Goal: Find specific page/section: Find specific page/section

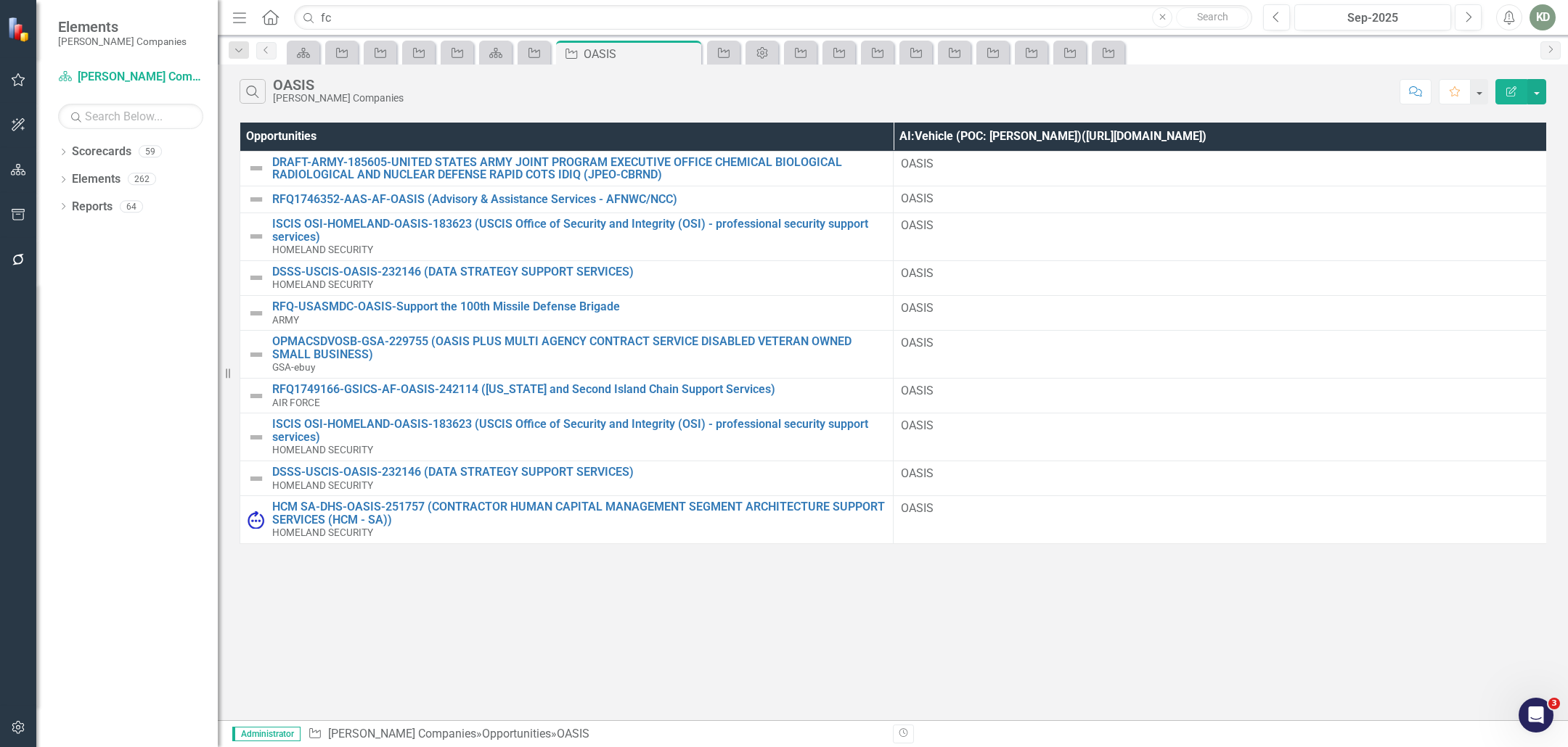
type input "f"
click at [463, 7] on input "text" at bounding box center [773, 18] width 958 height 25
paste input "255372"
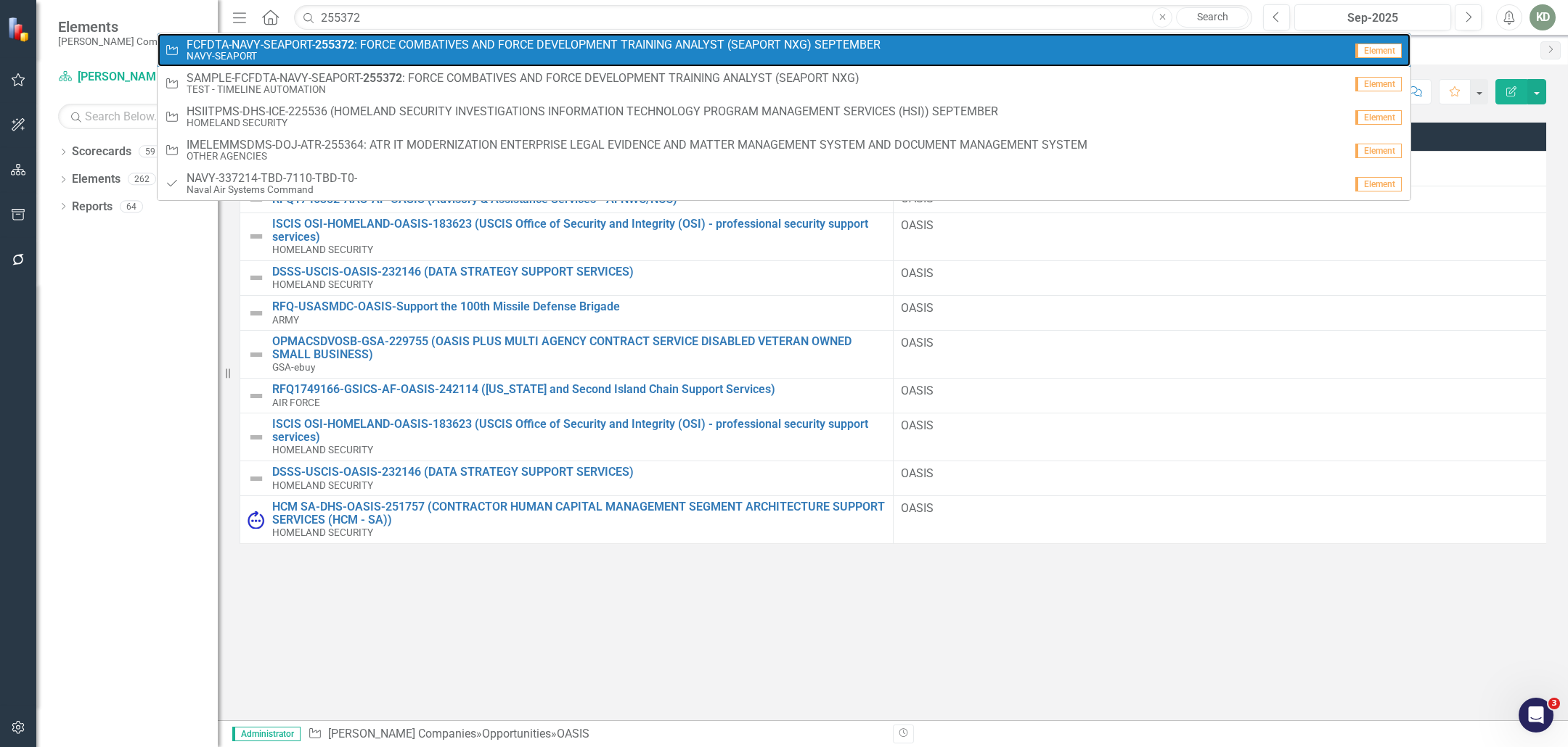
click at [456, 41] on span "FCFDTA-NAVY-SEAPORT- 255372 : FORCE COMBATIVES AND FORCE DEVELOPMENT TRAINING A…" at bounding box center [533, 44] width 694 height 13
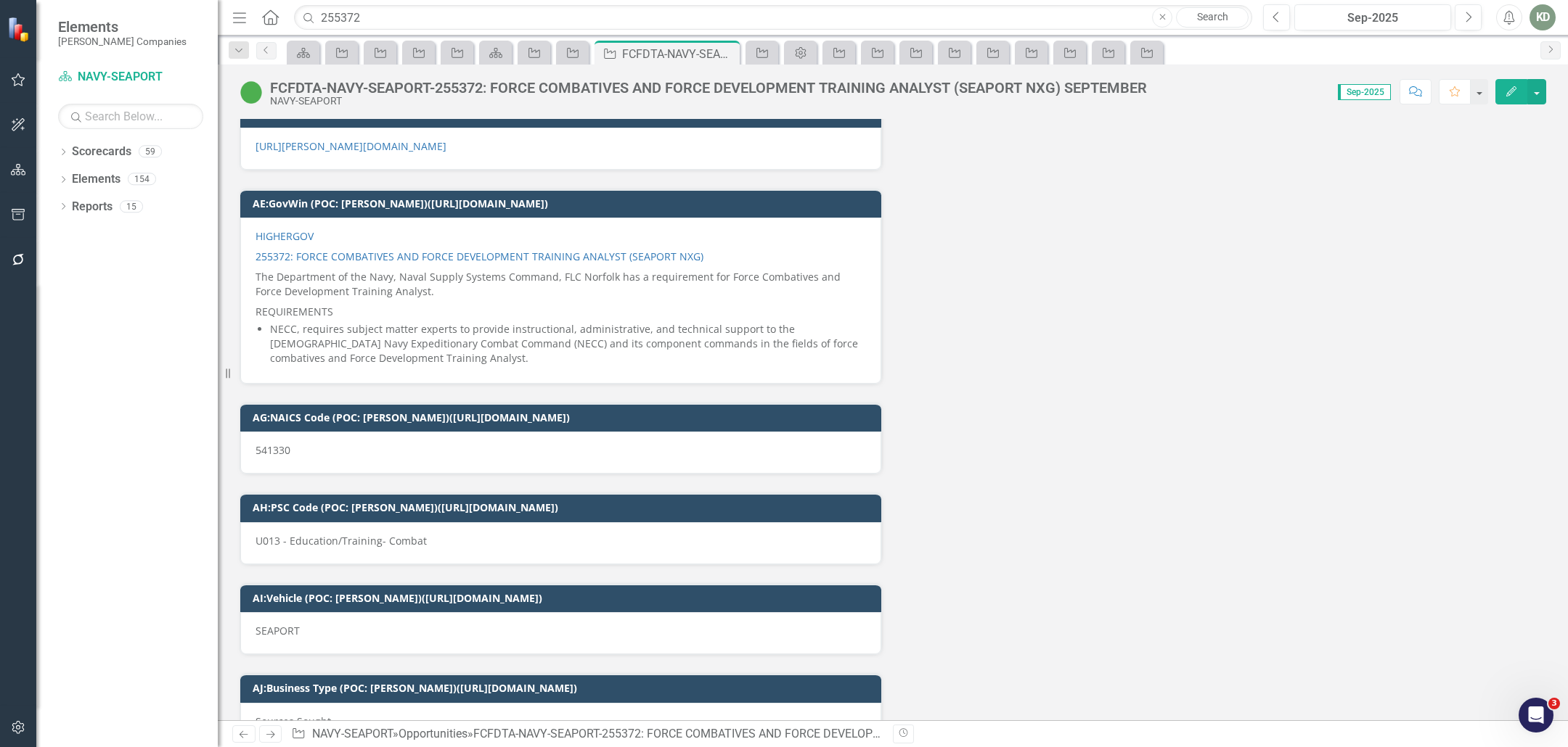
scroll to position [7883, 0]
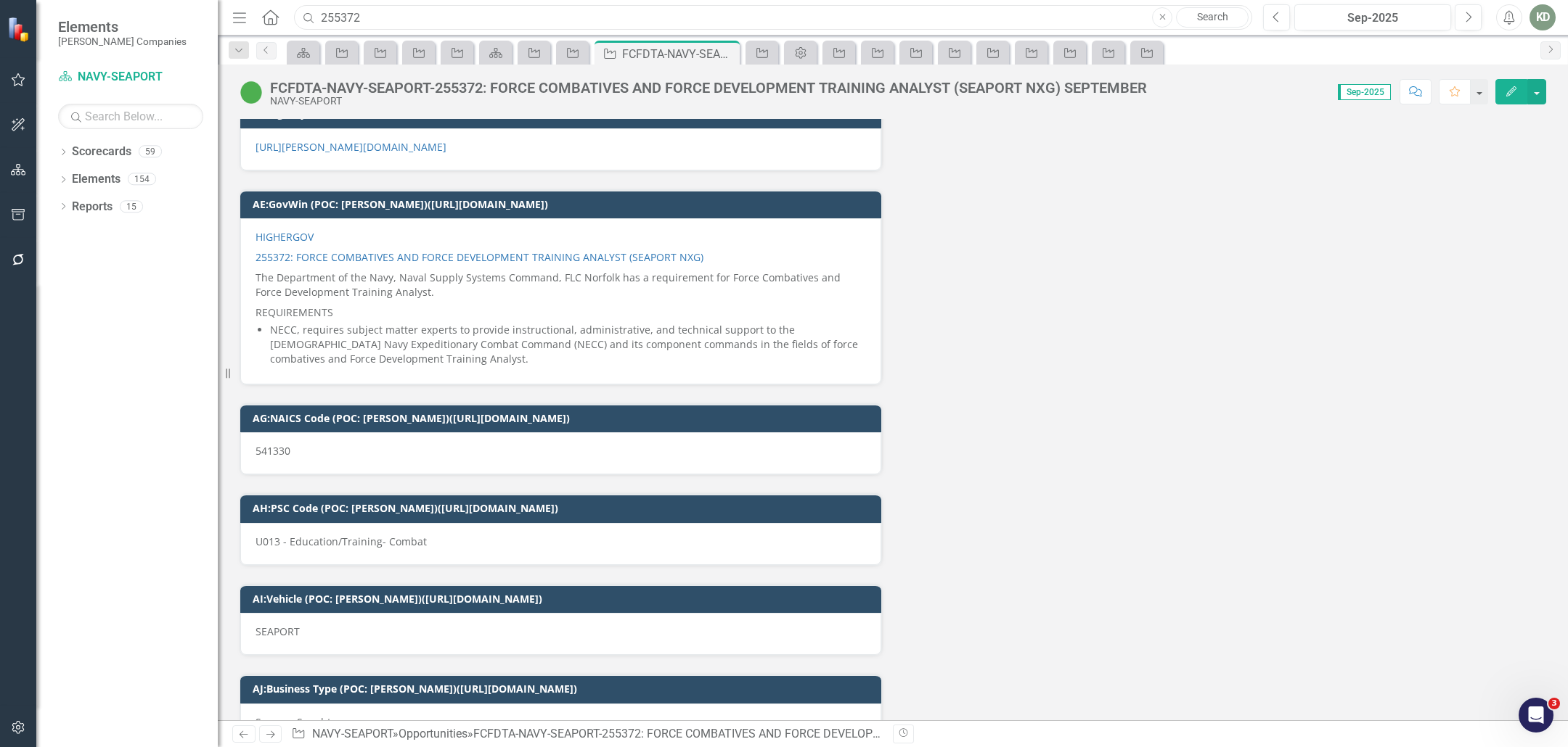
drag, startPoint x: 452, startPoint y: 12, endPoint x: 291, endPoint y: 9, distance: 161.0
click at [292, 9] on div "255372" at bounding box center [770, 18] width 958 height 25
paste input "42467"
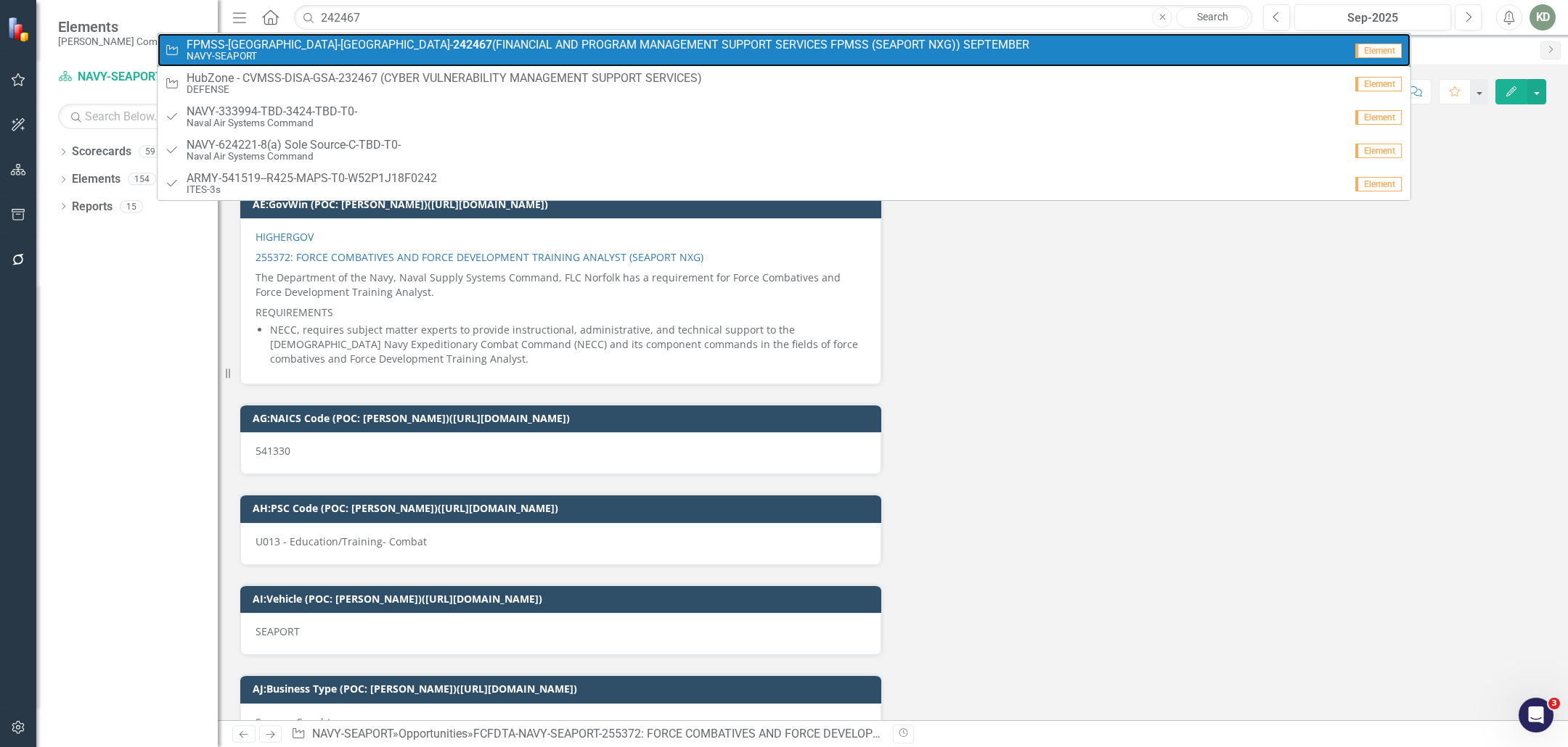
click at [356, 39] on span "FPMSS-NSWC-SEAPORT- 242467 (FINANCIAL AND PROGRAM MANAGEMENT SUPPORT SERVICES F…" at bounding box center [608, 44] width 843 height 13
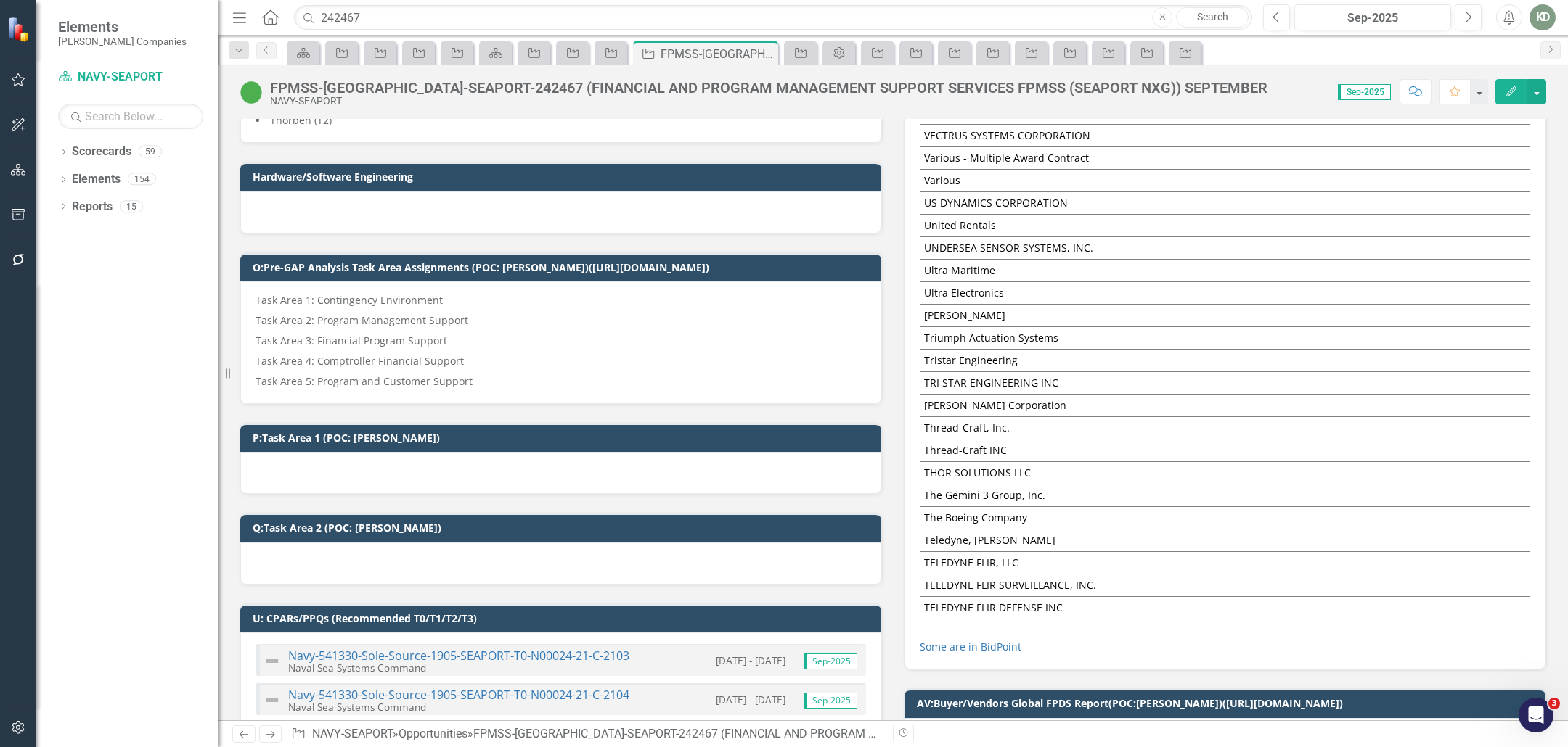
scroll to position [1162, 0]
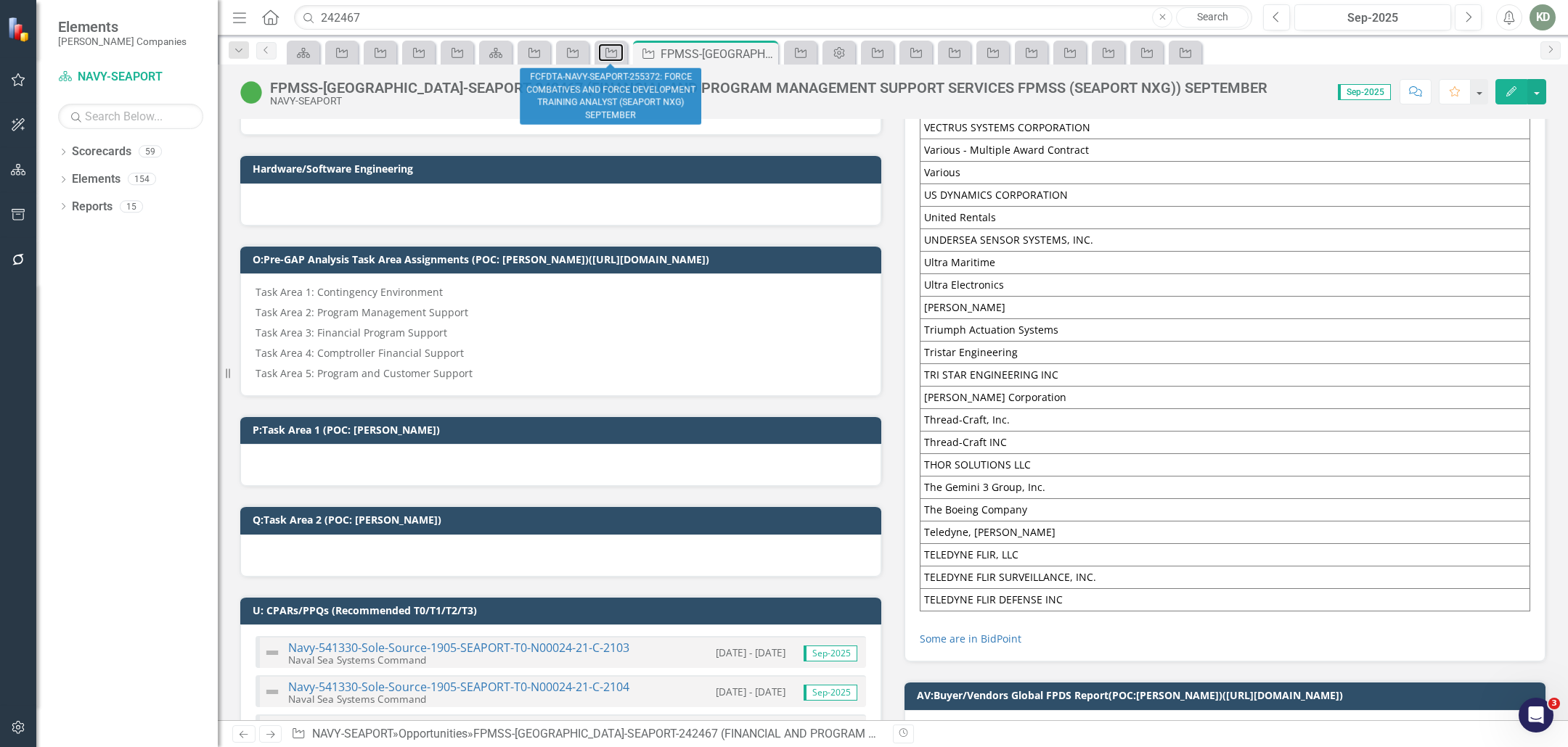
drag, startPoint x: 602, startPoint y: 56, endPoint x: 569, endPoint y: 5, distance: 60.7
click at [602, 55] on div "Opportunity" at bounding box center [608, 53] width 20 height 19
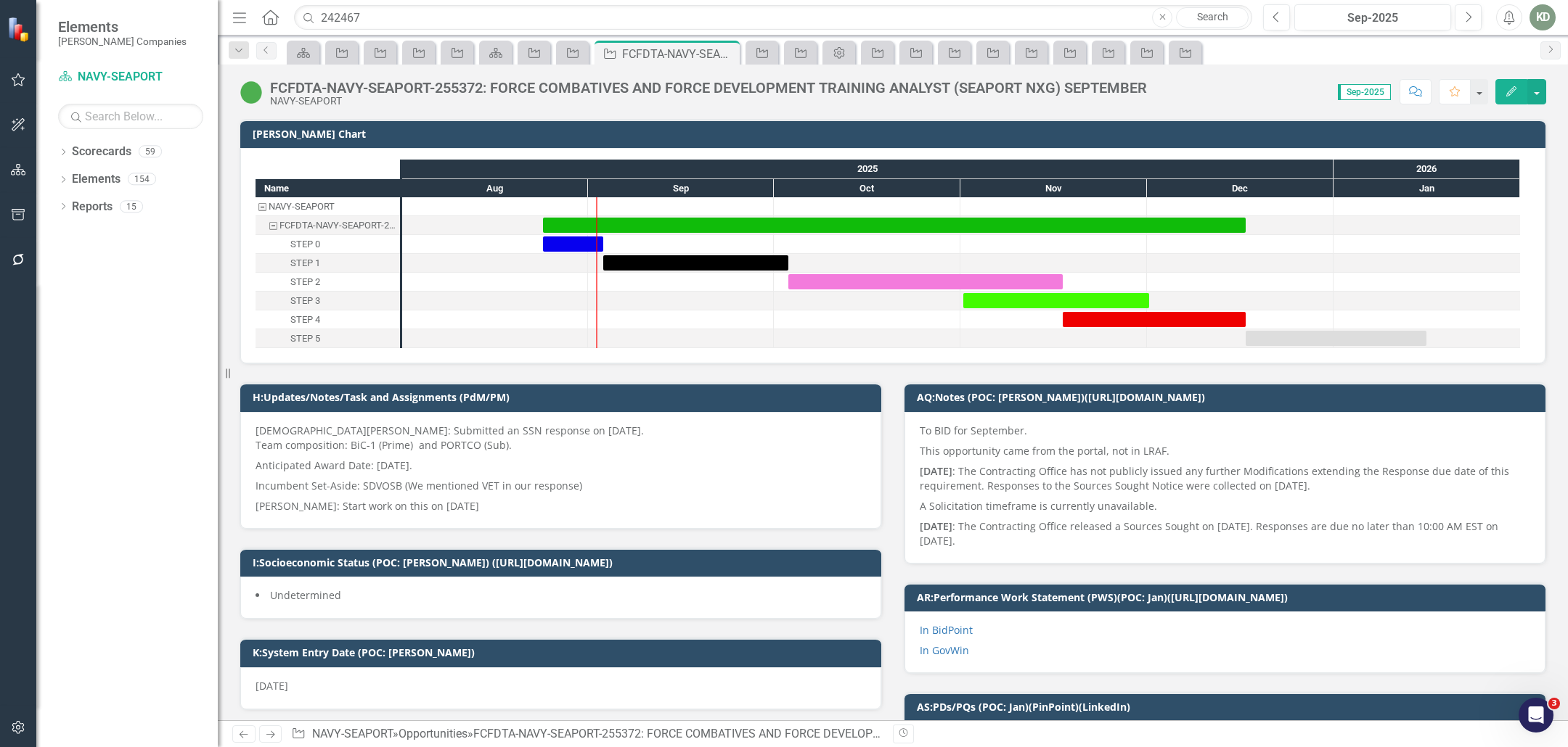
drag, startPoint x: 729, startPoint y: 52, endPoint x: 564, endPoint y: 23, distance: 167.5
click at [0, 0] on icon "Close" at bounding box center [0, 0] width 0 height 0
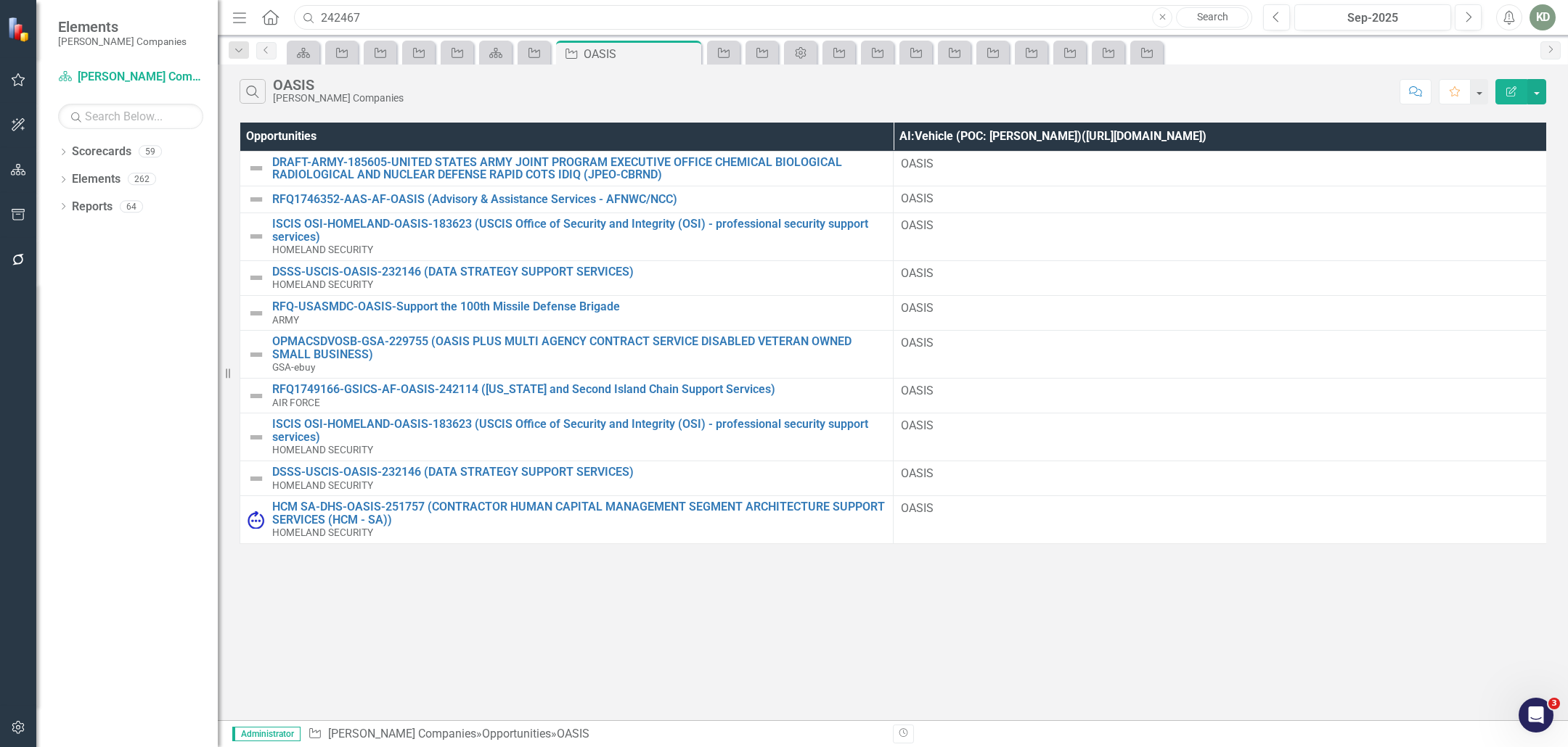
click at [499, 15] on input "242467" at bounding box center [773, 18] width 958 height 25
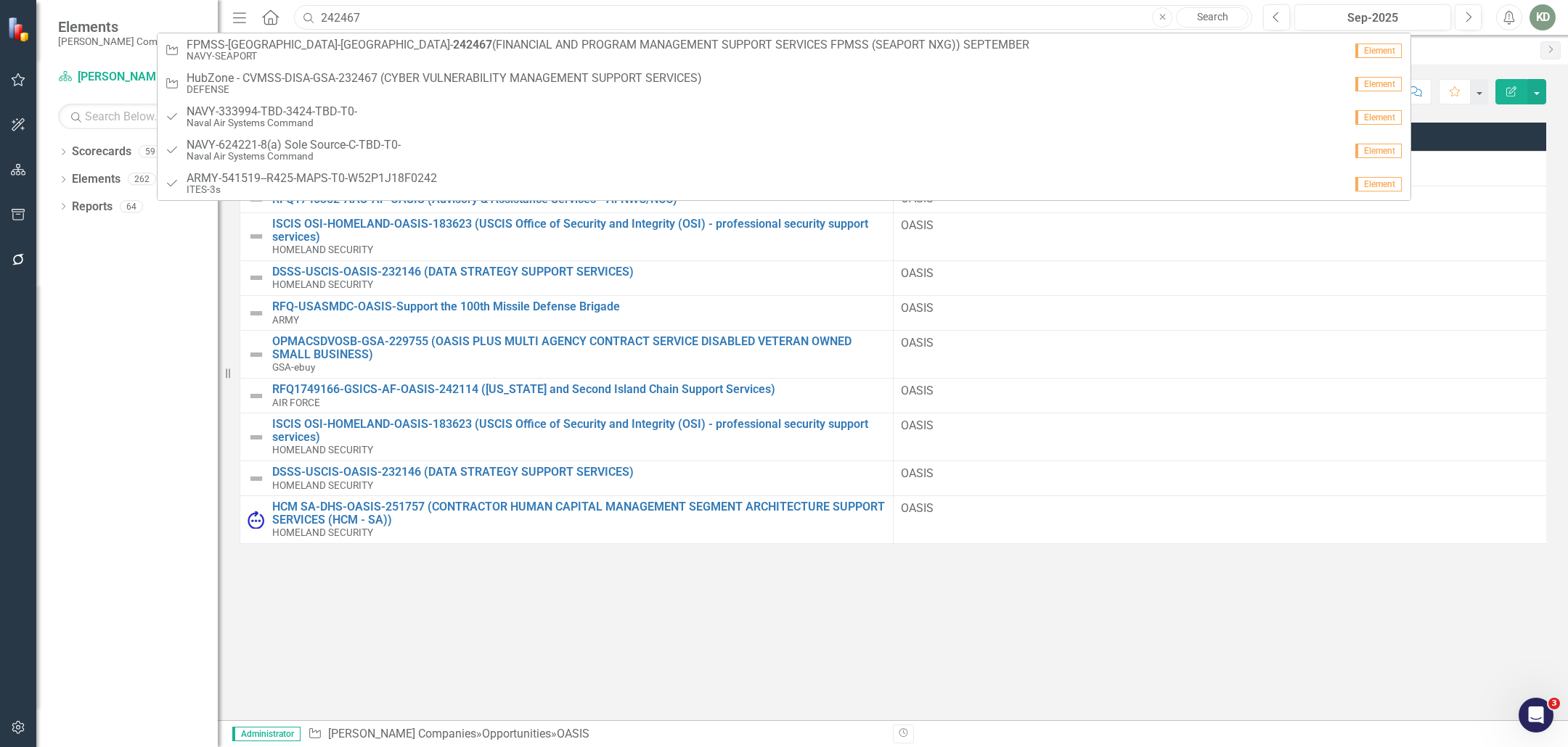
paste input "25536"
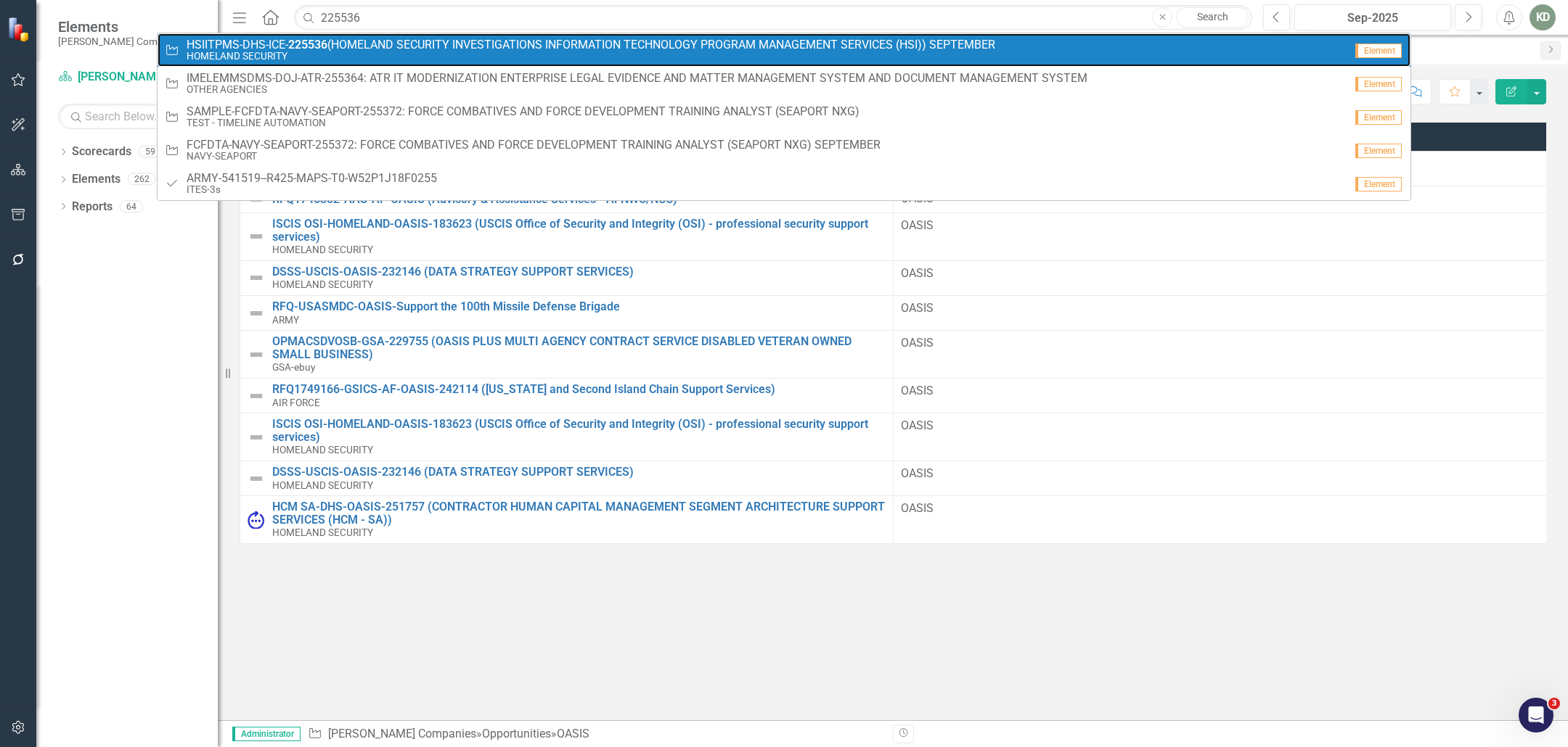
click at [510, 47] on span "HSIITPMS-DHS-ICE- 225536 (HOMELAND SECURITY INVESTIGATIONS INFORMATION TECHNOLO…" at bounding box center [590, 44] width 809 height 13
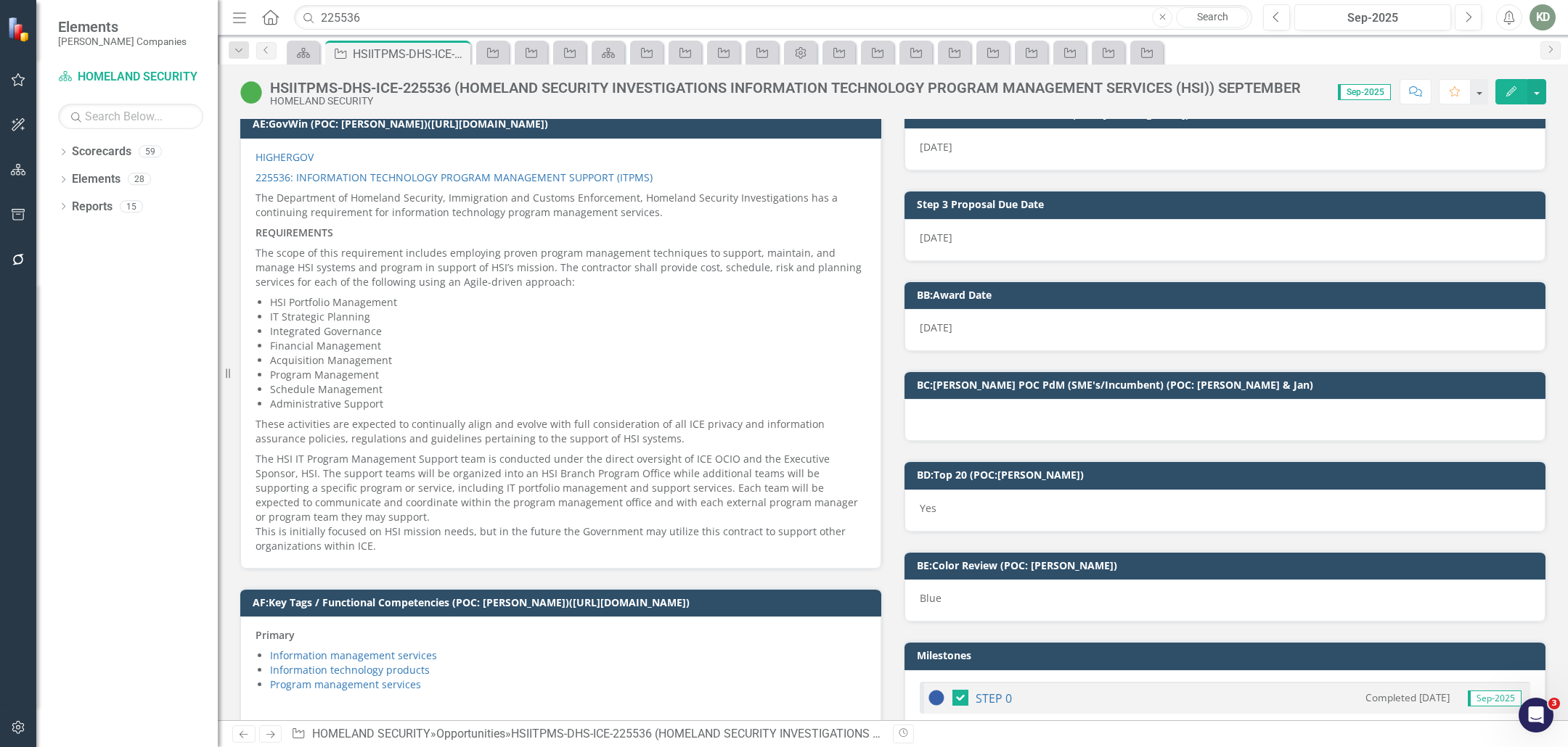
scroll to position [3136, 0]
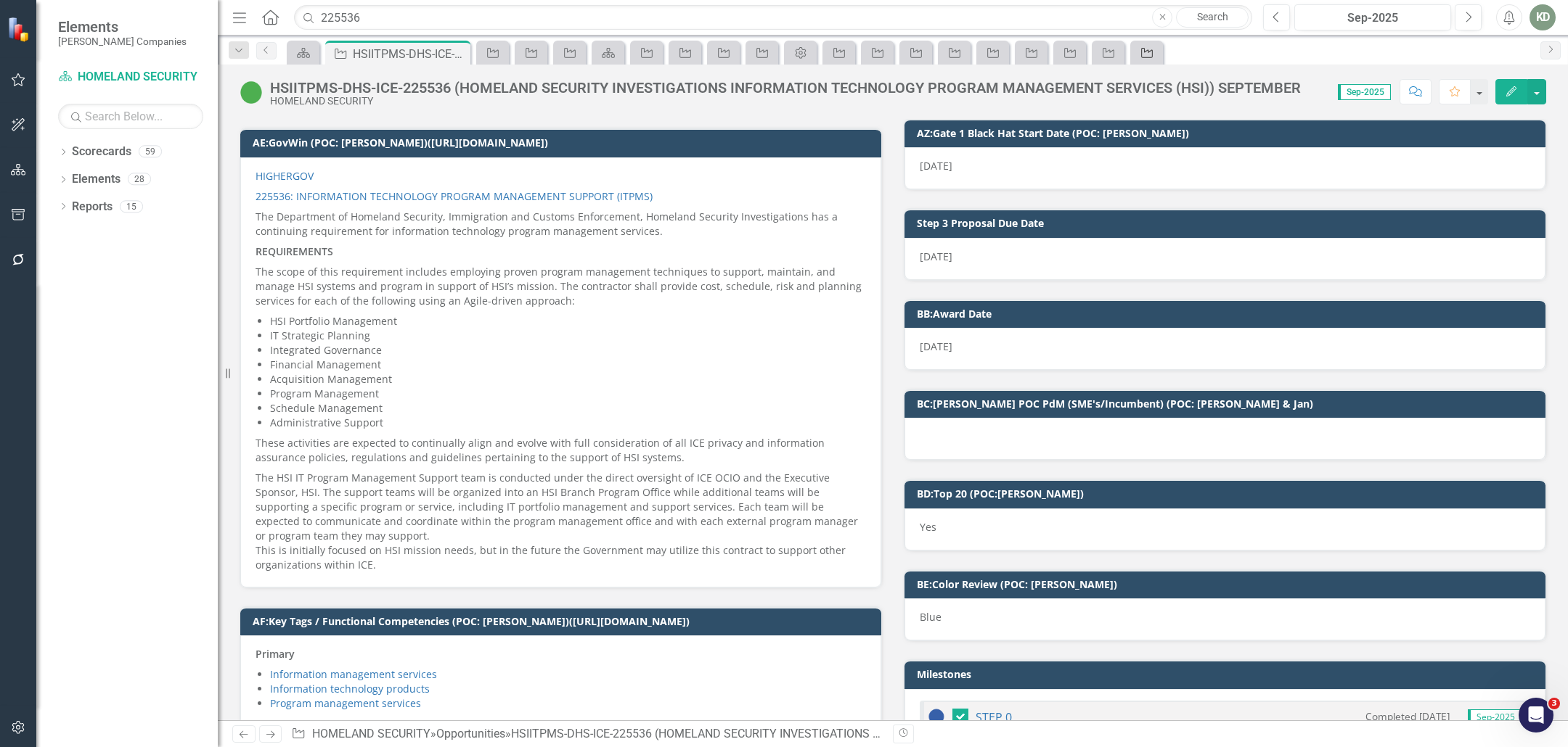
click at [1151, 60] on div "Opportunity" at bounding box center [1144, 53] width 20 height 19
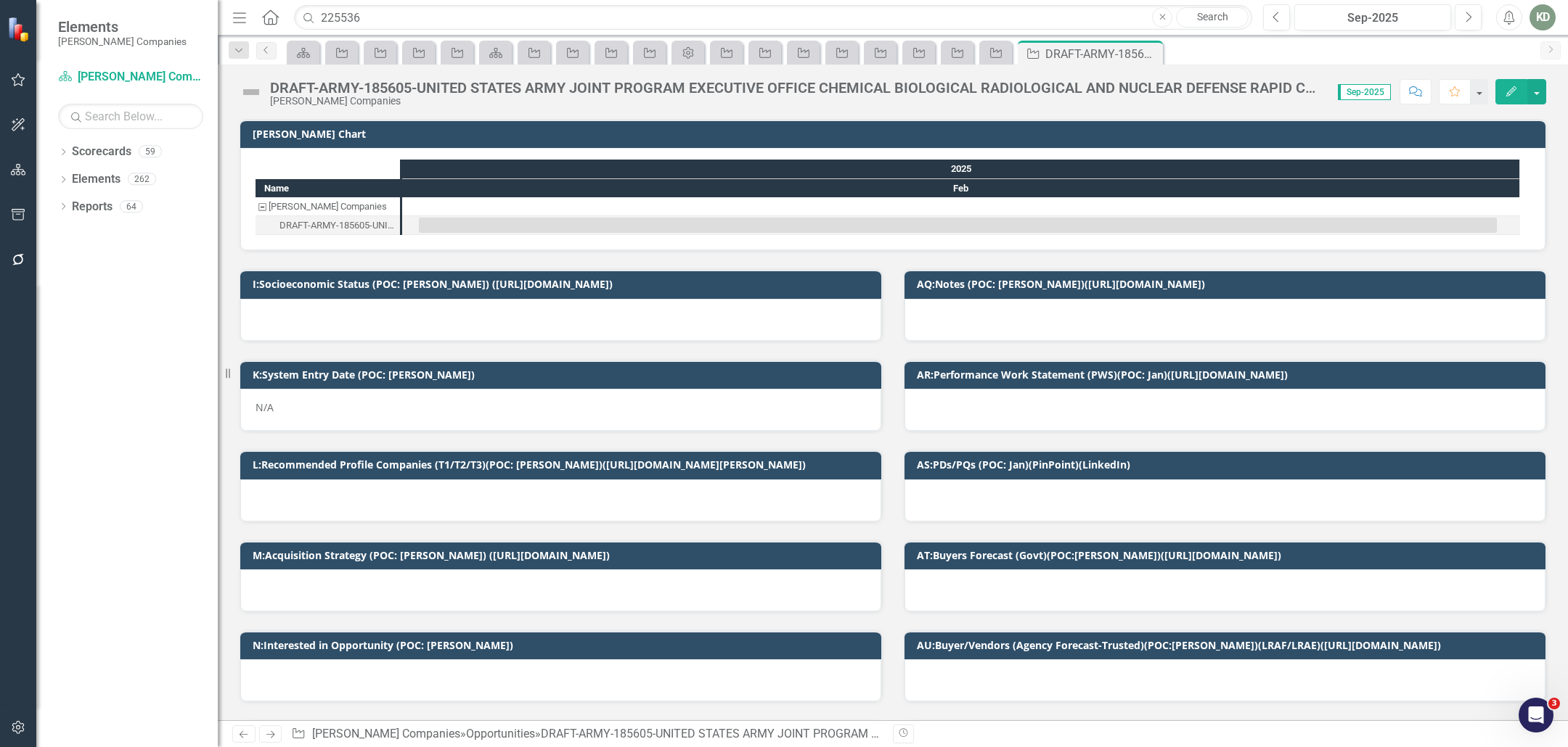
click at [0, 0] on icon "Close" at bounding box center [0, 0] width 0 height 0
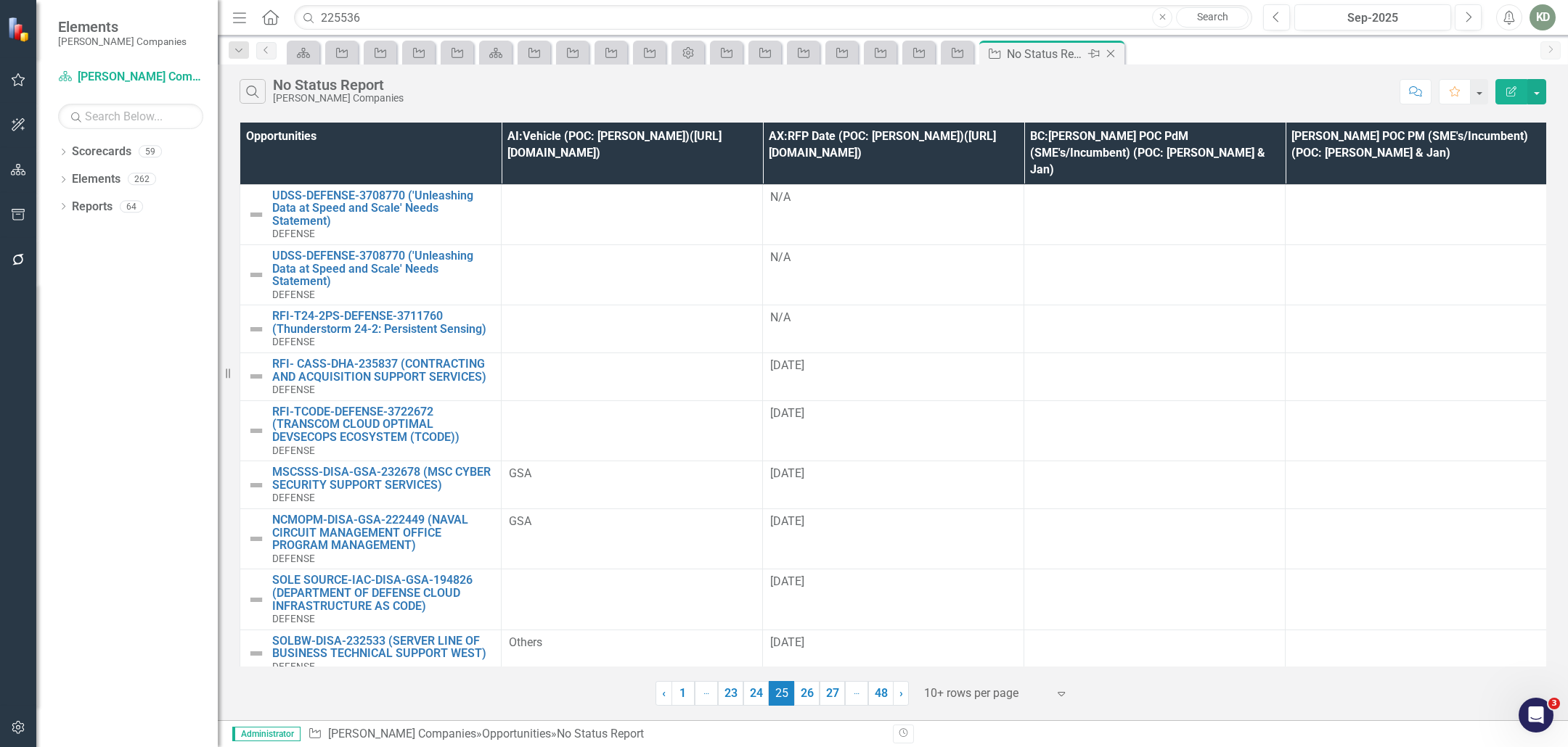
click at [1114, 57] on icon "Close" at bounding box center [1110, 54] width 15 height 12
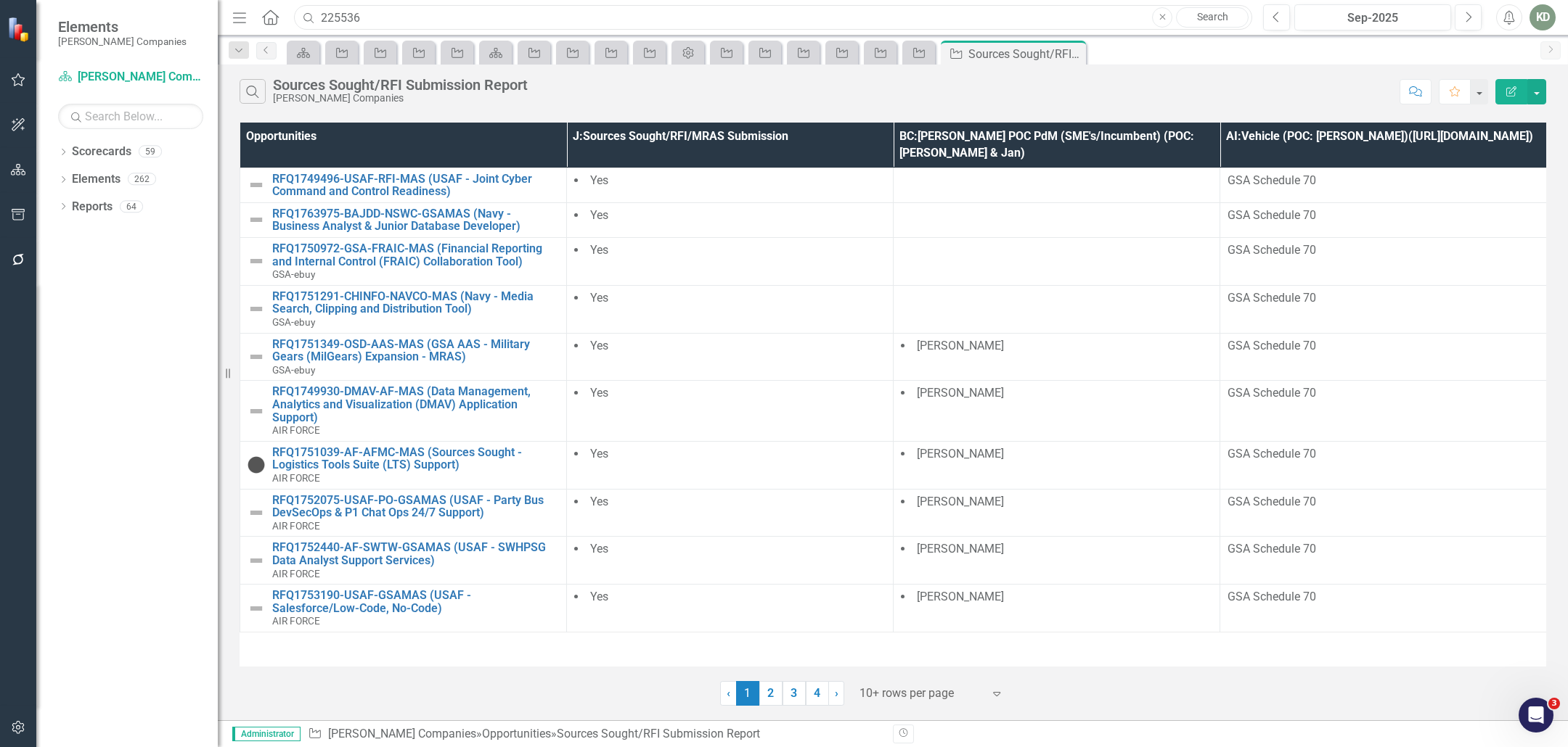
click at [761, 17] on input "225536" at bounding box center [773, 18] width 958 height 25
type input "541512"
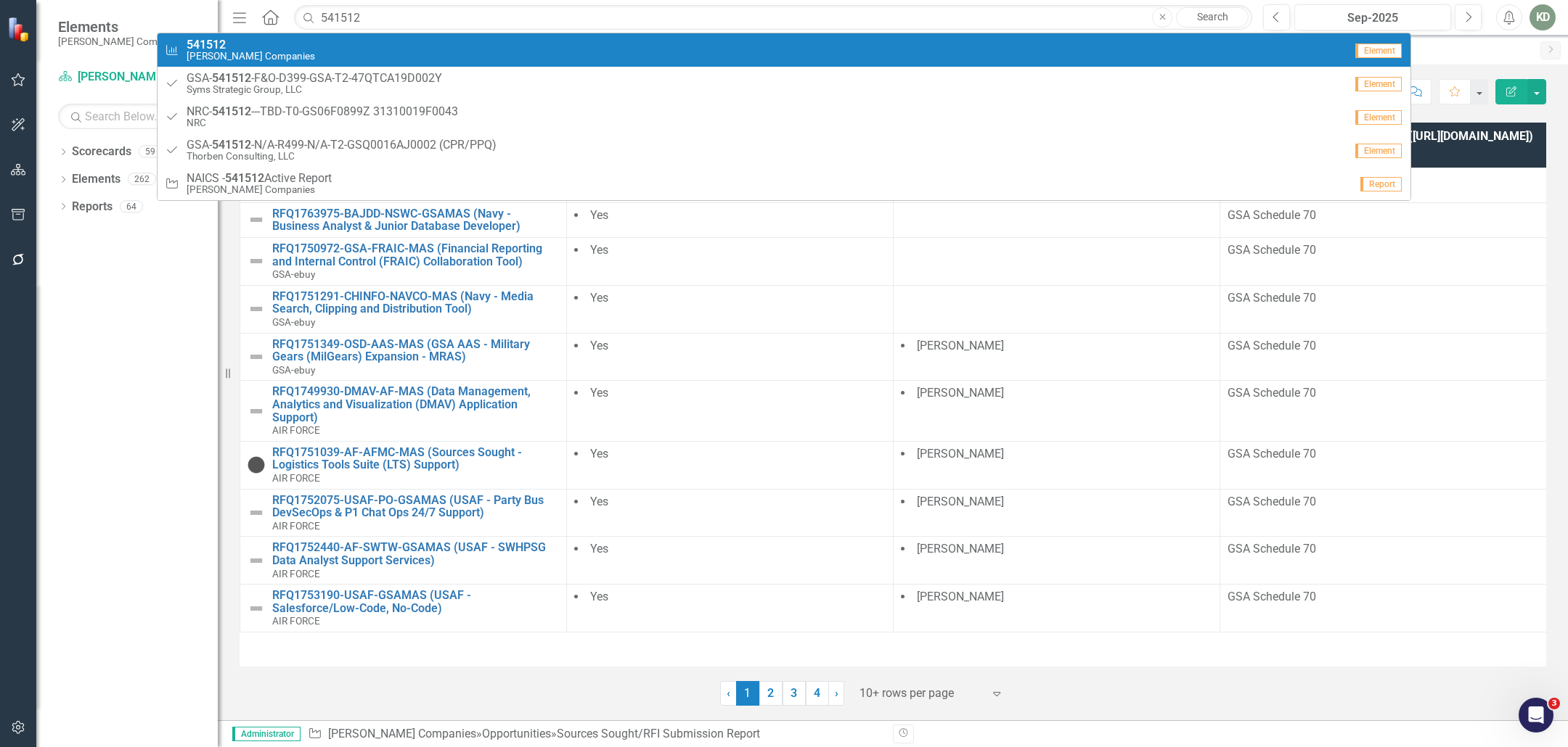
click at [748, 41] on div "Measure 541512 STAHL Companies" at bounding box center [754, 50] width 1180 height 24
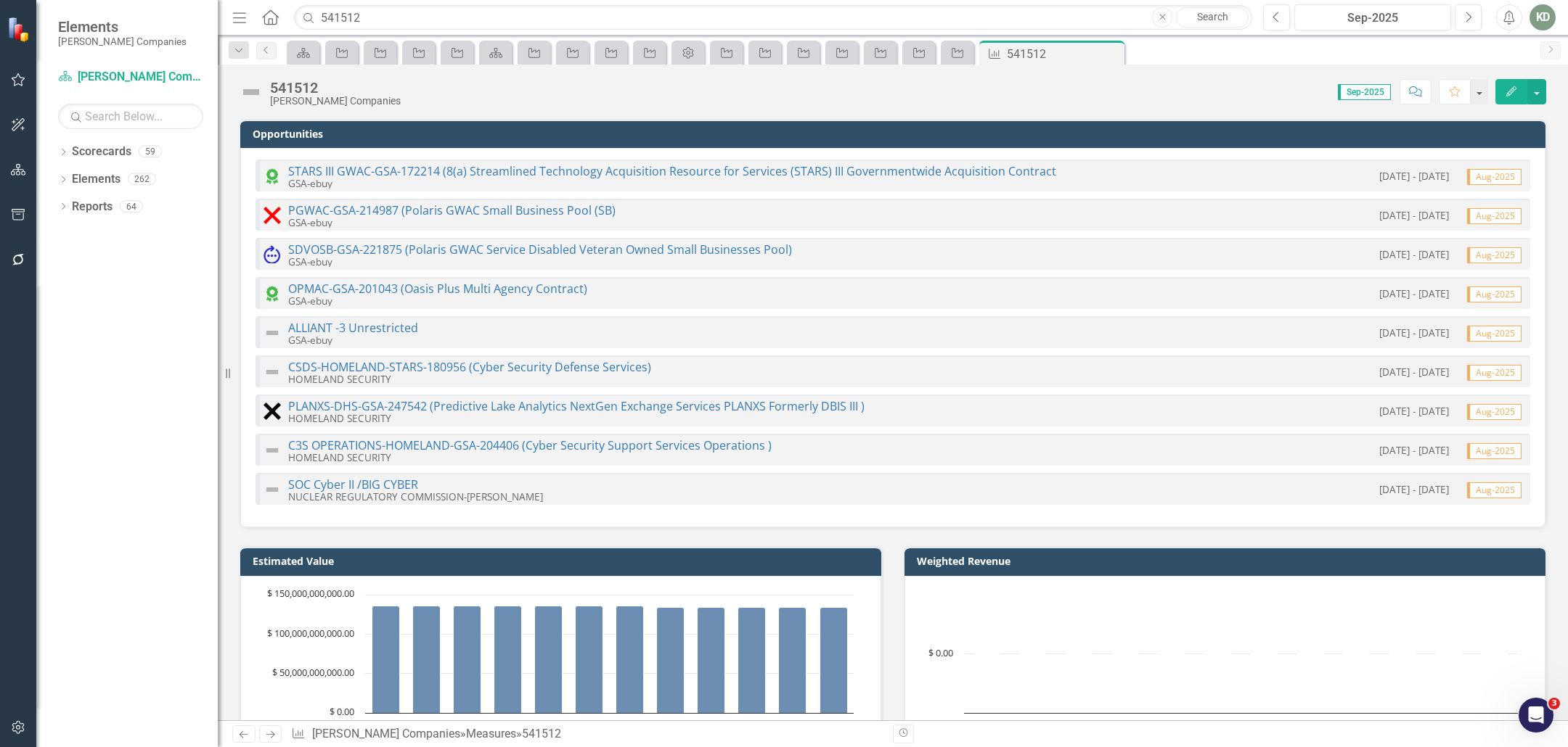
click at [0, 0] on icon "Close" at bounding box center [0, 0] width 0 height 0
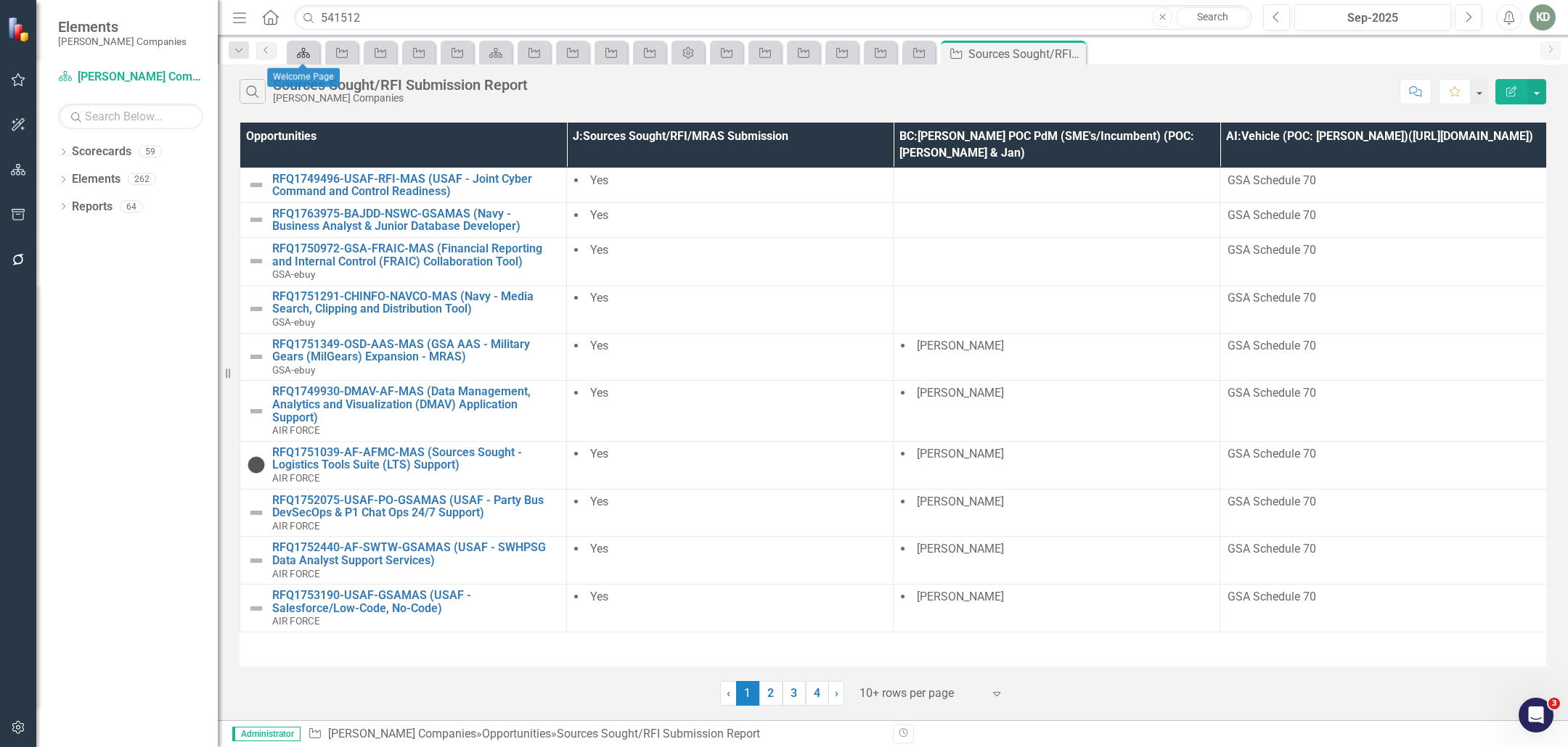
click at [297, 50] on icon "Scorecard" at bounding box center [303, 53] width 15 height 12
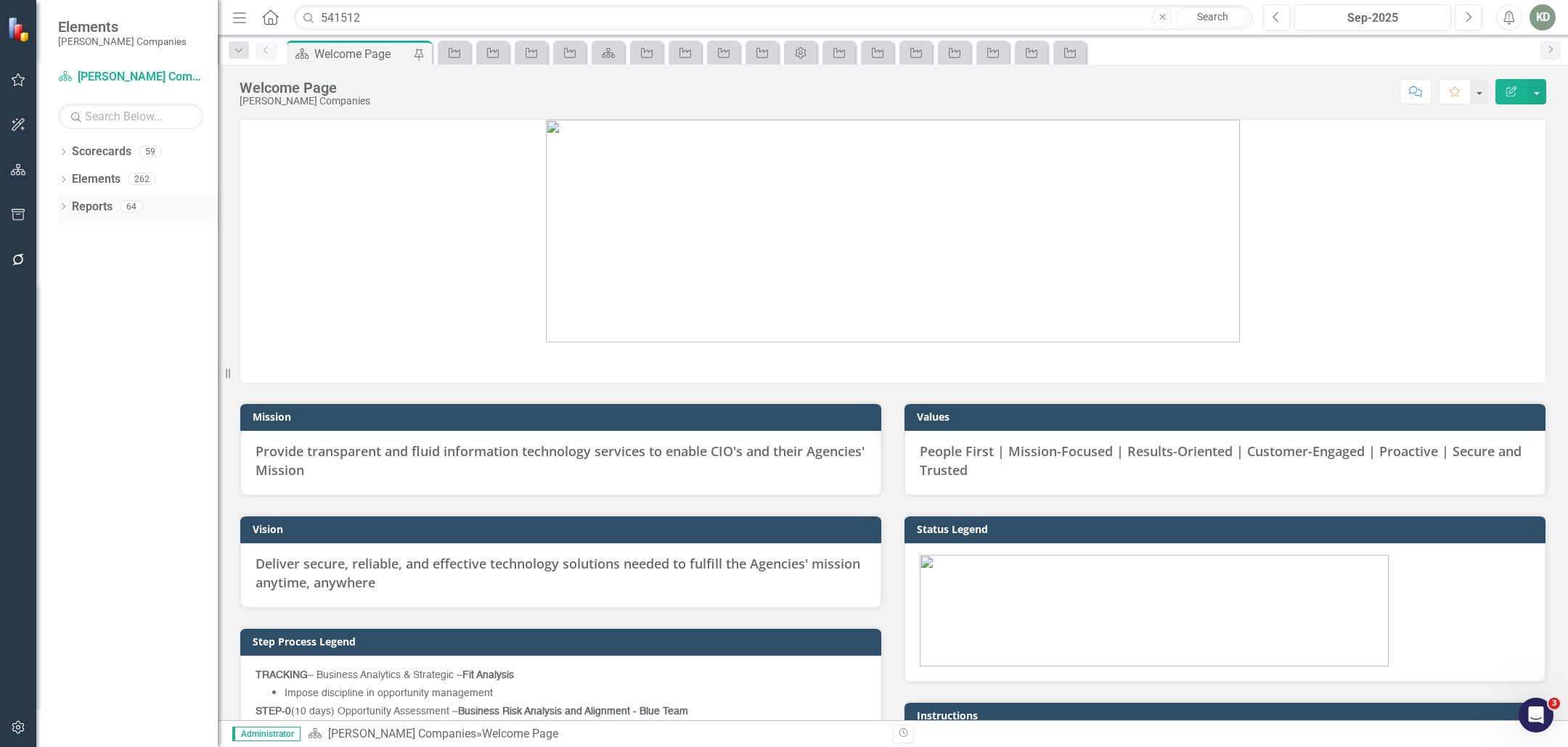
click at [168, 209] on div "Reports 64" at bounding box center [145, 209] width 146 height 27
click at [66, 206] on icon "Dropdown" at bounding box center [63, 208] width 10 height 8
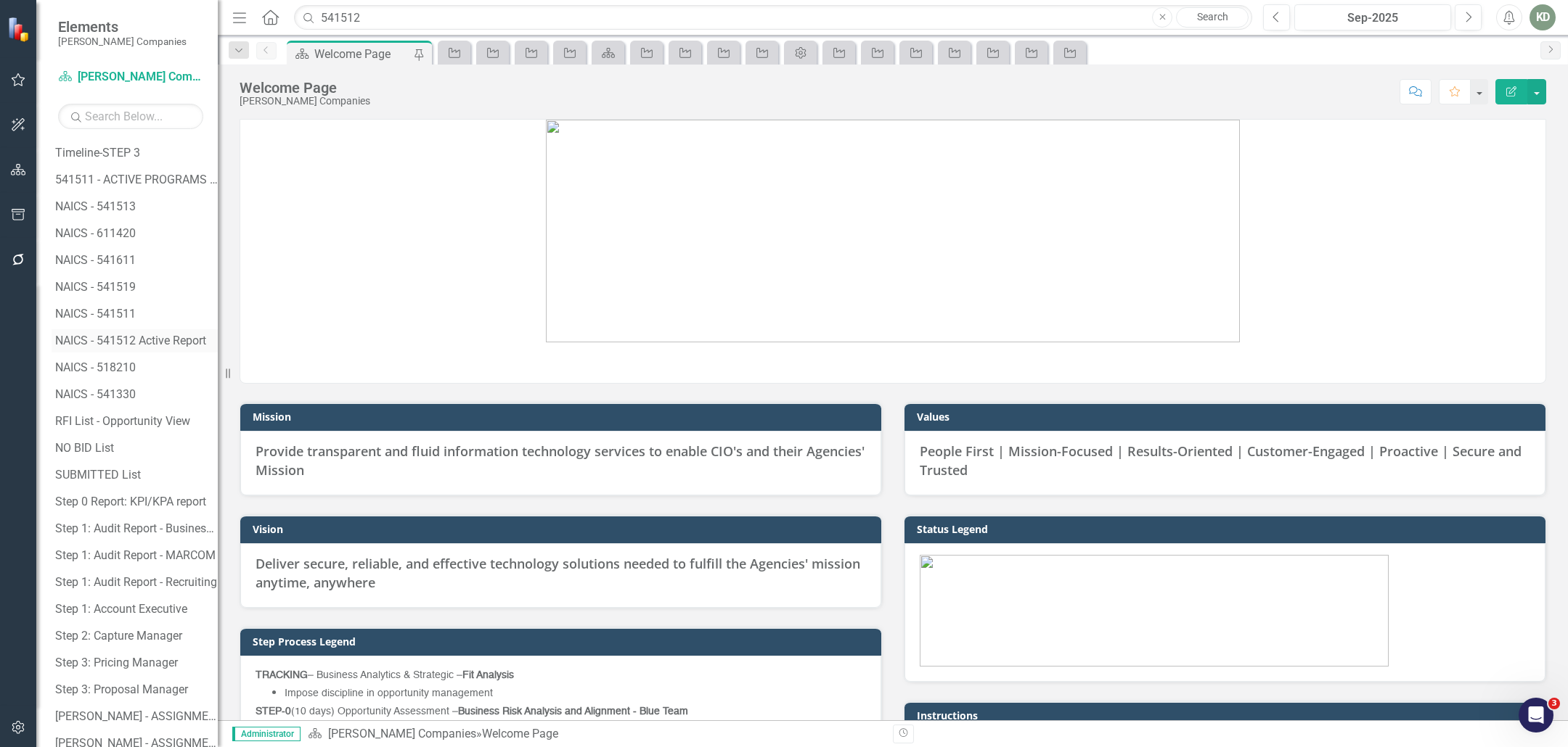
scroll to position [853, 0]
click at [150, 347] on div "NAICS - 541512 Active Report" at bounding box center [137, 341] width 163 height 13
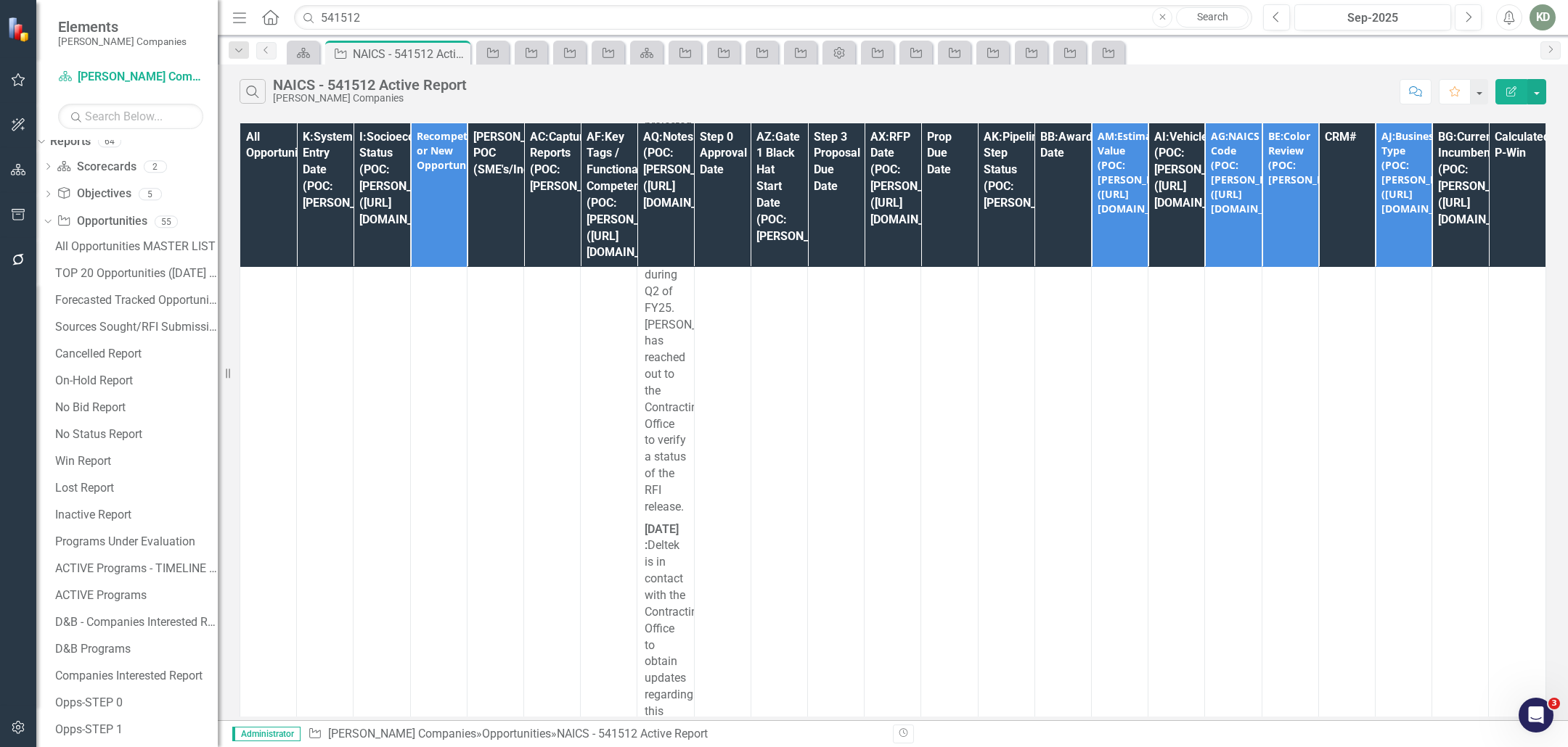
scroll to position [67, 0]
drag, startPoint x: 121, startPoint y: 293, endPoint x: 220, endPoint y: 291, distance: 99.0
click at [121, 293] on div "Forecasted Tracked Opportunities" at bounding box center [137, 297] width 163 height 13
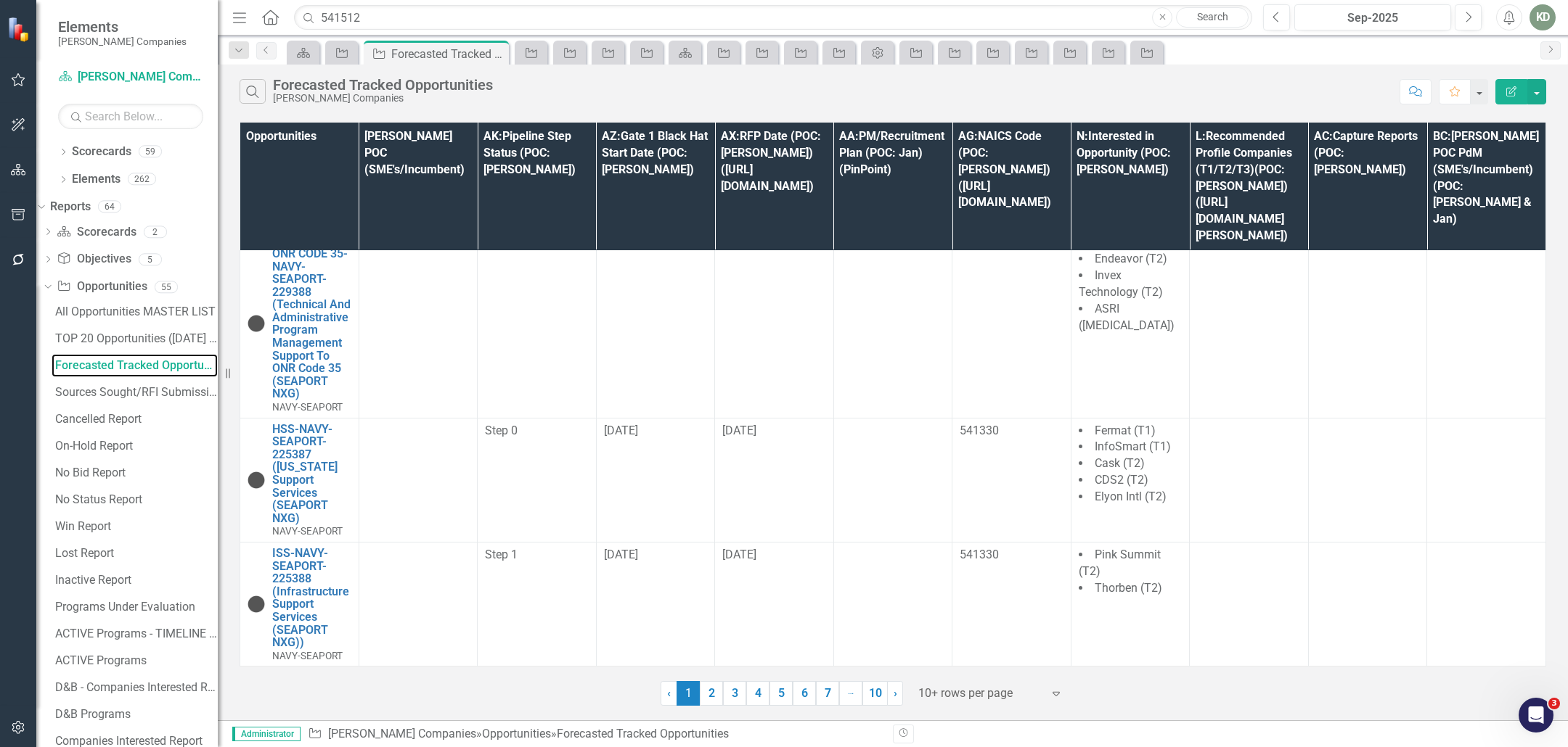
scroll to position [973, 0]
click at [720, 689] on link "2" at bounding box center [711, 693] width 23 height 24
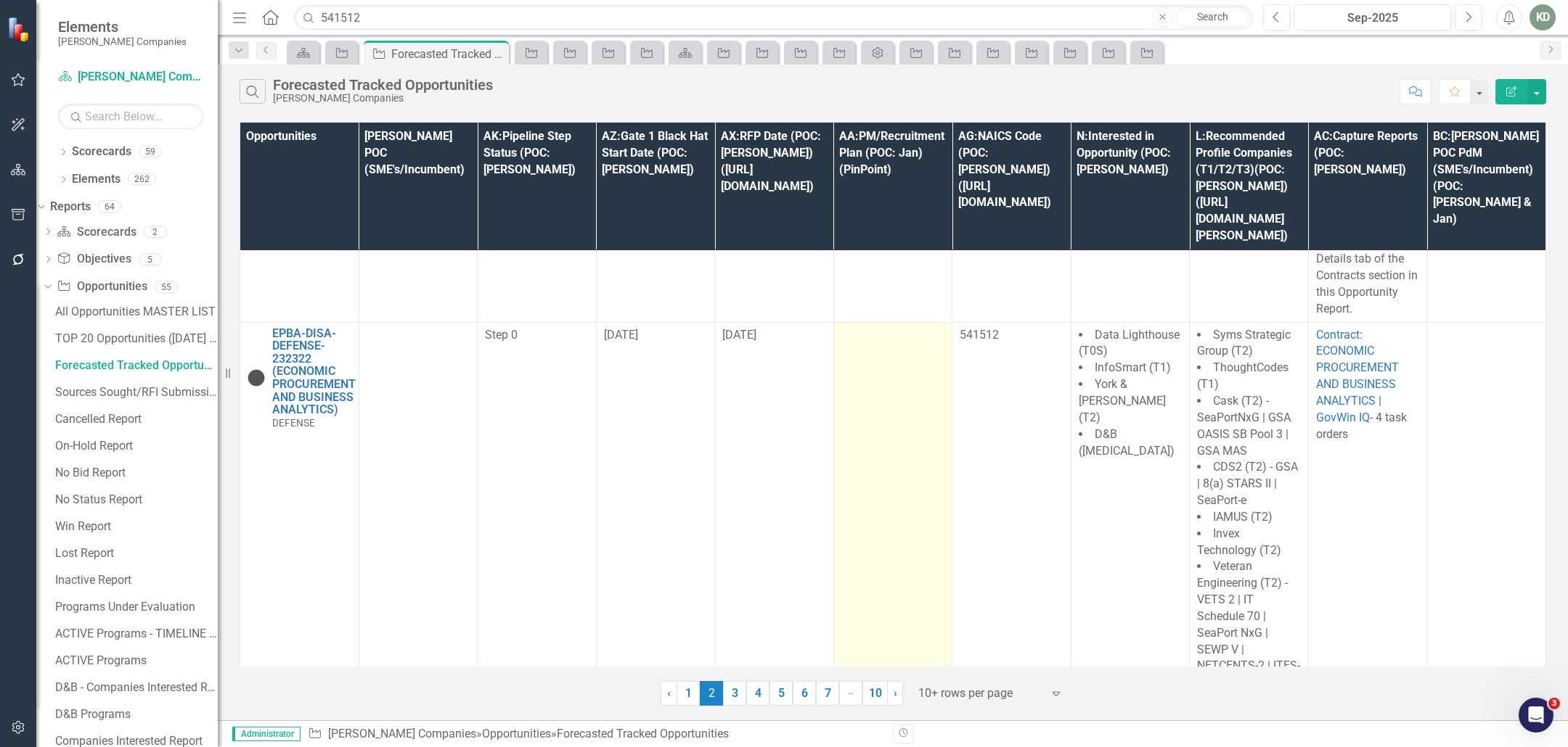
scroll to position [3810, 0]
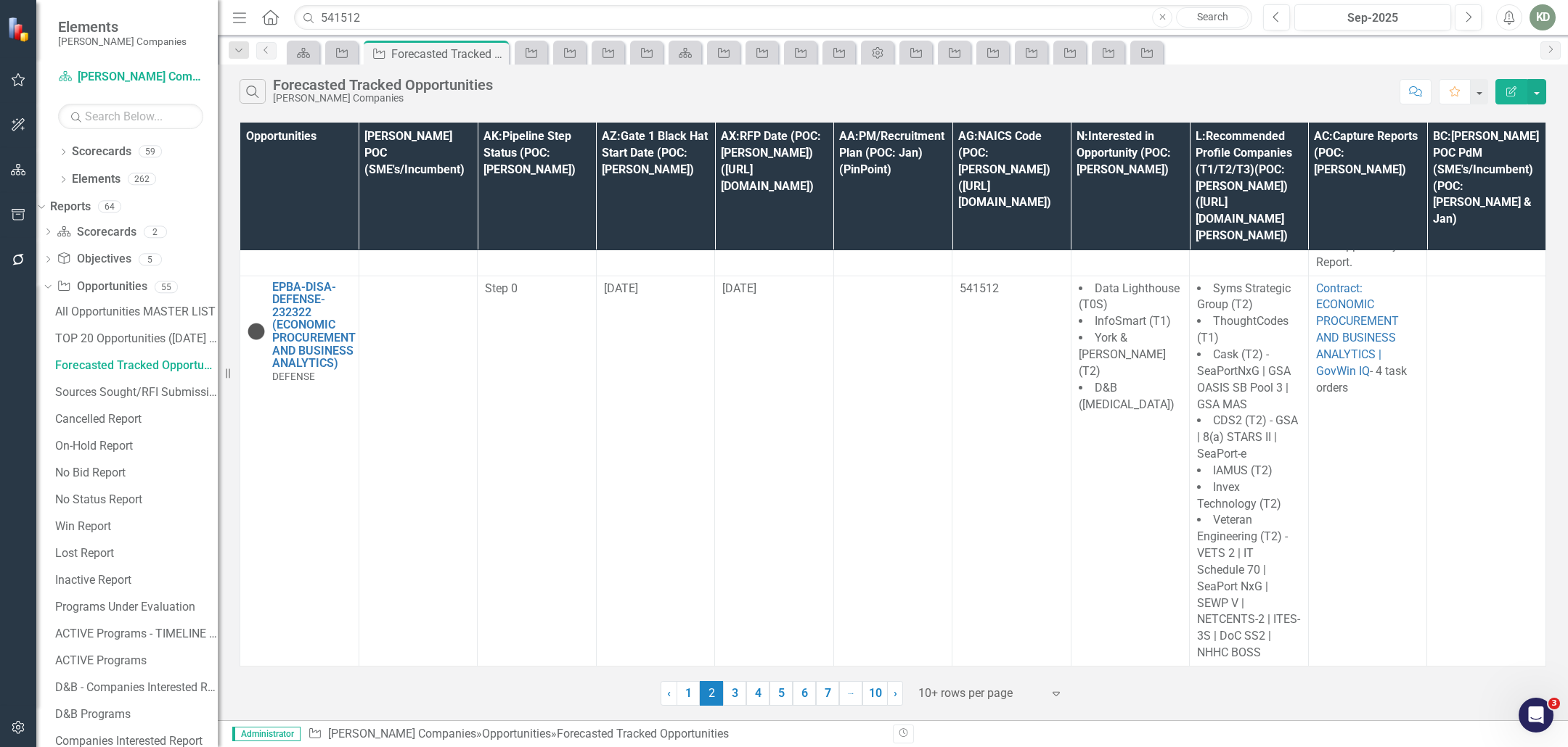
click at [733, 700] on link "3" at bounding box center [735, 693] width 23 height 24
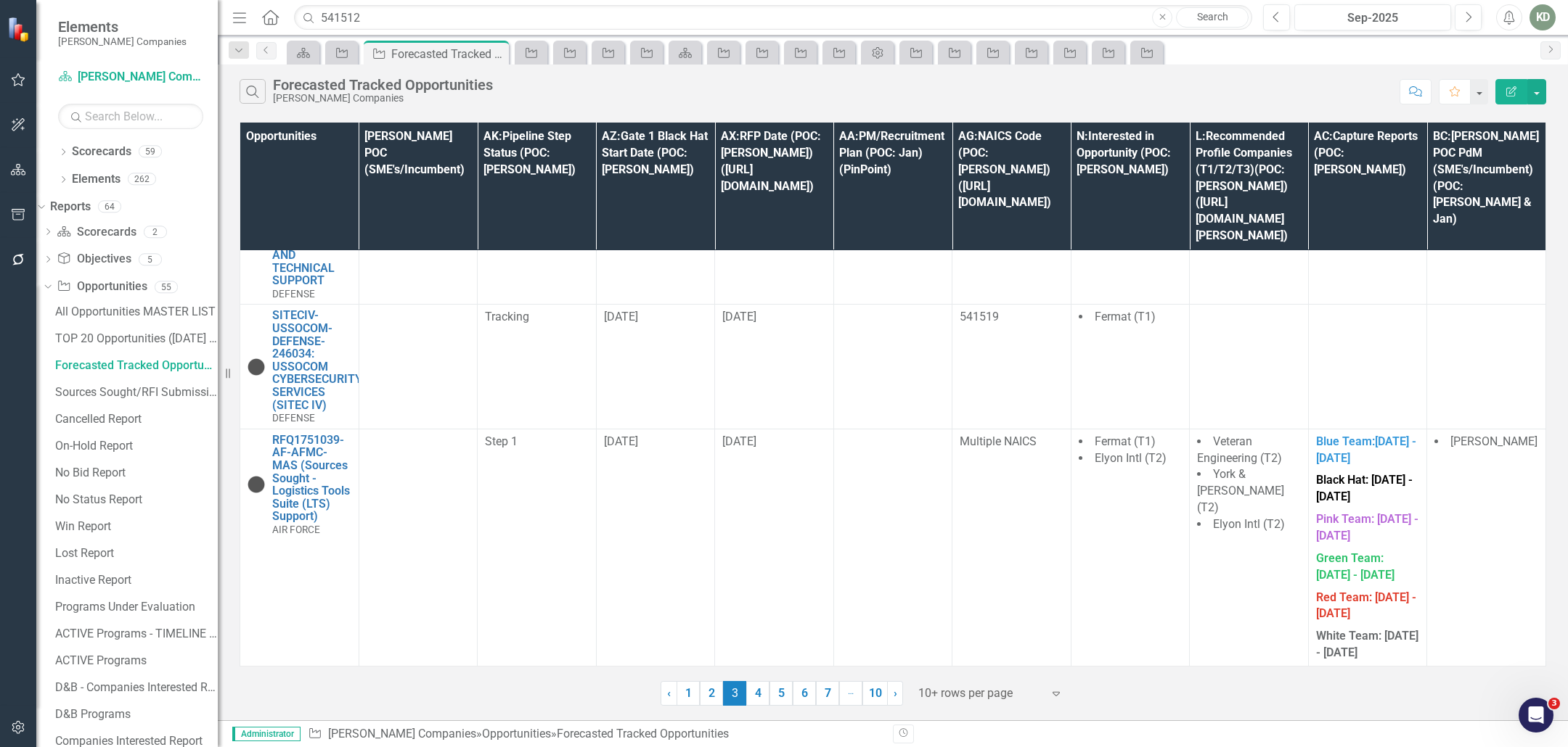
scroll to position [3238, 0]
click at [764, 694] on link "4" at bounding box center [758, 693] width 23 height 24
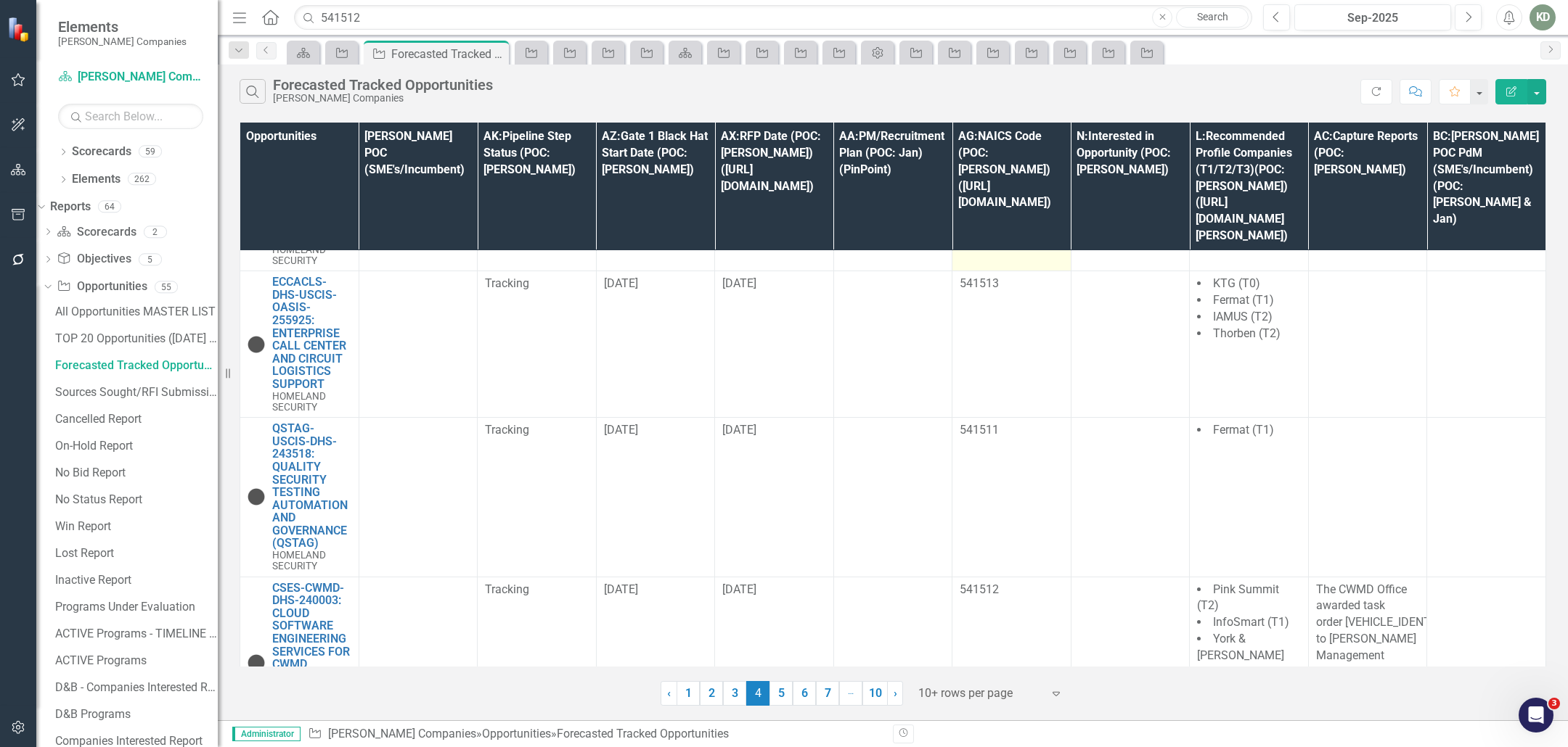
scroll to position [528, 0]
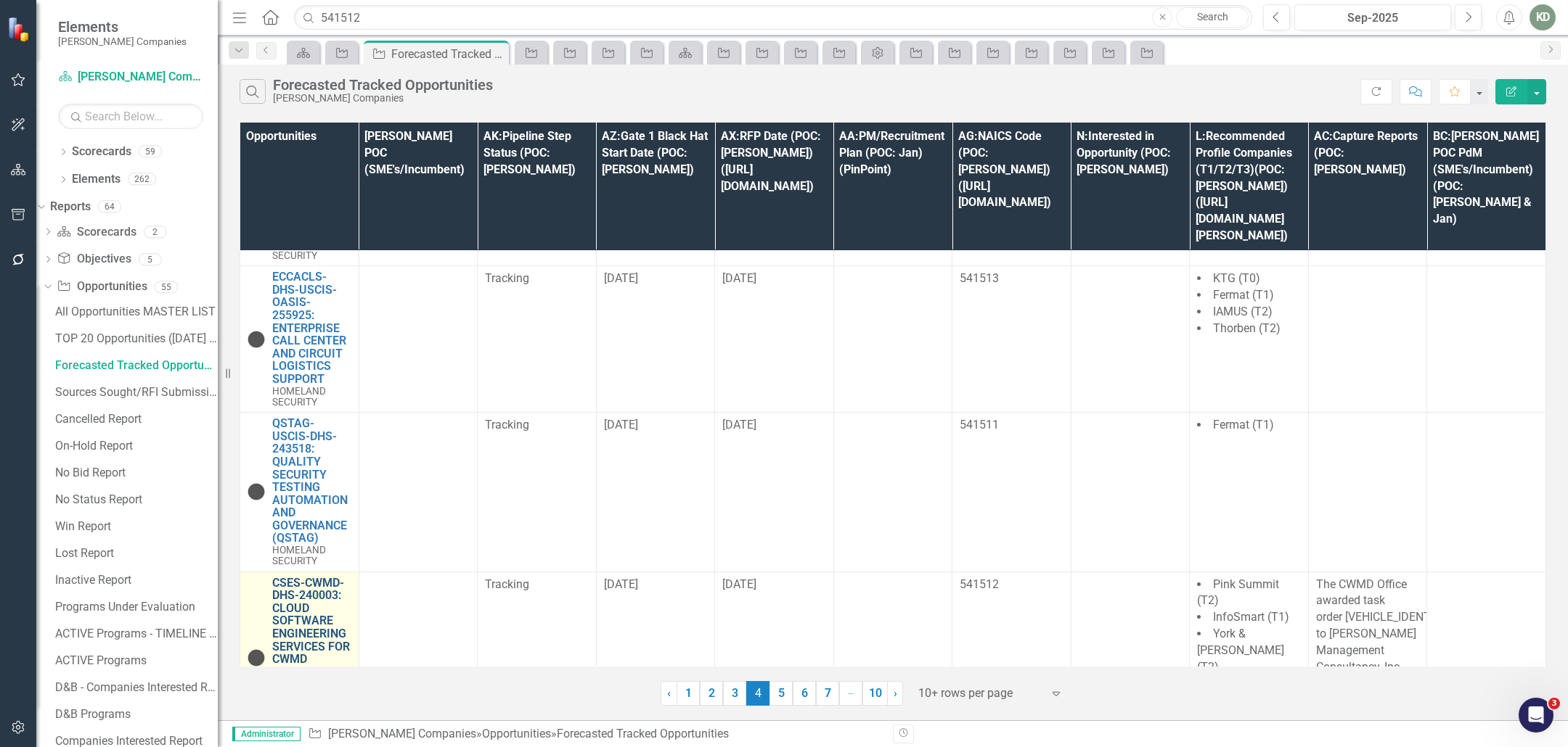
click at [288, 576] on link "CSES-CWMD-DHS-240003: CLOUD SOFTWARE ENGINEERING SERVICES FOR CWMD MISSION SUPP…" at bounding box center [312, 647] width 81 height 140
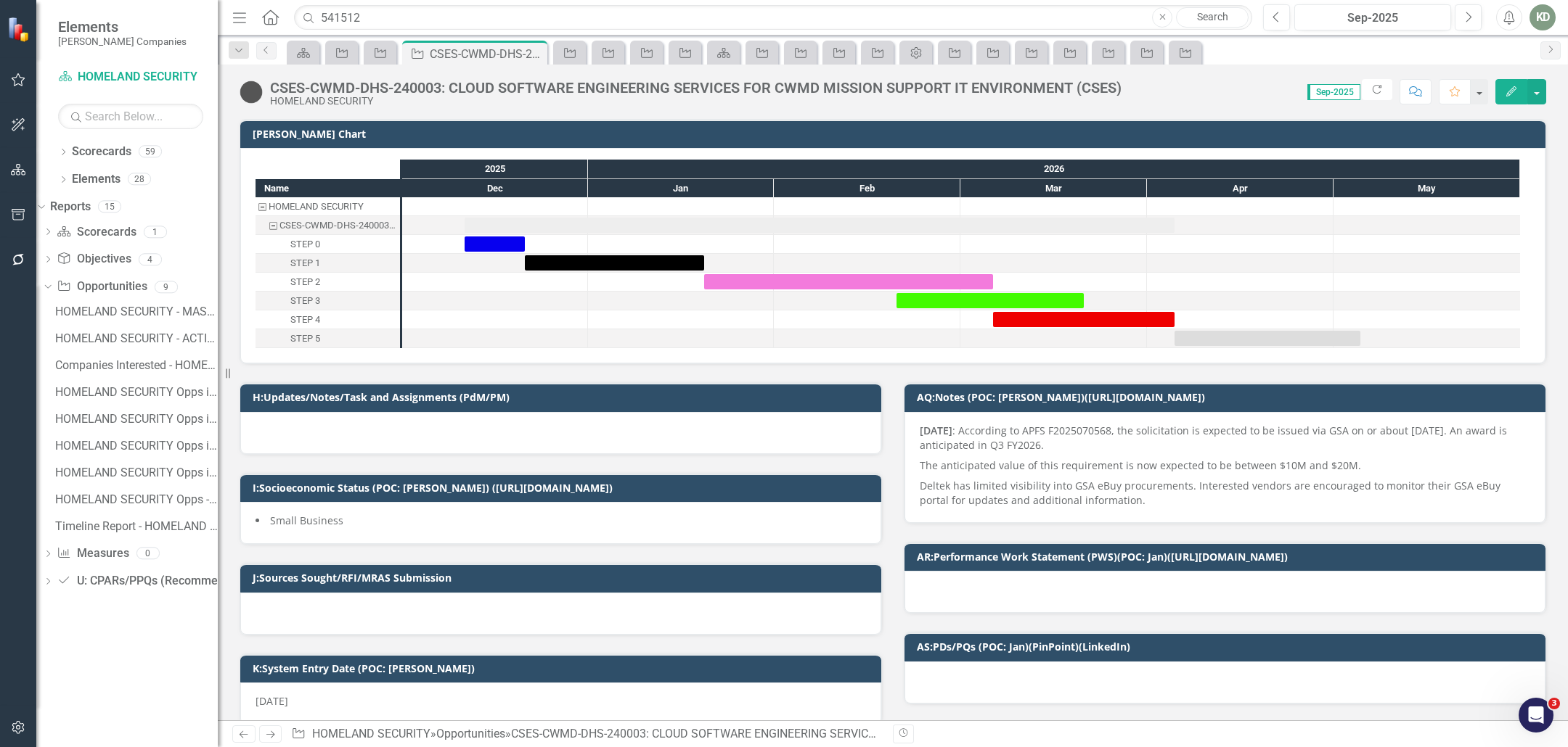
click at [521, 94] on div "CSES-CWMD-DHS-240003: CLOUD SOFTWARE ENGINEERING SERVICES FOR CWMD MISSION SUPP…" at bounding box center [696, 88] width 852 height 16
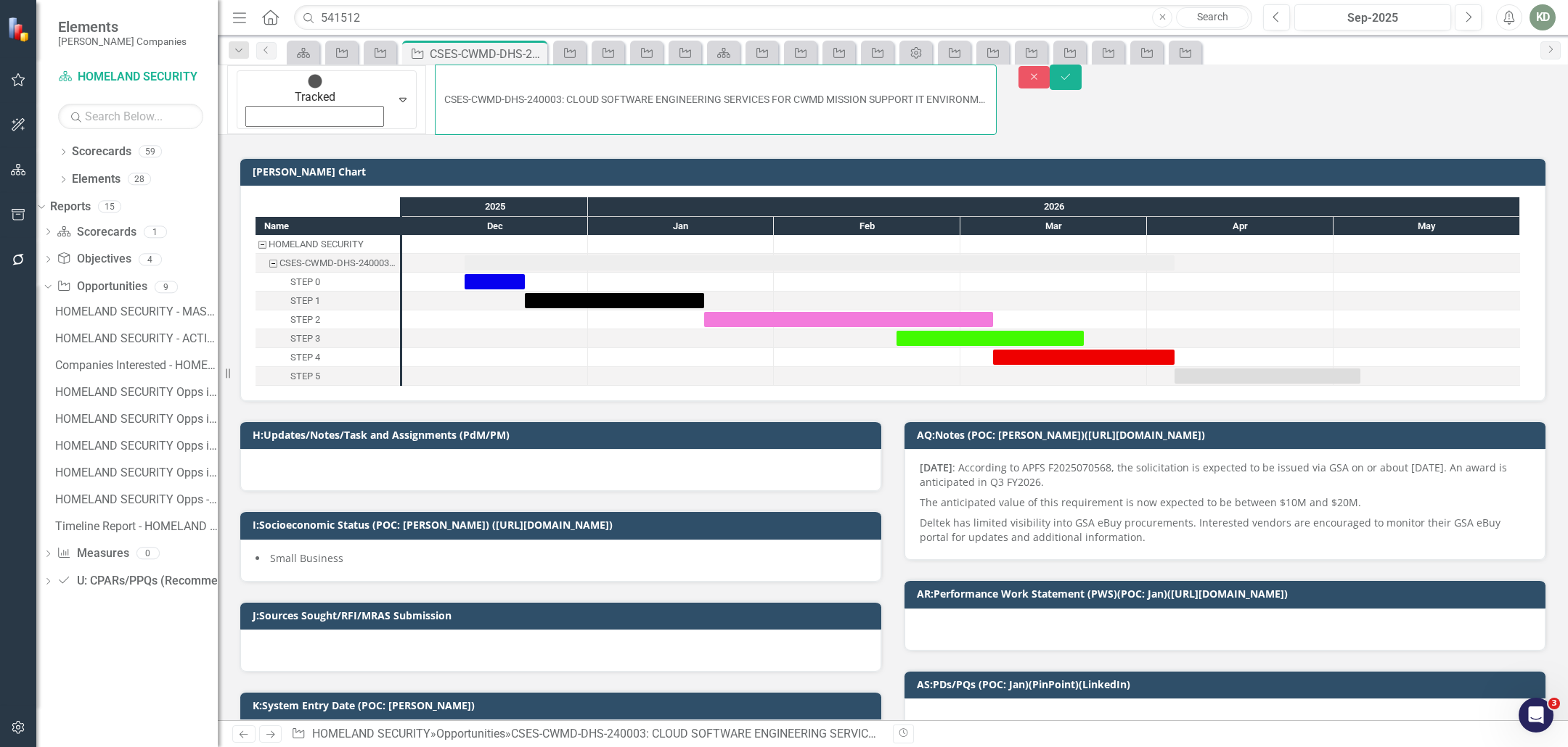
drag, startPoint x: 386, startPoint y: 87, endPoint x: 1089, endPoint y: 94, distance: 703.0
click at [1089, 94] on div "Tracked Expand CSES-CWMD-DHS-240003: CLOUD SOFTWARE ENGINEERING SERVICES FOR CW…" at bounding box center [893, 104] width 1372 height 81
click at [1041, 82] on icon "Close" at bounding box center [1033, 77] width 13 height 10
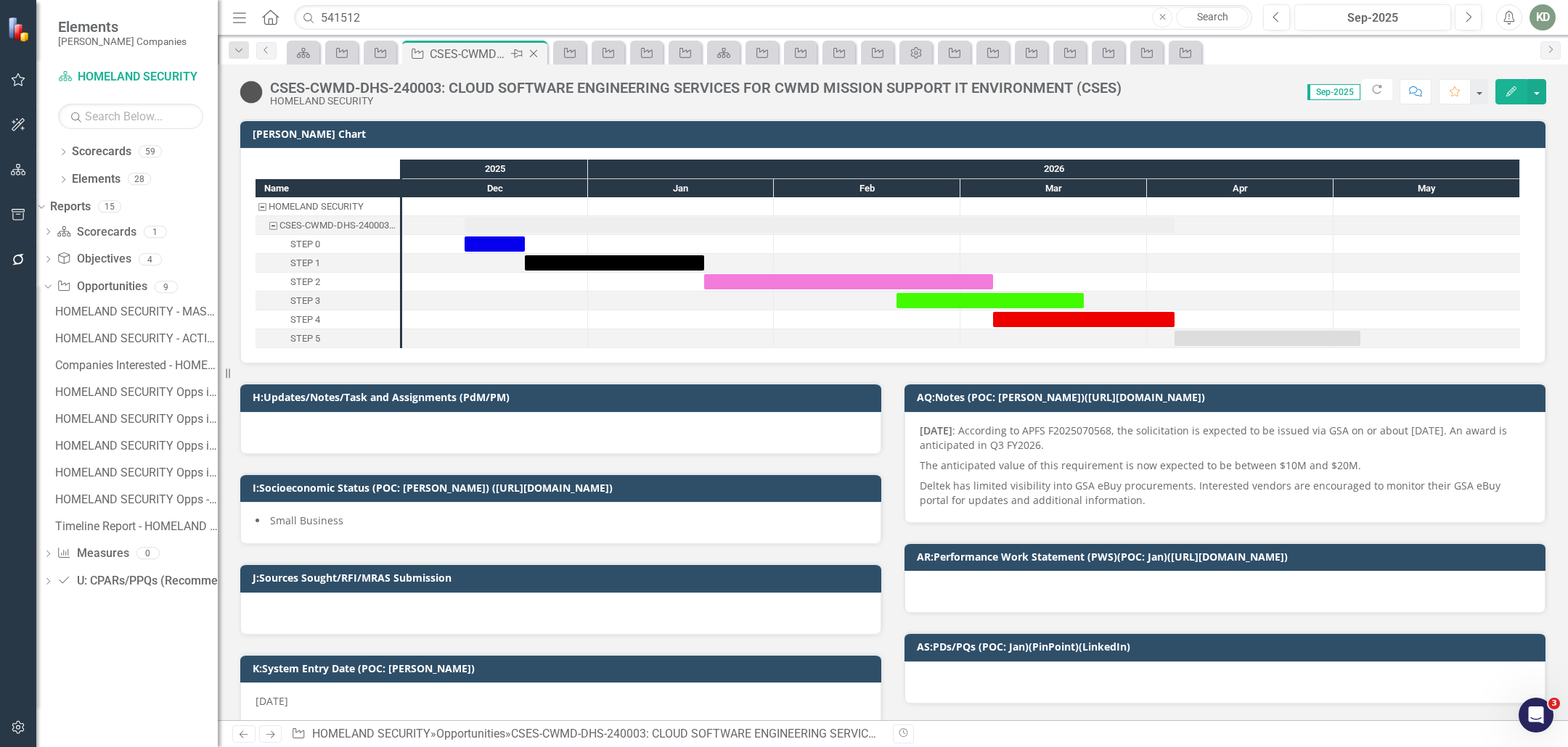
click at [533, 59] on icon "Close" at bounding box center [533, 54] width 15 height 12
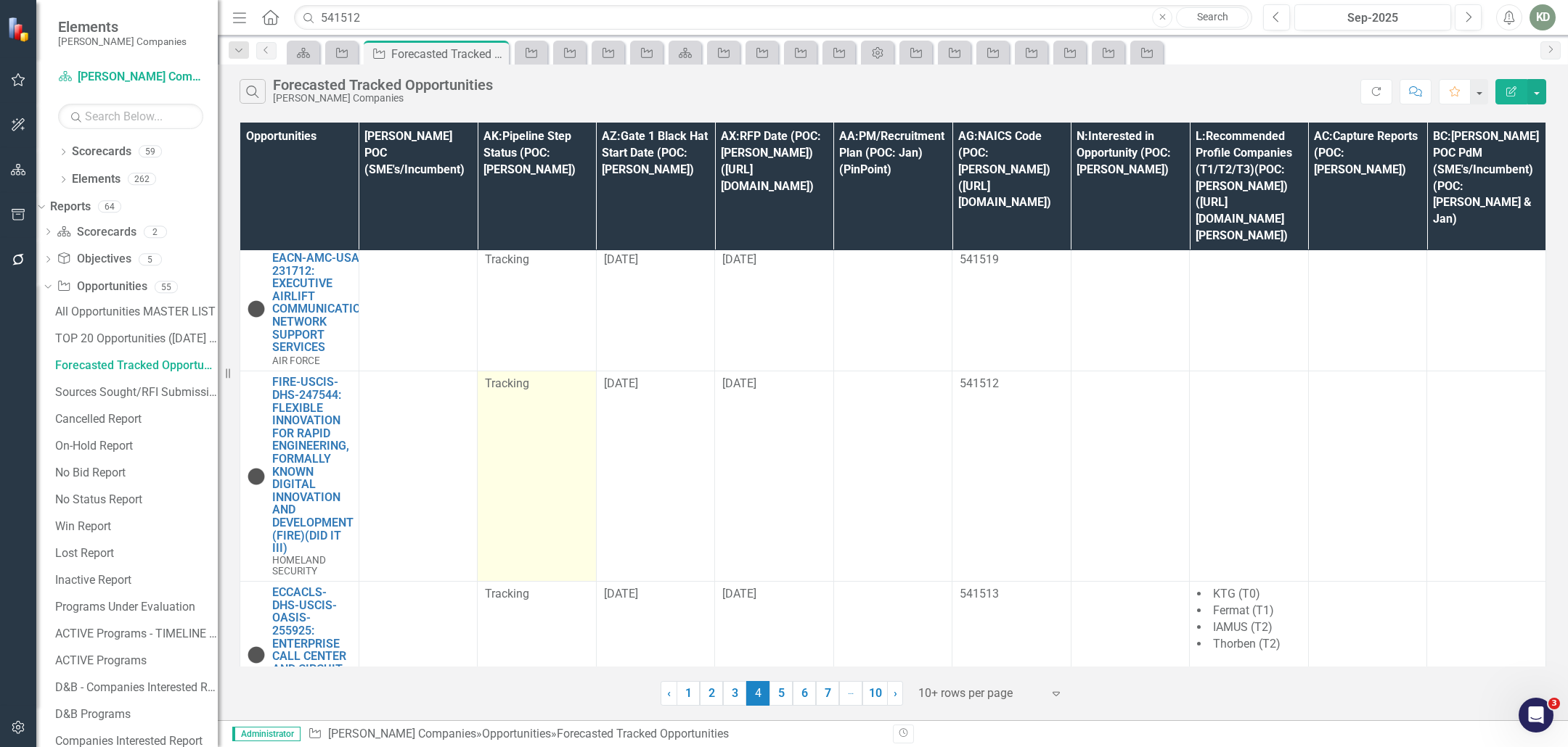
scroll to position [211, 0]
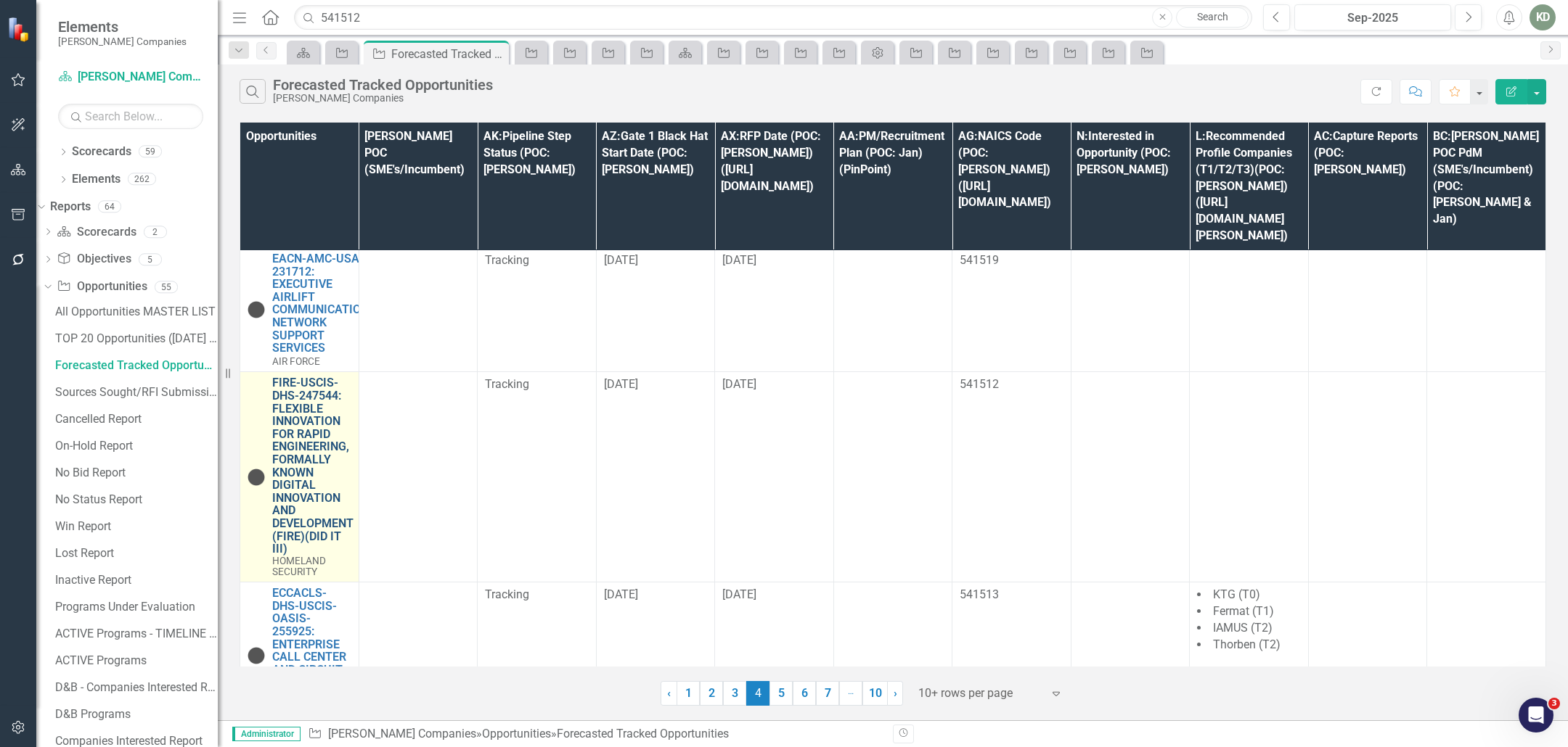
click at [297, 447] on link "FIRE-USCIS-DHS-247544: FLEXIBLE INNOVATION FOR RAPID ENGINEERING, FORMALLY KNOW…" at bounding box center [312, 465] width 81 height 178
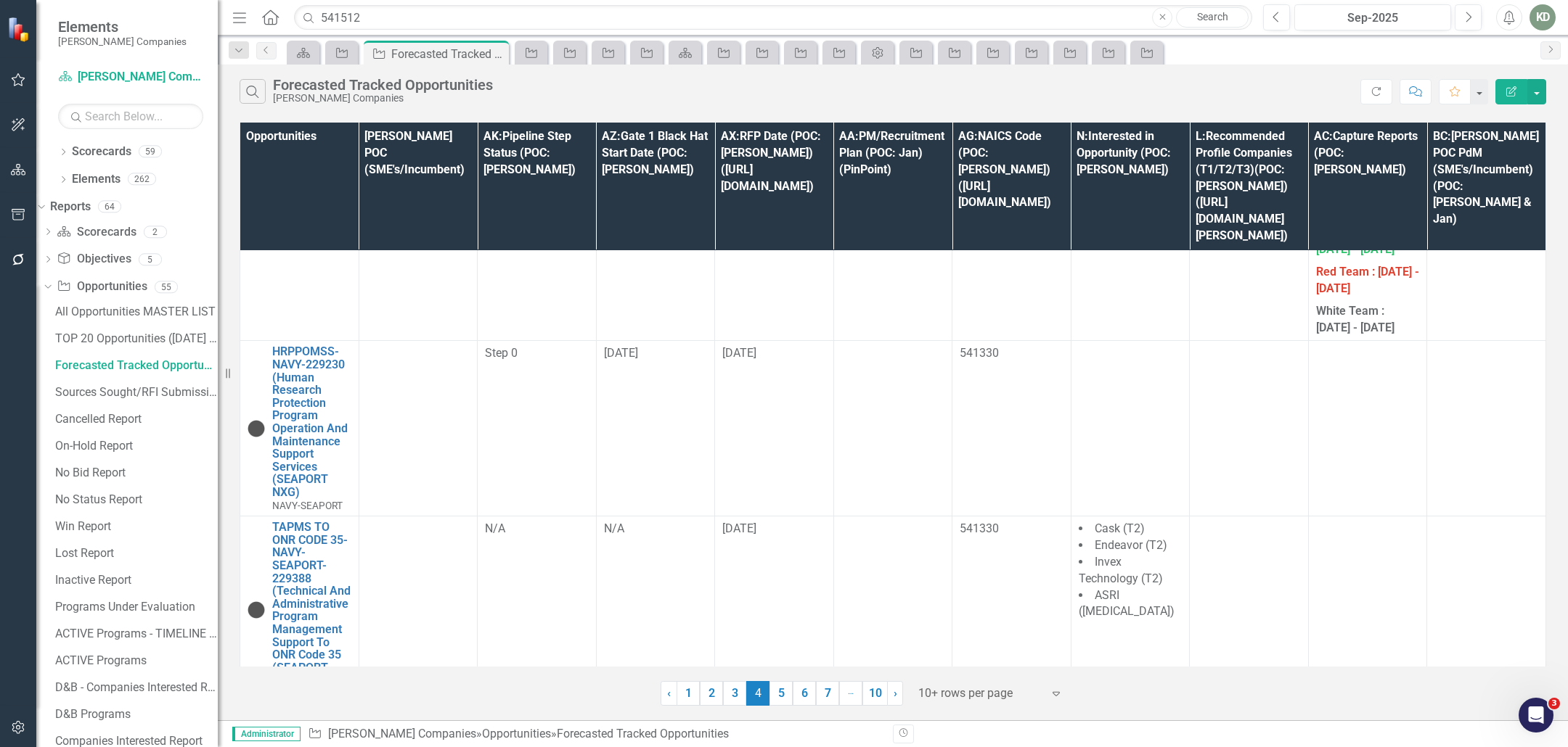
scroll to position [1739, 0]
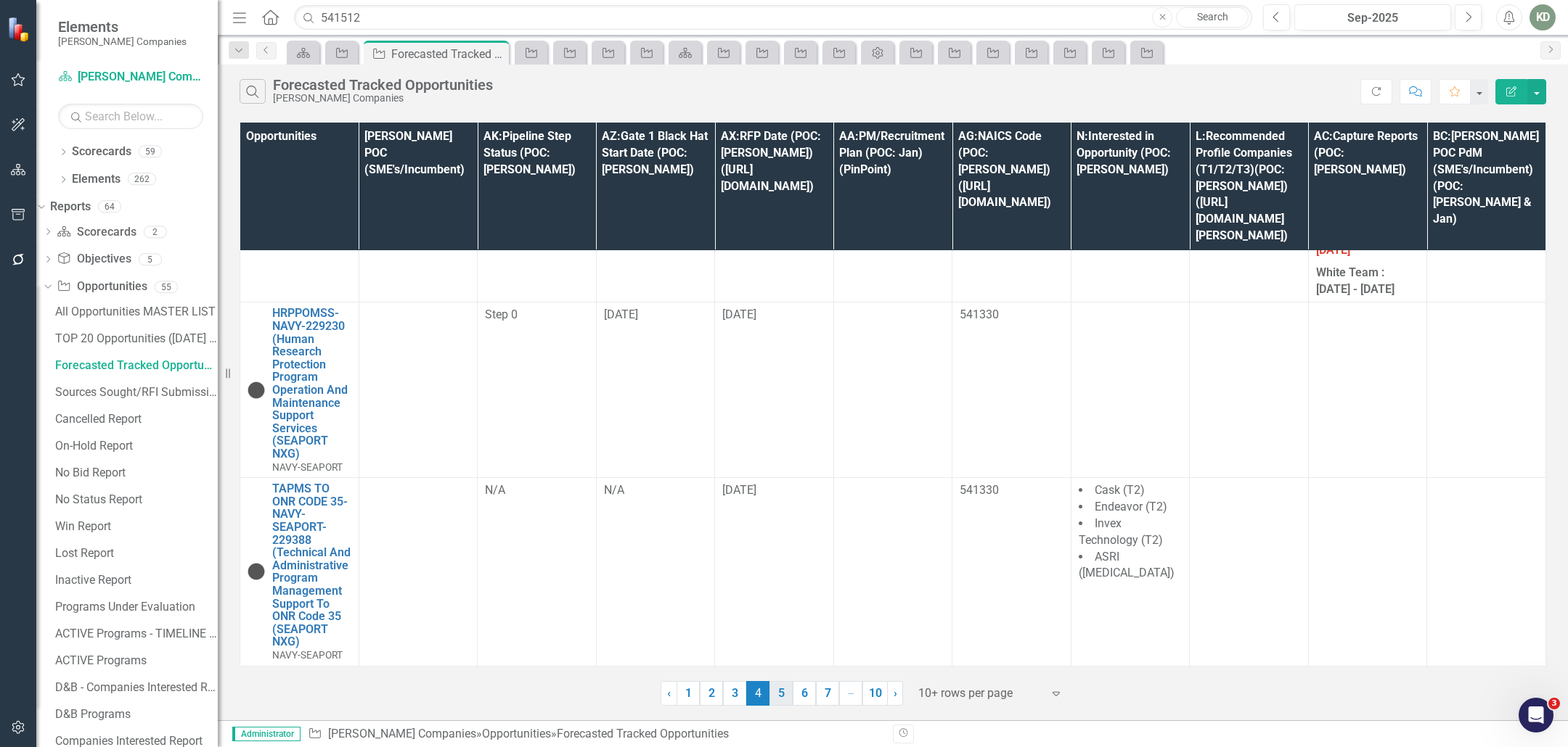
click at [784, 686] on link "5" at bounding box center [782, 693] width 23 height 24
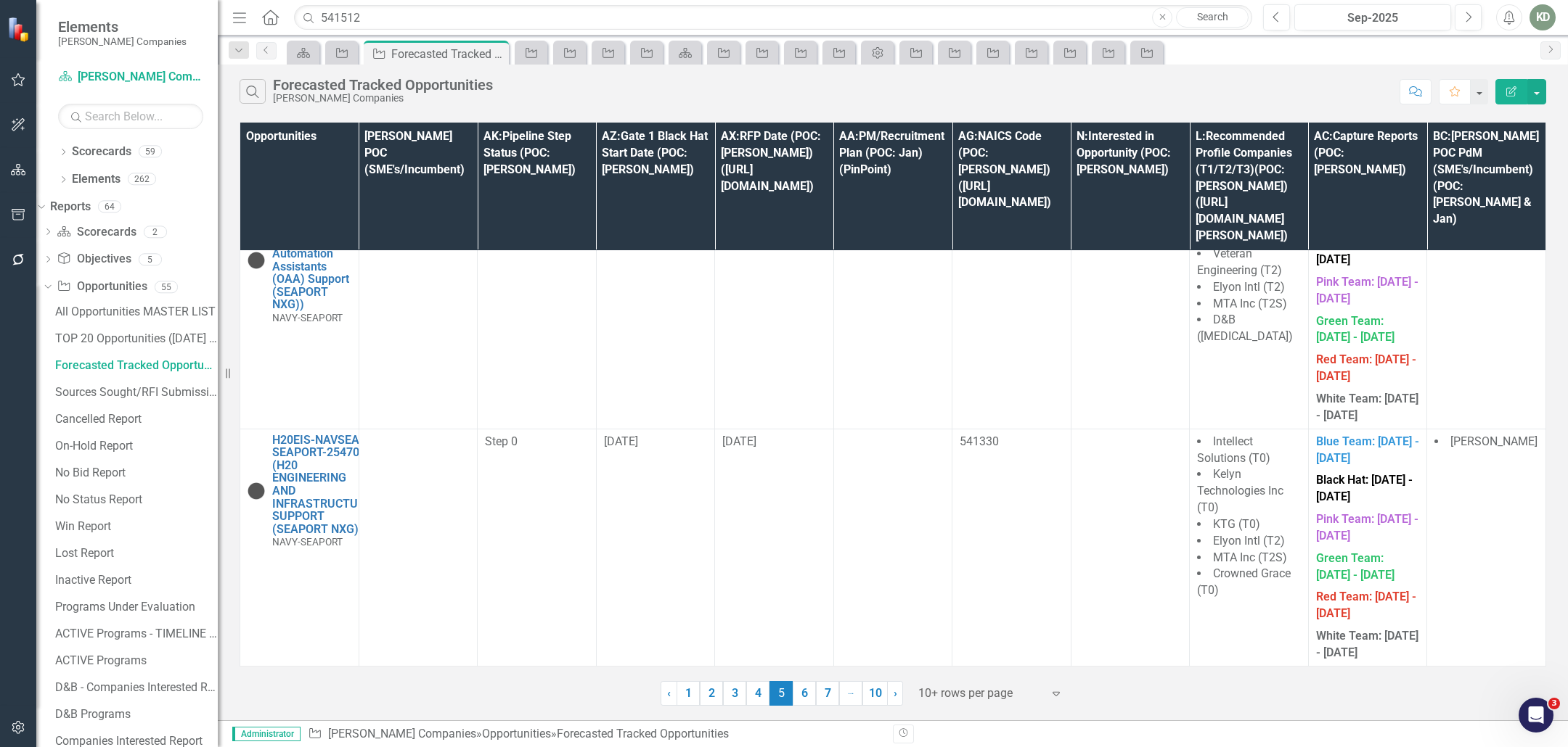
scroll to position [1947, 0]
drag, startPoint x: 809, startPoint y: 687, endPoint x: 832, endPoint y: 488, distance: 200.3
click at [809, 687] on link "6" at bounding box center [804, 693] width 23 height 24
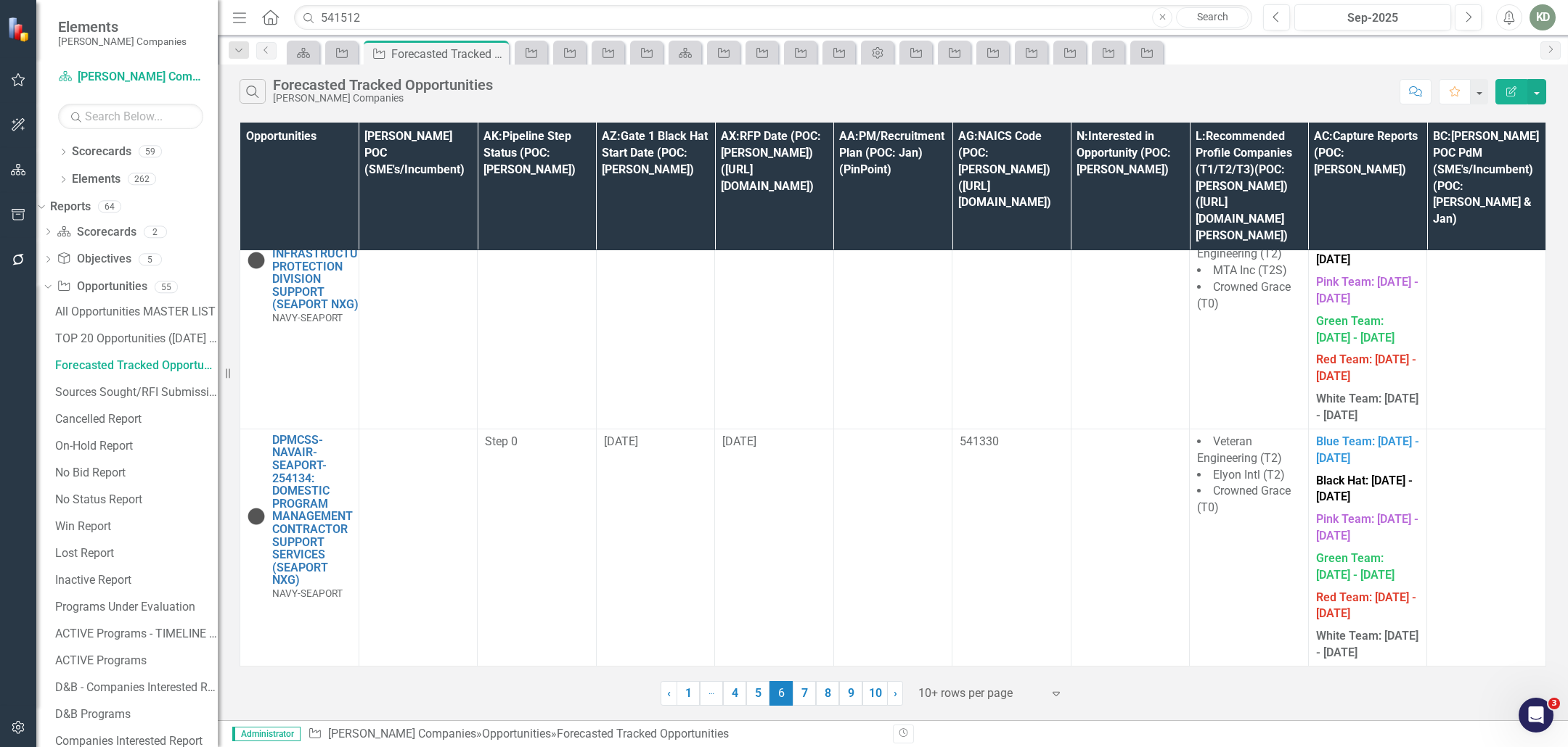
scroll to position [2398, 0]
drag, startPoint x: 809, startPoint y: 684, endPoint x: 812, endPoint y: 657, distance: 27.2
click at [809, 685] on link "7" at bounding box center [804, 693] width 23 height 24
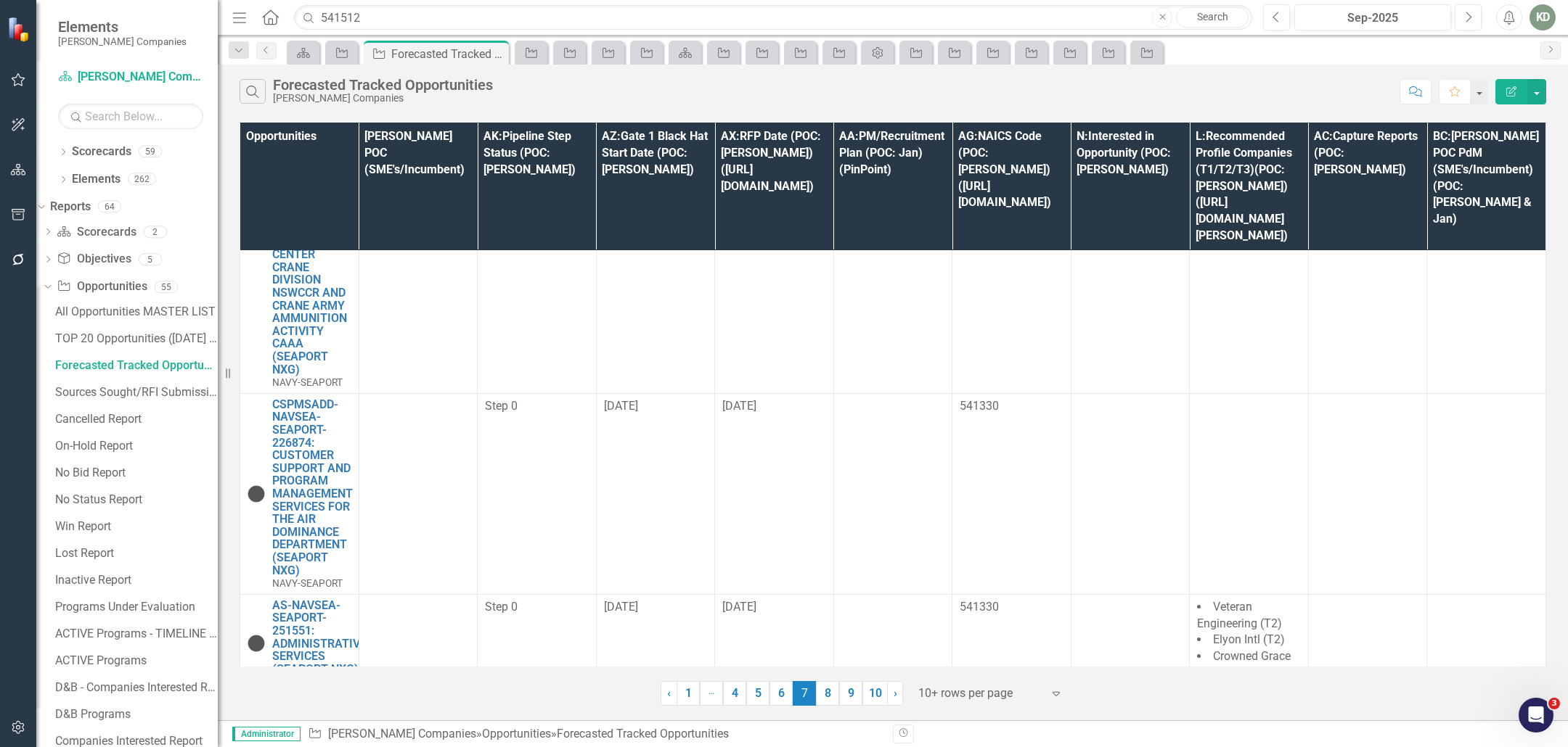
scroll to position [1391, 7]
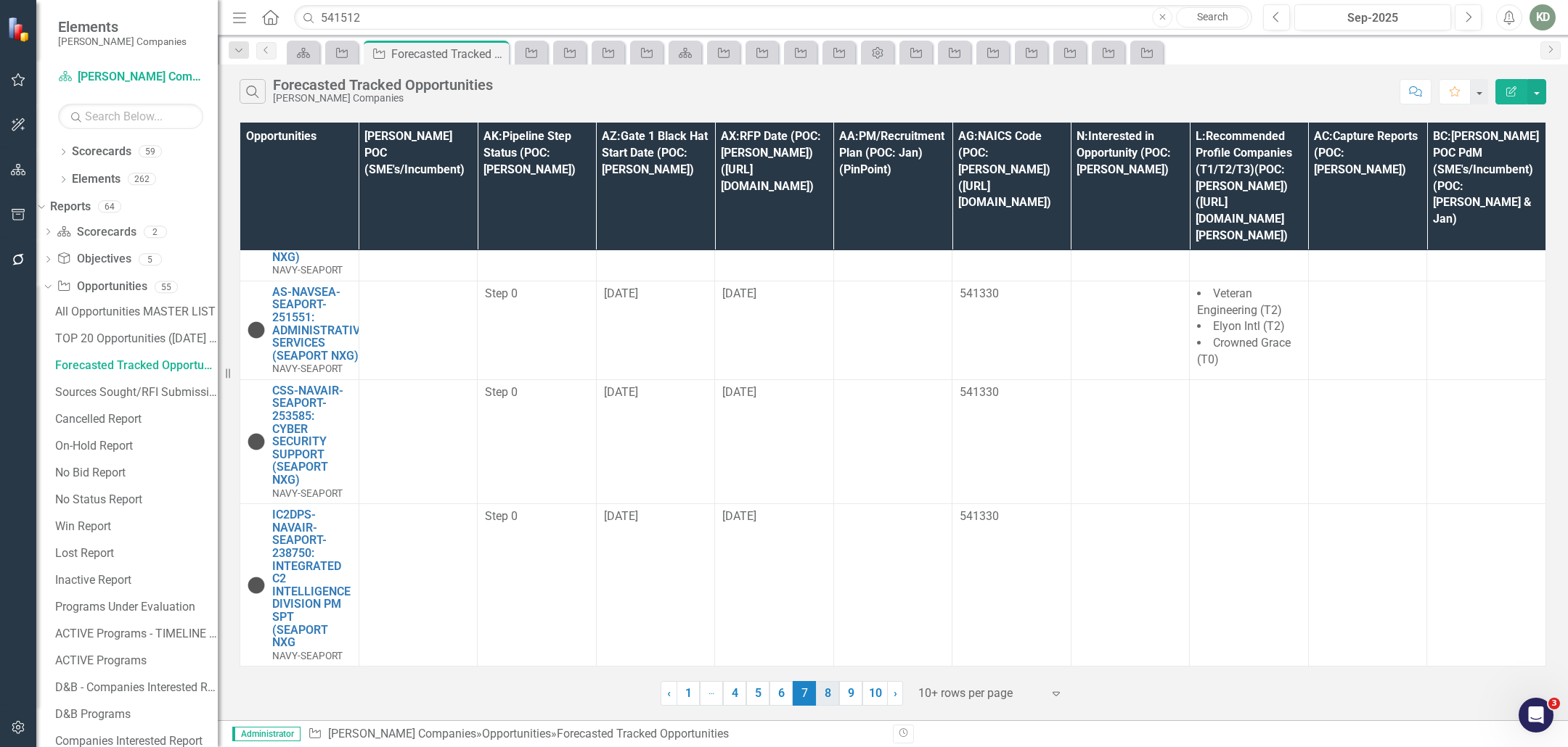
click at [827, 688] on link "8" at bounding box center [827, 693] width 23 height 24
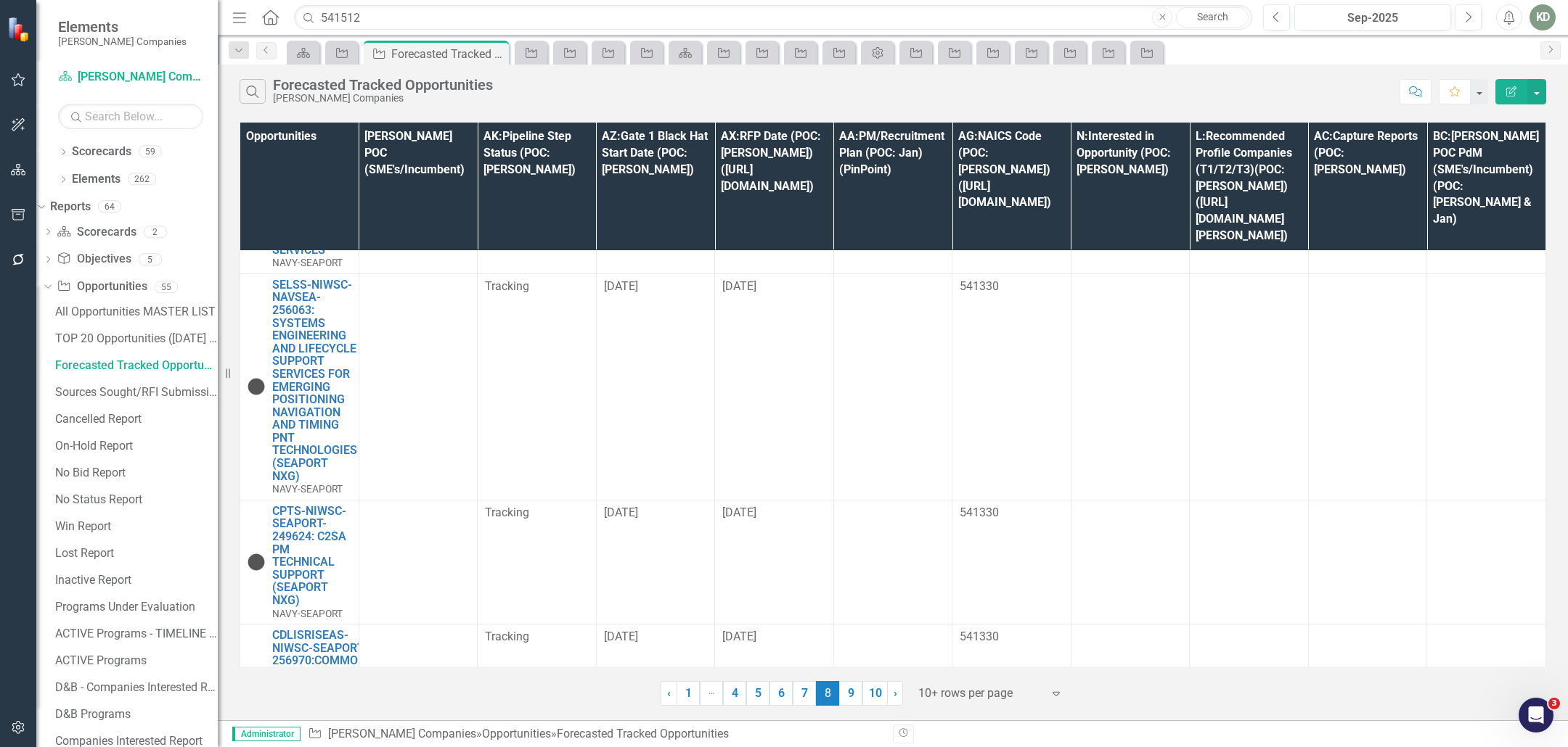
scroll to position [1203, 0]
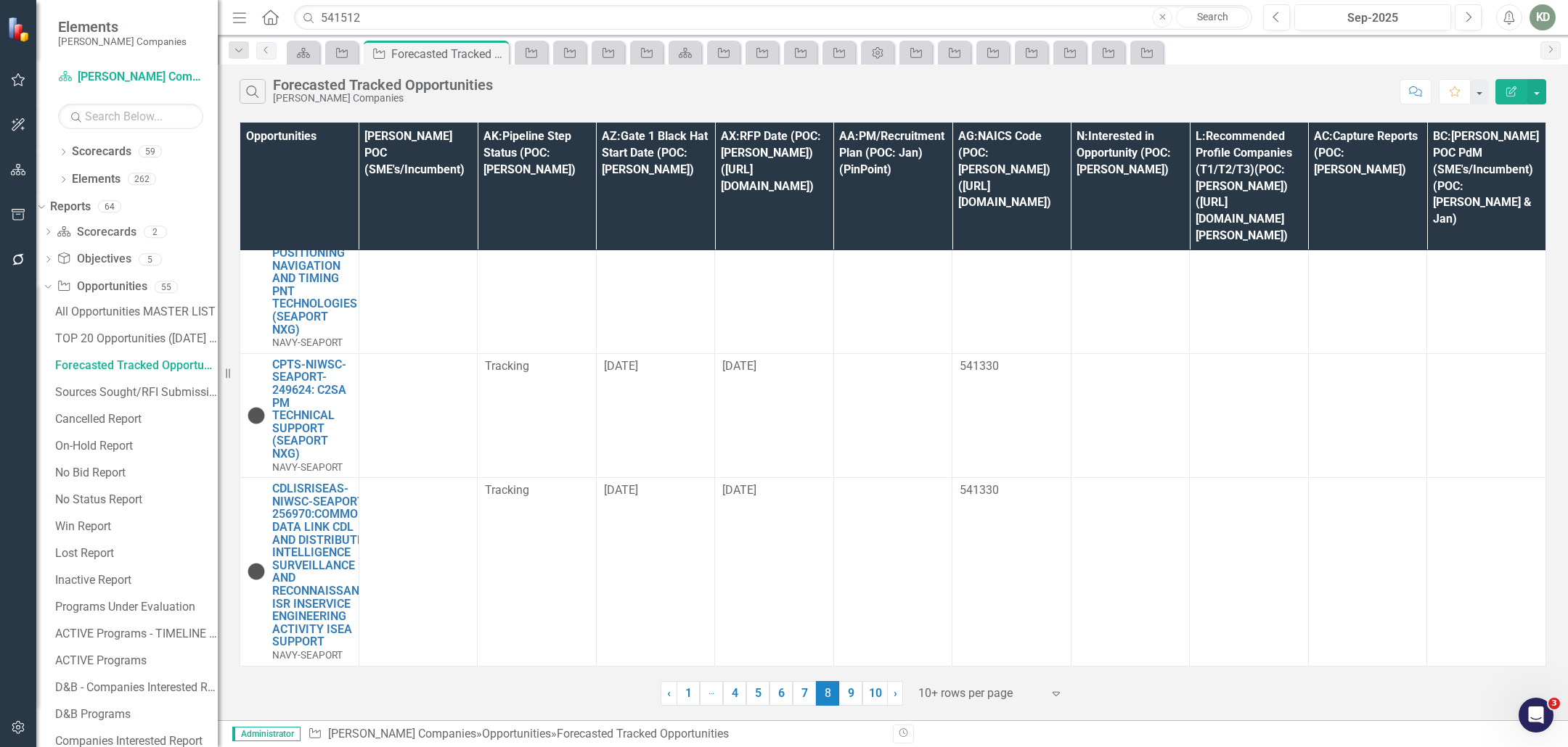
drag, startPoint x: 693, startPoint y: 700, endPoint x: 693, endPoint y: 653, distance: 47.0
click at [693, 700] on link "1" at bounding box center [688, 693] width 23 height 24
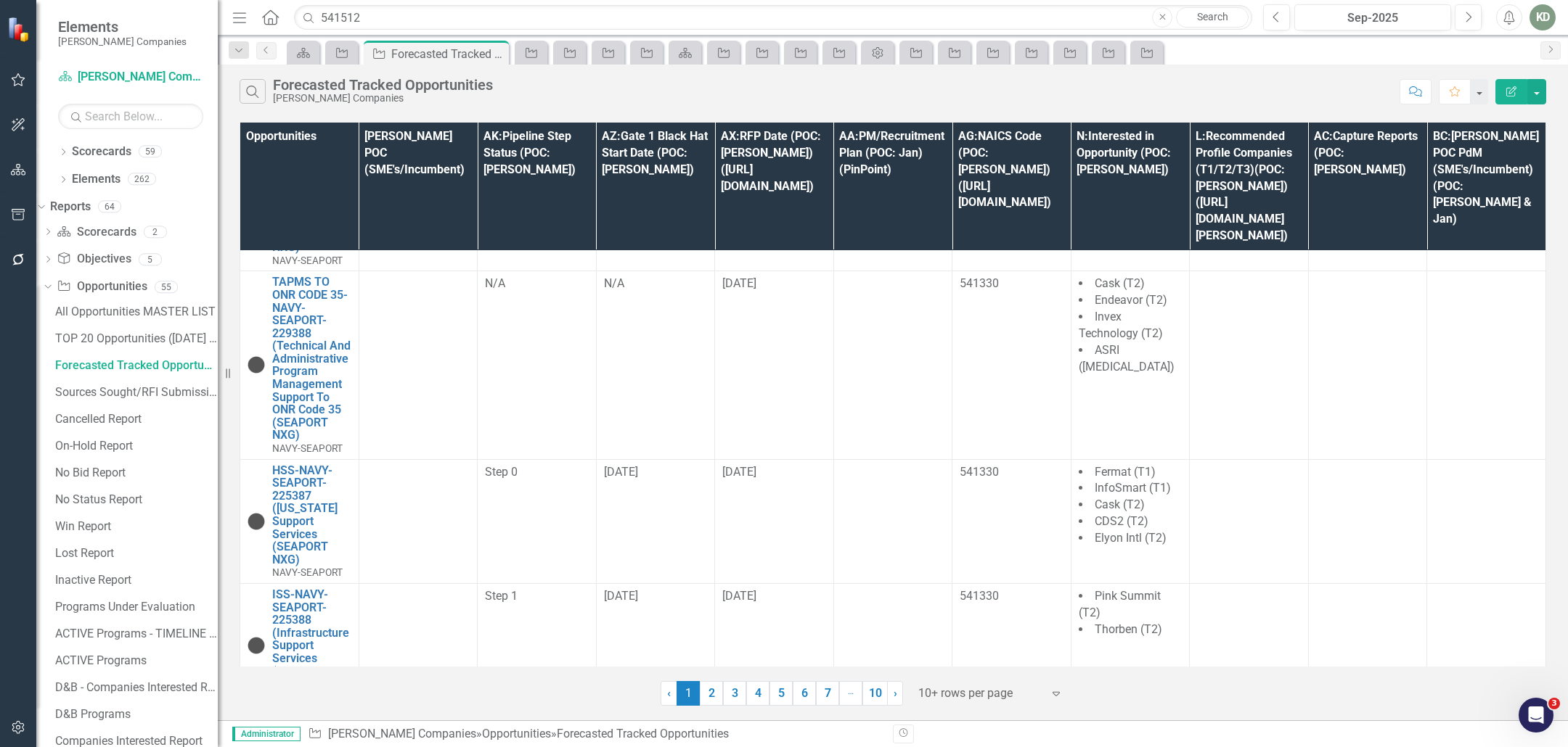
scroll to position [973, 0]
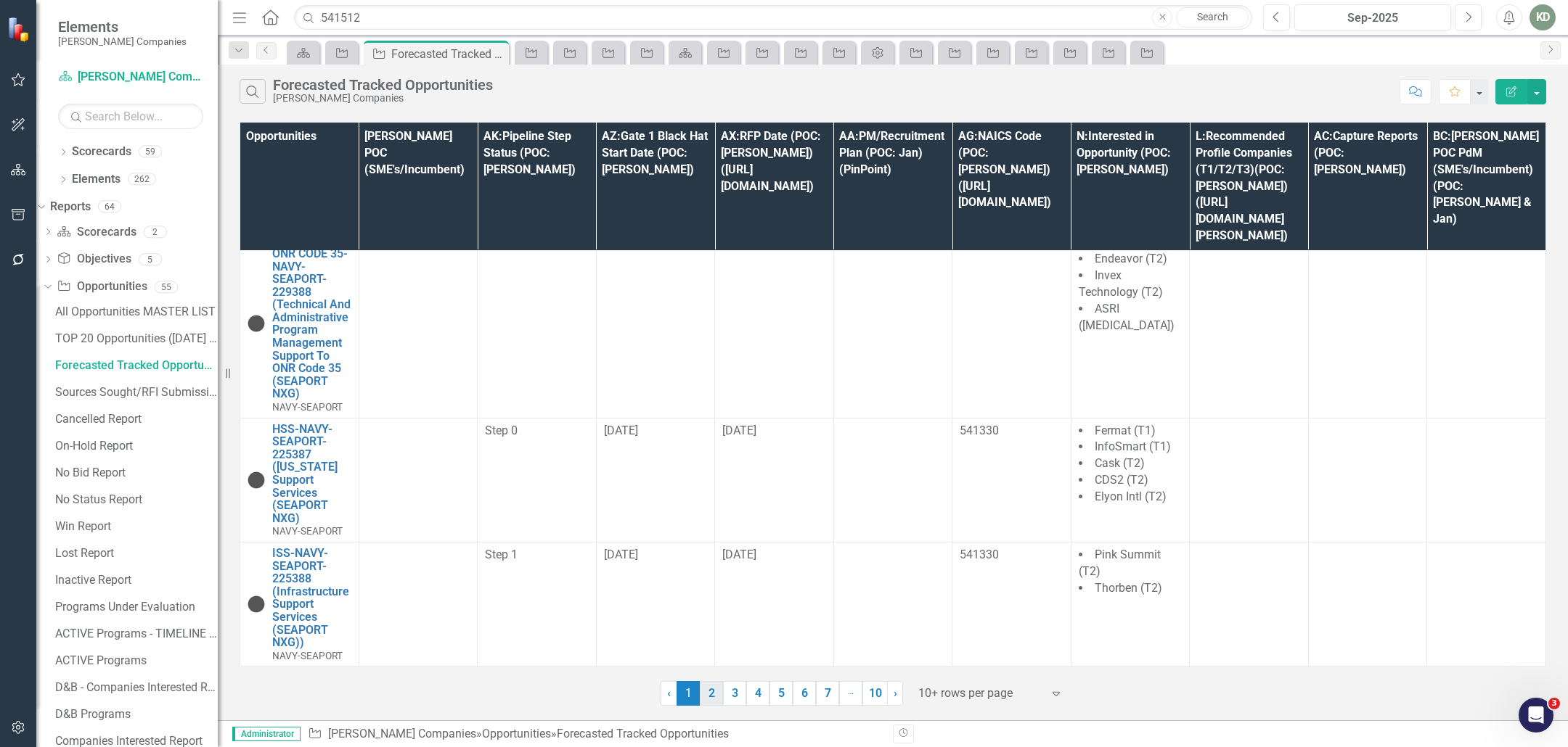
click at [704, 695] on link "2" at bounding box center [711, 693] width 23 height 24
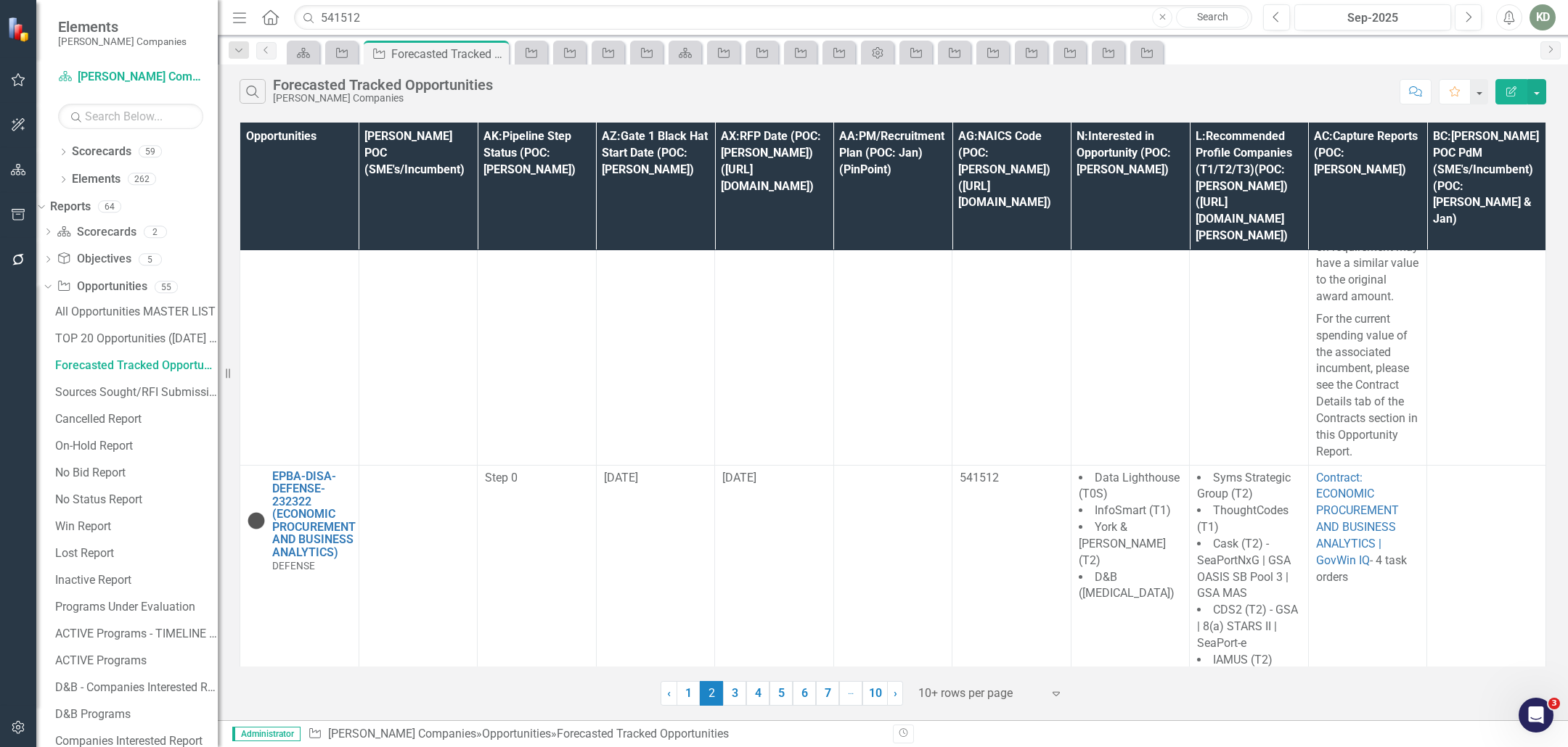
scroll to position [316, 0]
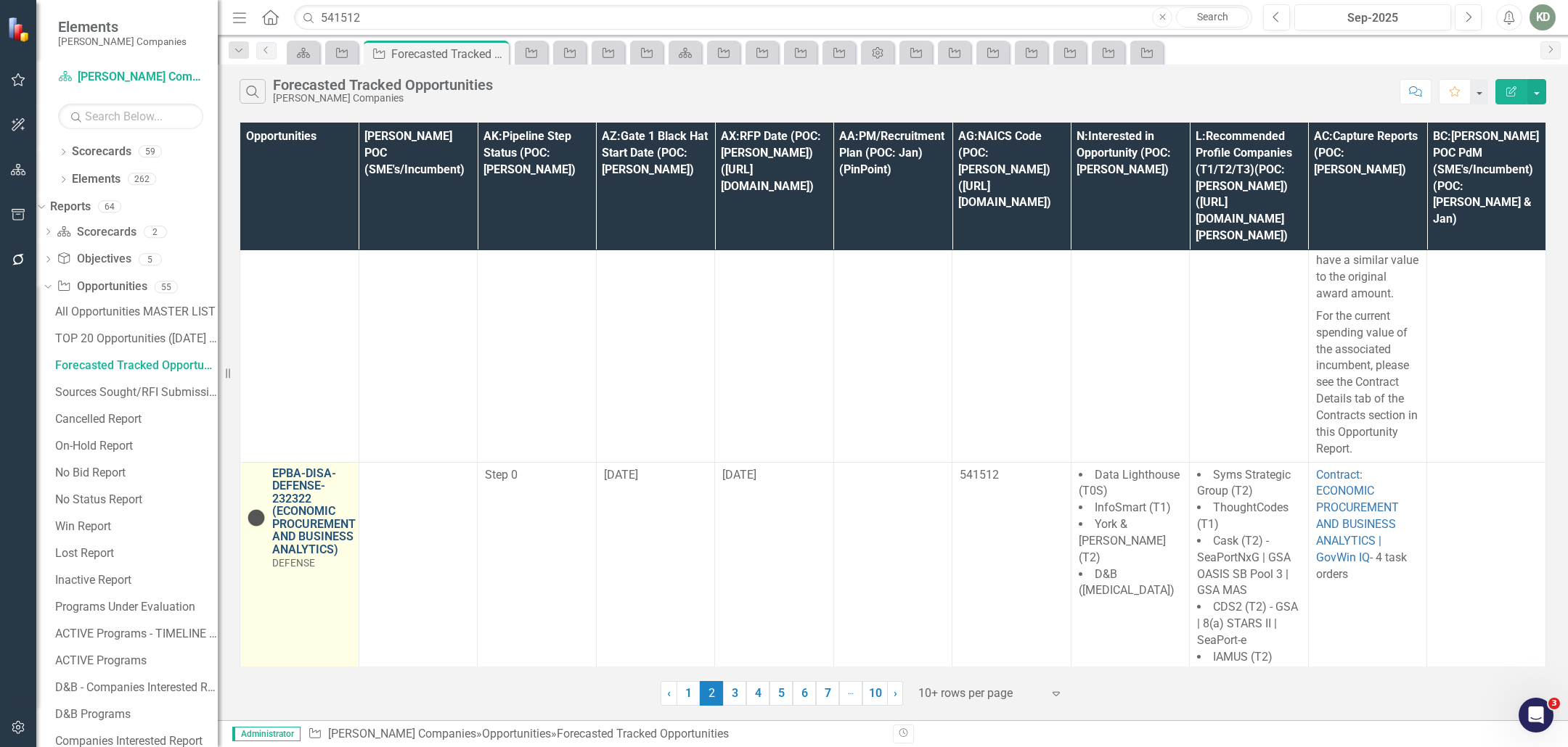
click at [318, 531] on link "EPBA-DISA-DEFENSE-232322 (ECONOMIC PROCUREMENT AND BUSINESS ANALYTICS)" at bounding box center [314, 512] width 84 height 90
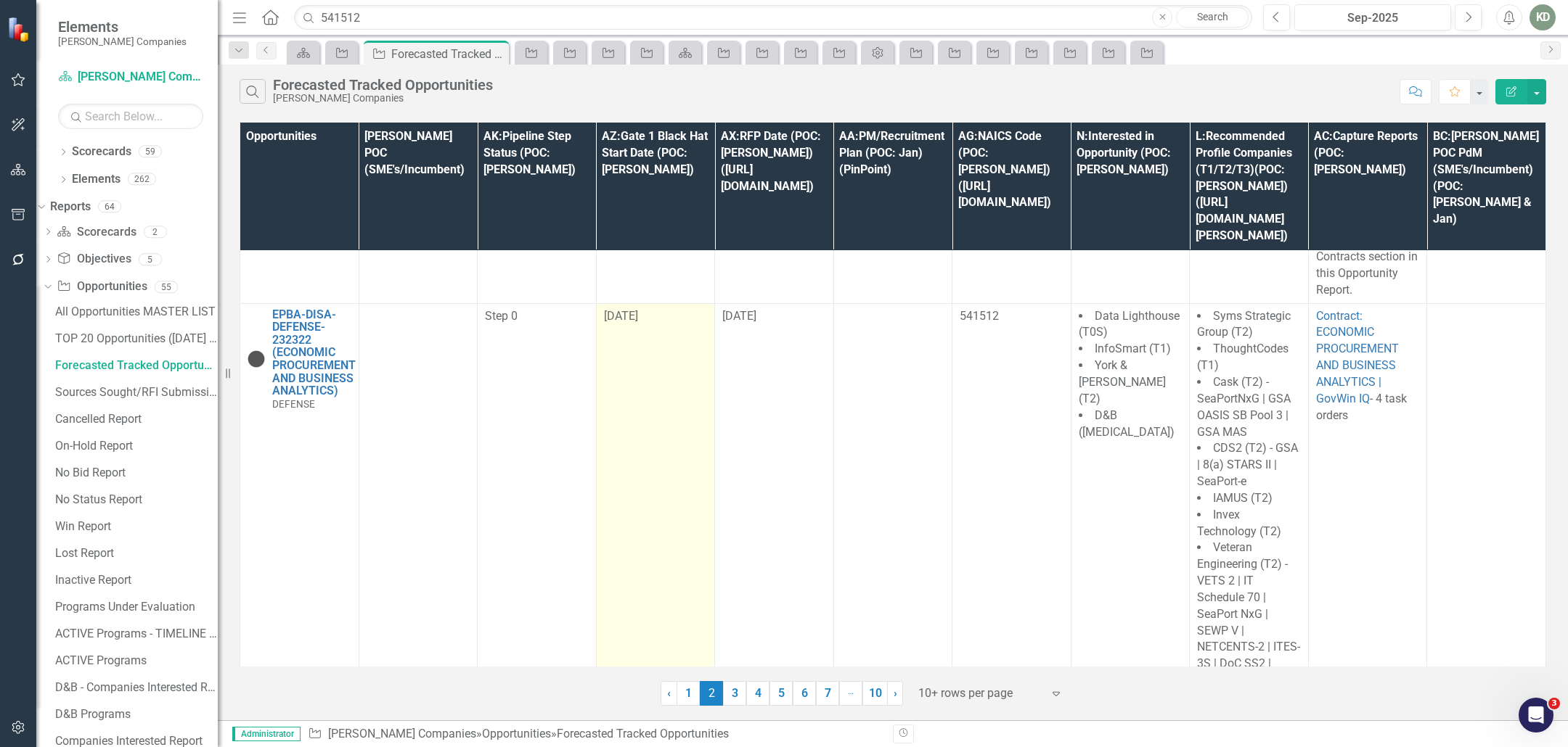
scroll to position [3810, 0]
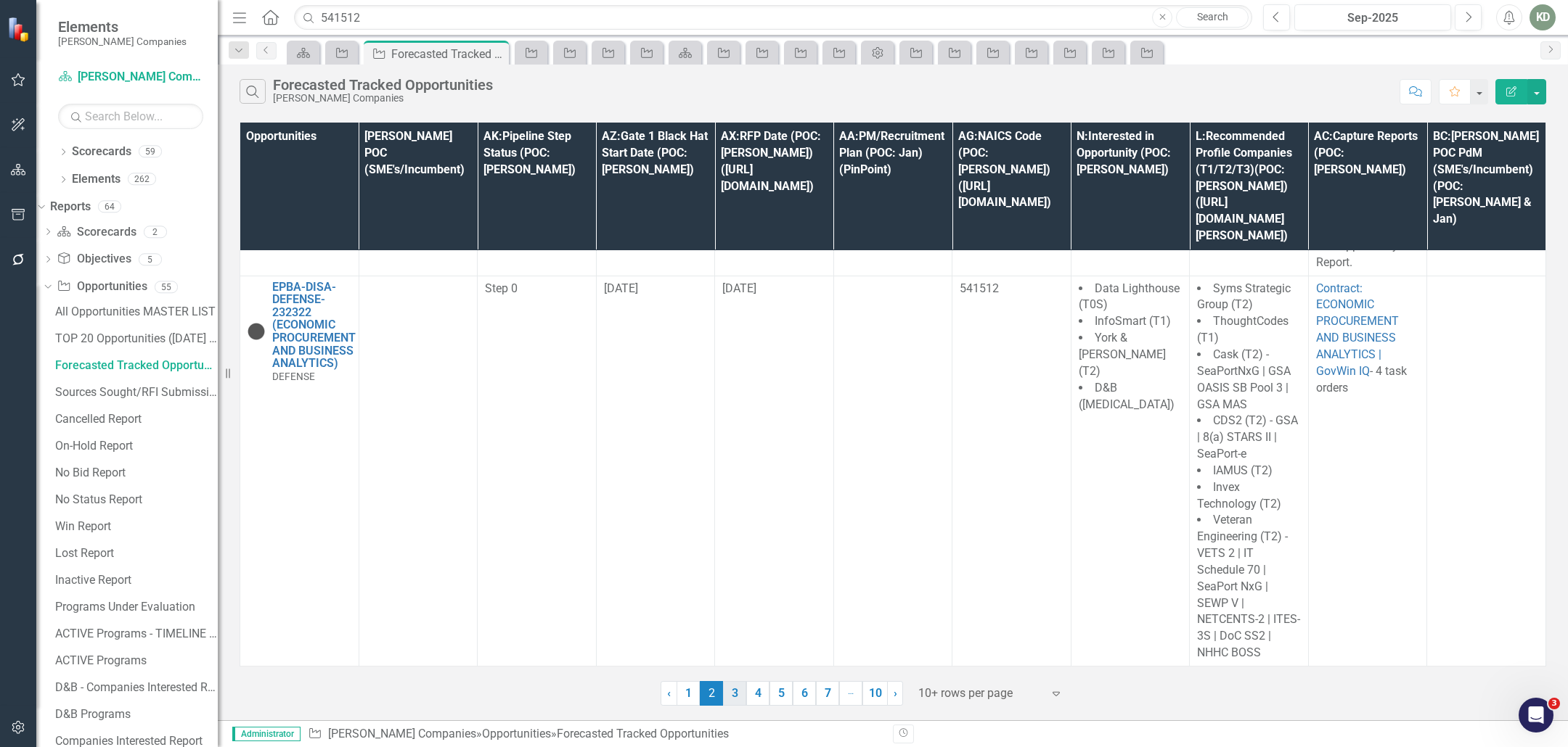
click at [738, 702] on link "3" at bounding box center [735, 693] width 23 height 24
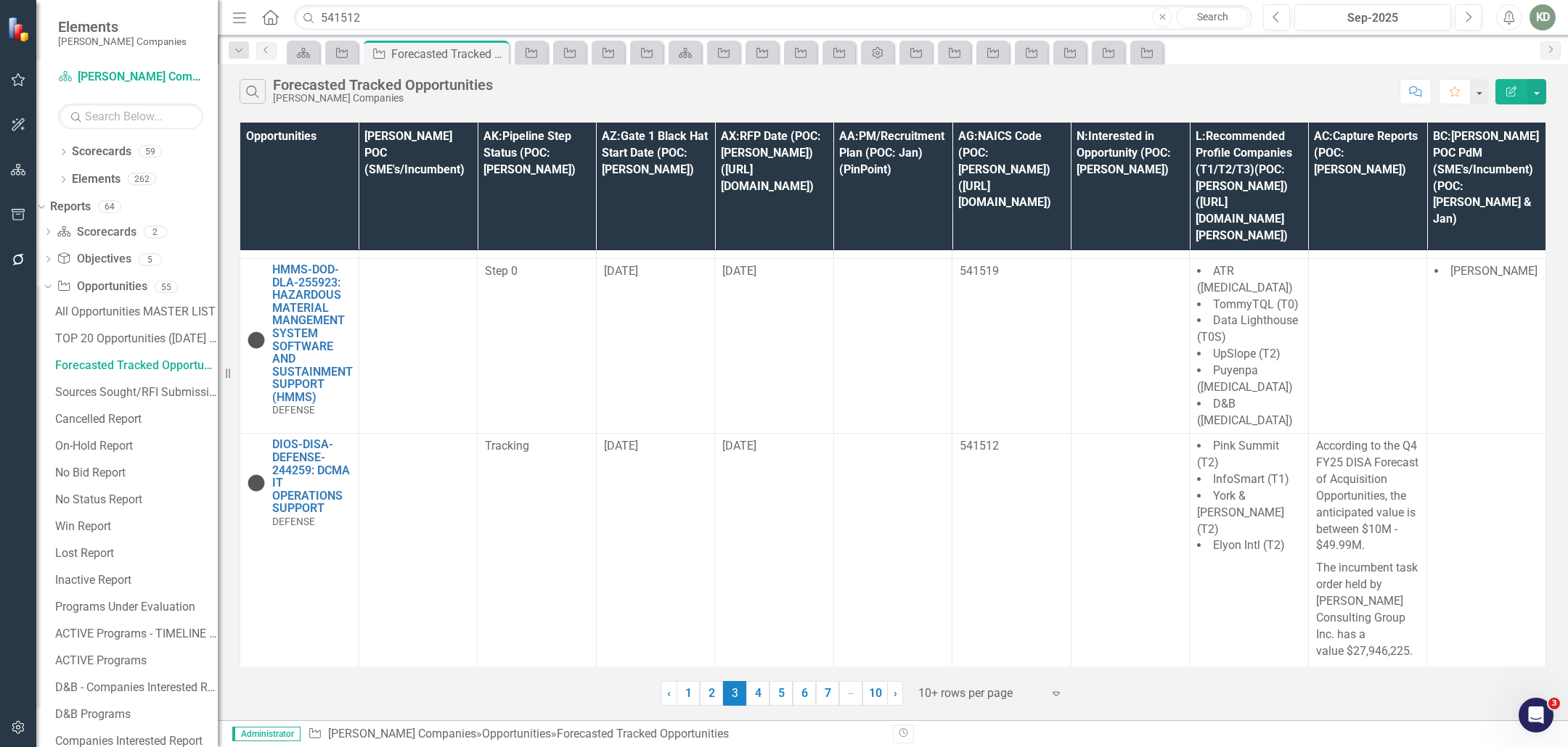
scroll to position [2083, 0]
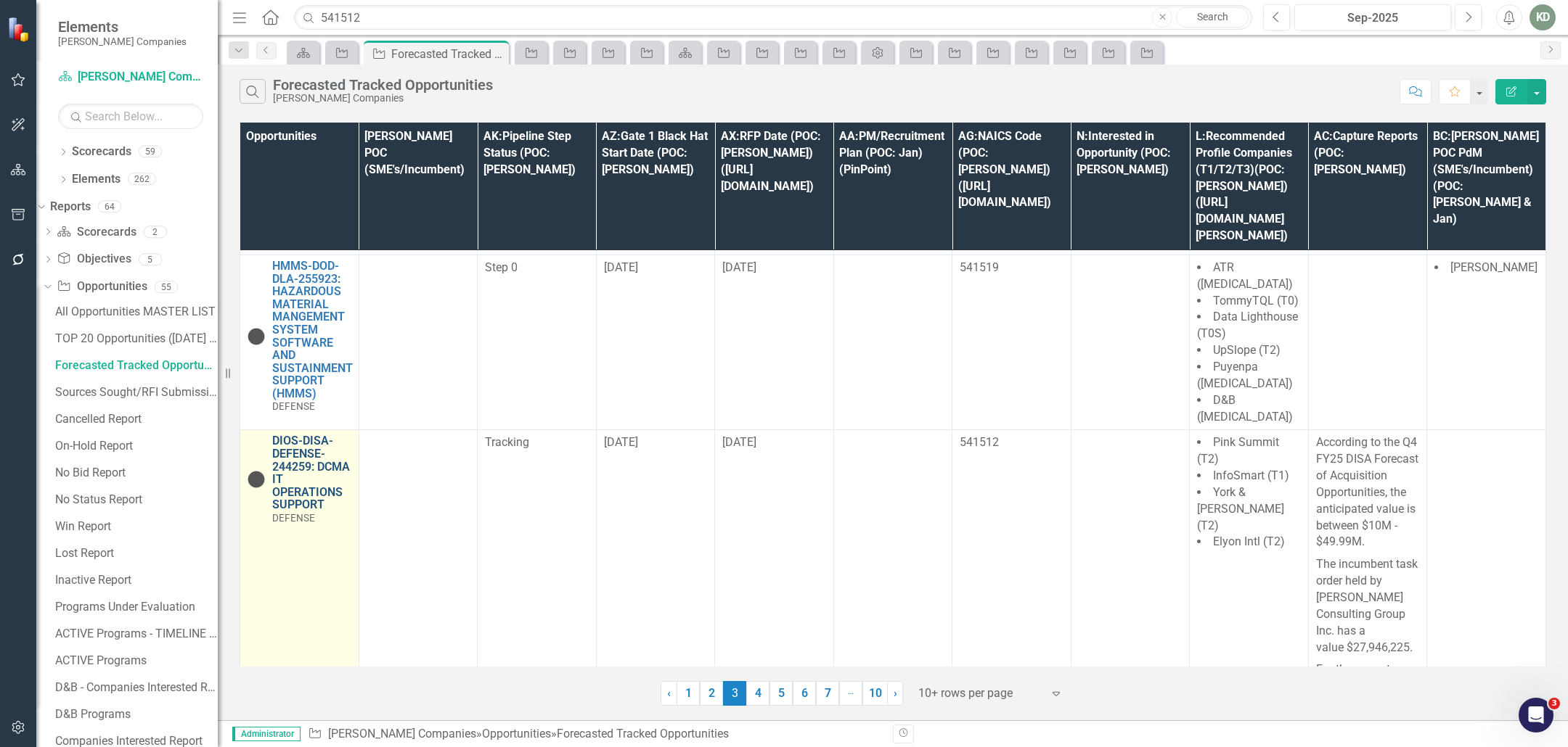
click at [311, 494] on link "DIOS-DISA-DEFENSE-244259: DCMA IT OPERATIONS SUPPORT" at bounding box center [311, 473] width 79 height 77
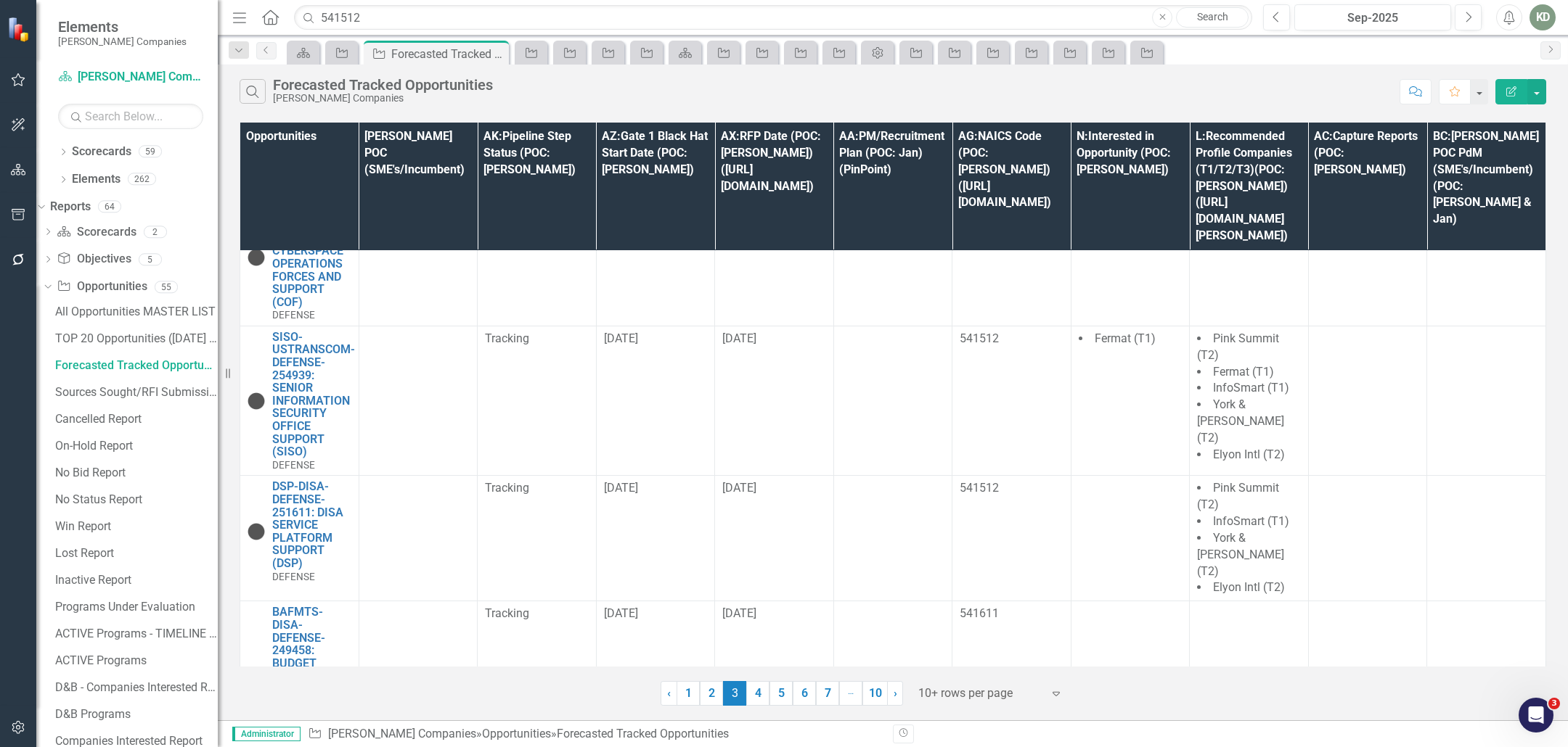
scroll to position [2736, 0]
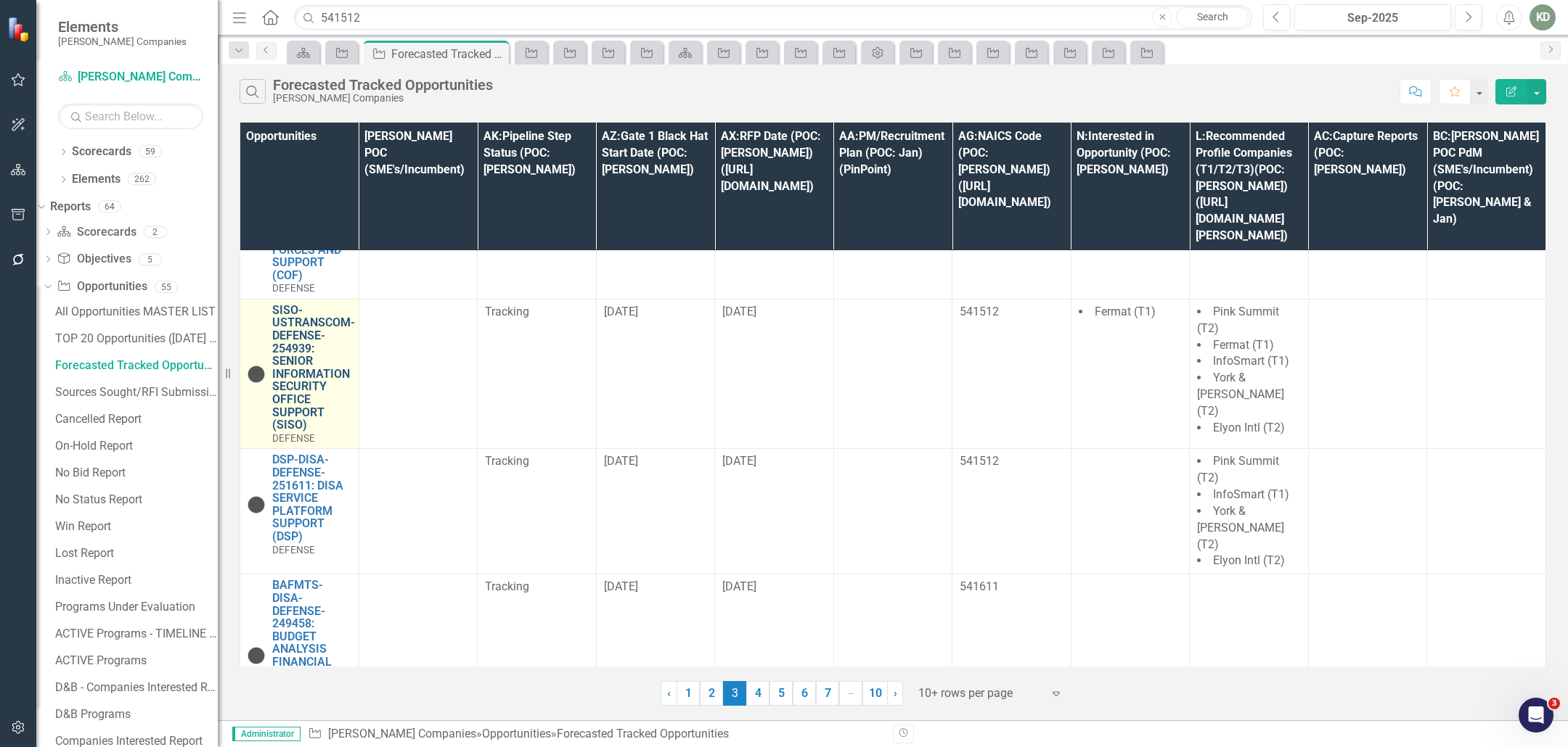
click at [299, 375] on link "SISO-USTRANSCOM-DEFENSE-254939: SENIOR INFORMATION SECURITY OFFICE SUPPORT (SIS…" at bounding box center [313, 368] width 83 height 128
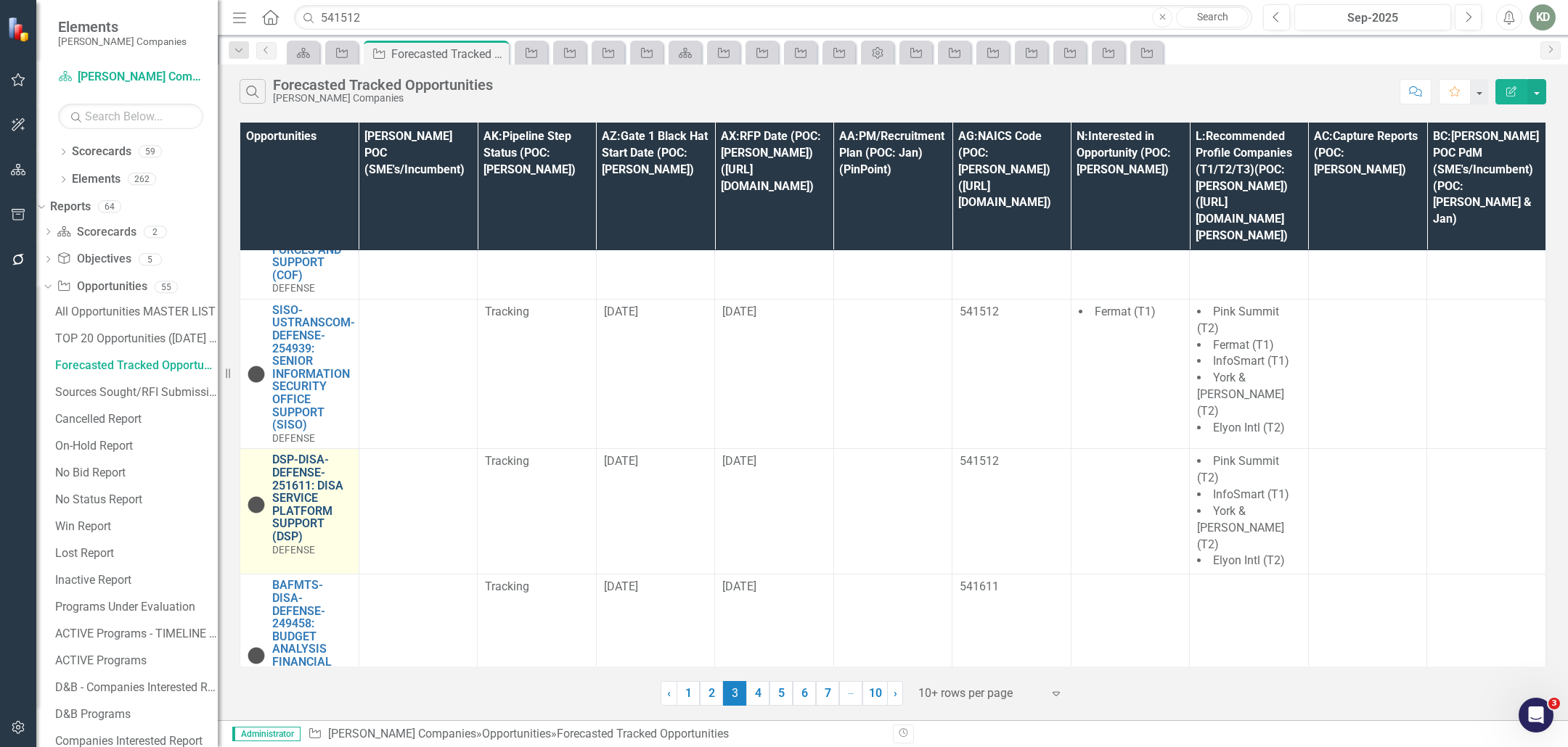
click at [302, 509] on link "DSP-DISA-DEFENSE-251611: DISA SERVICE PLATFORM SUPPORT (DSP)" at bounding box center [311, 498] width 79 height 90
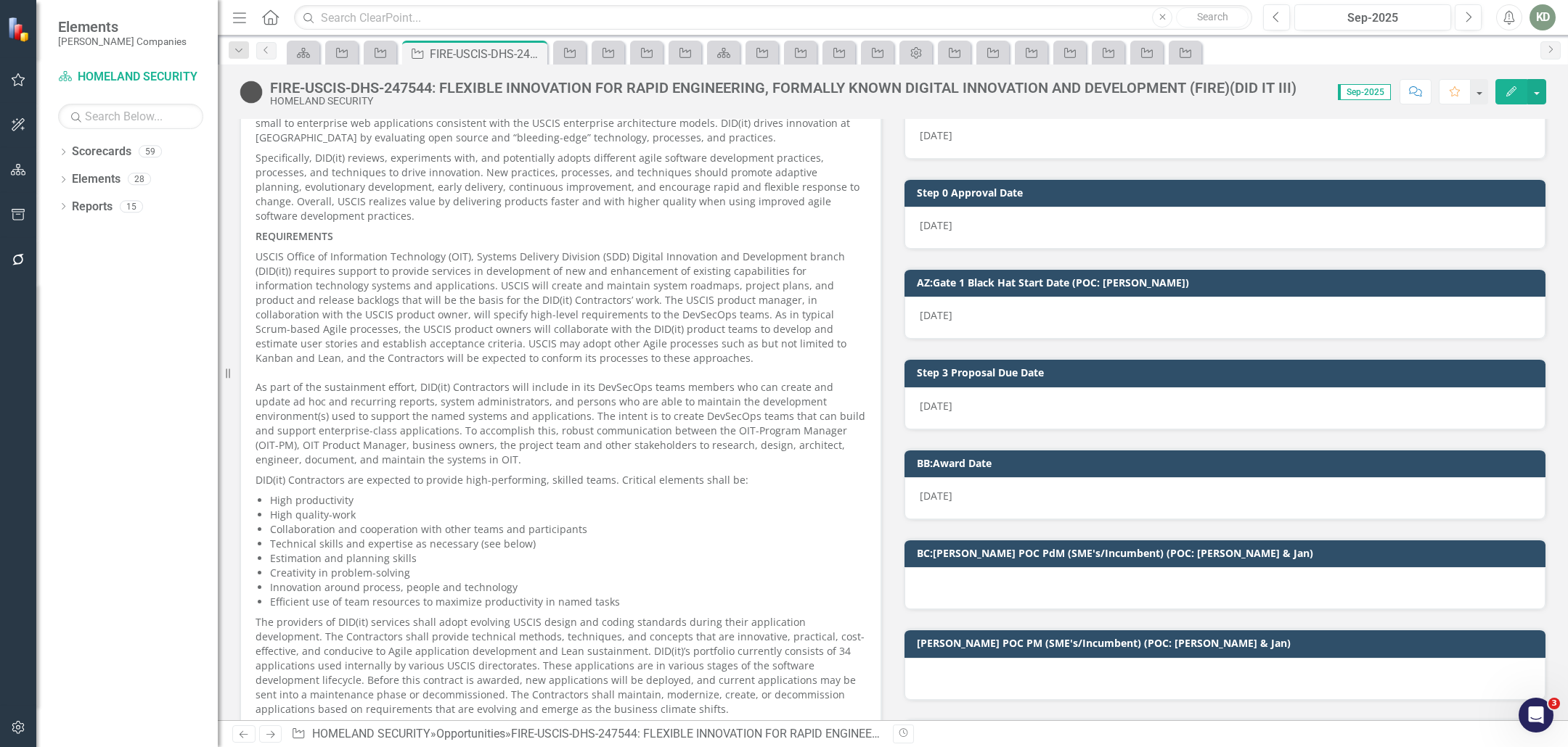
scroll to position [2883, 0]
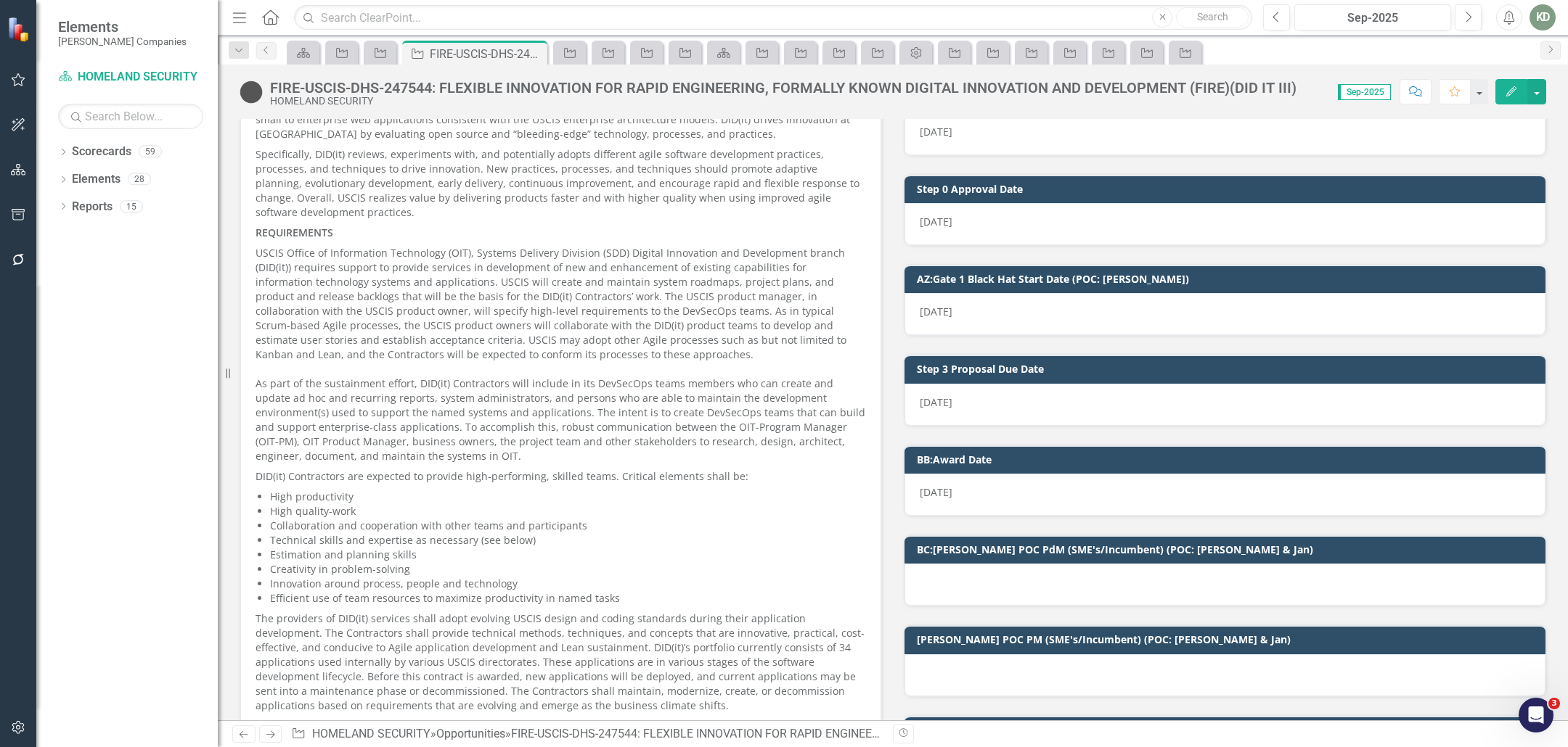
click at [464, 86] on div "FIRE-USCIS-DHS-247544: FLEXIBLE INNOVATION FOR RAPID ENGINEERING, FORMALLY KNOW…" at bounding box center [784, 88] width 1026 height 16
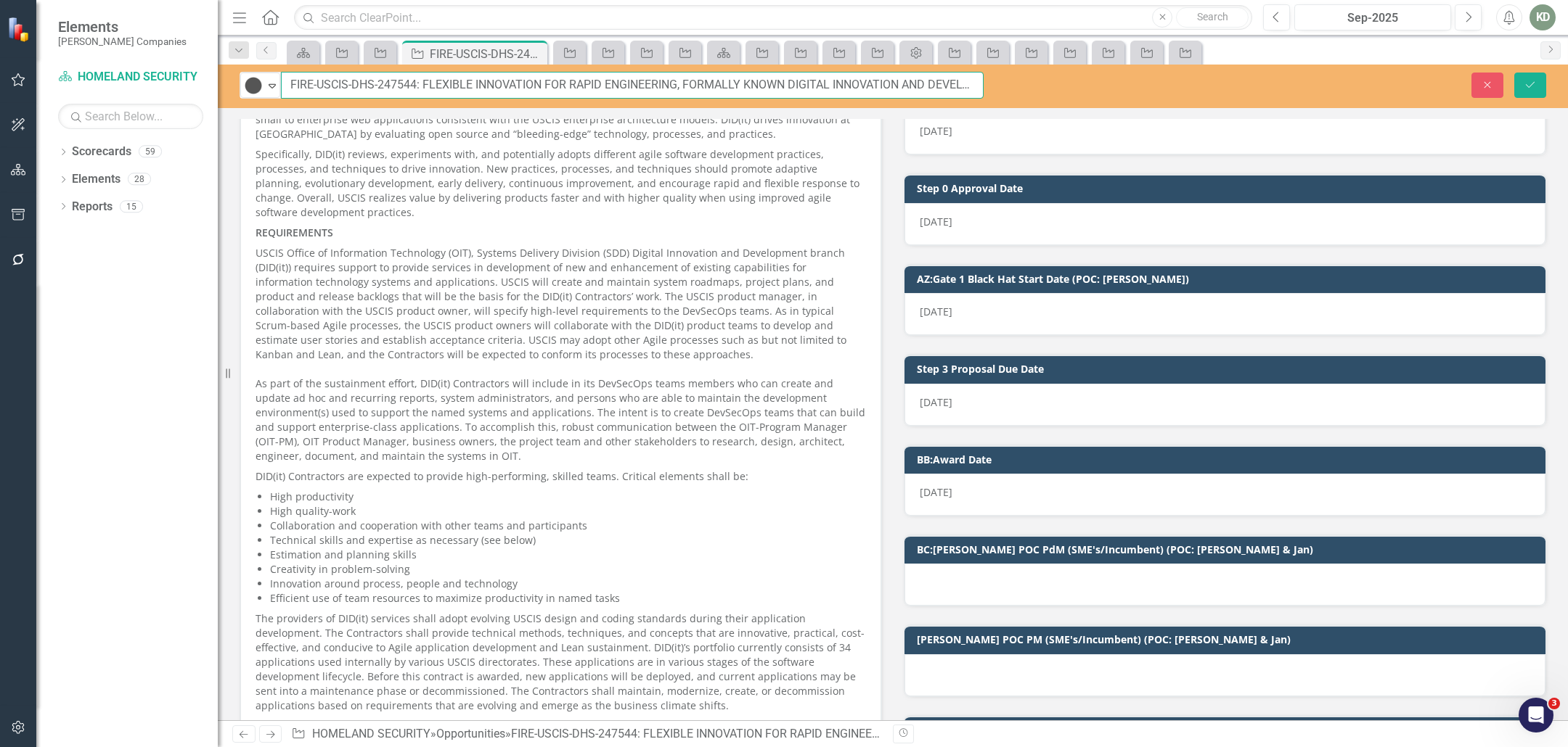
scroll to position [0, 124]
drag, startPoint x: 382, startPoint y: 87, endPoint x: 1131, endPoint y: 585, distance: 899.4
click at [1201, 112] on div "Tracked Expand FIRE-USCIS-DHS-247544: FLEXIBLE INNOVATION FOR RAPID ENGINEERING…" at bounding box center [893, 392] width 1350 height 655
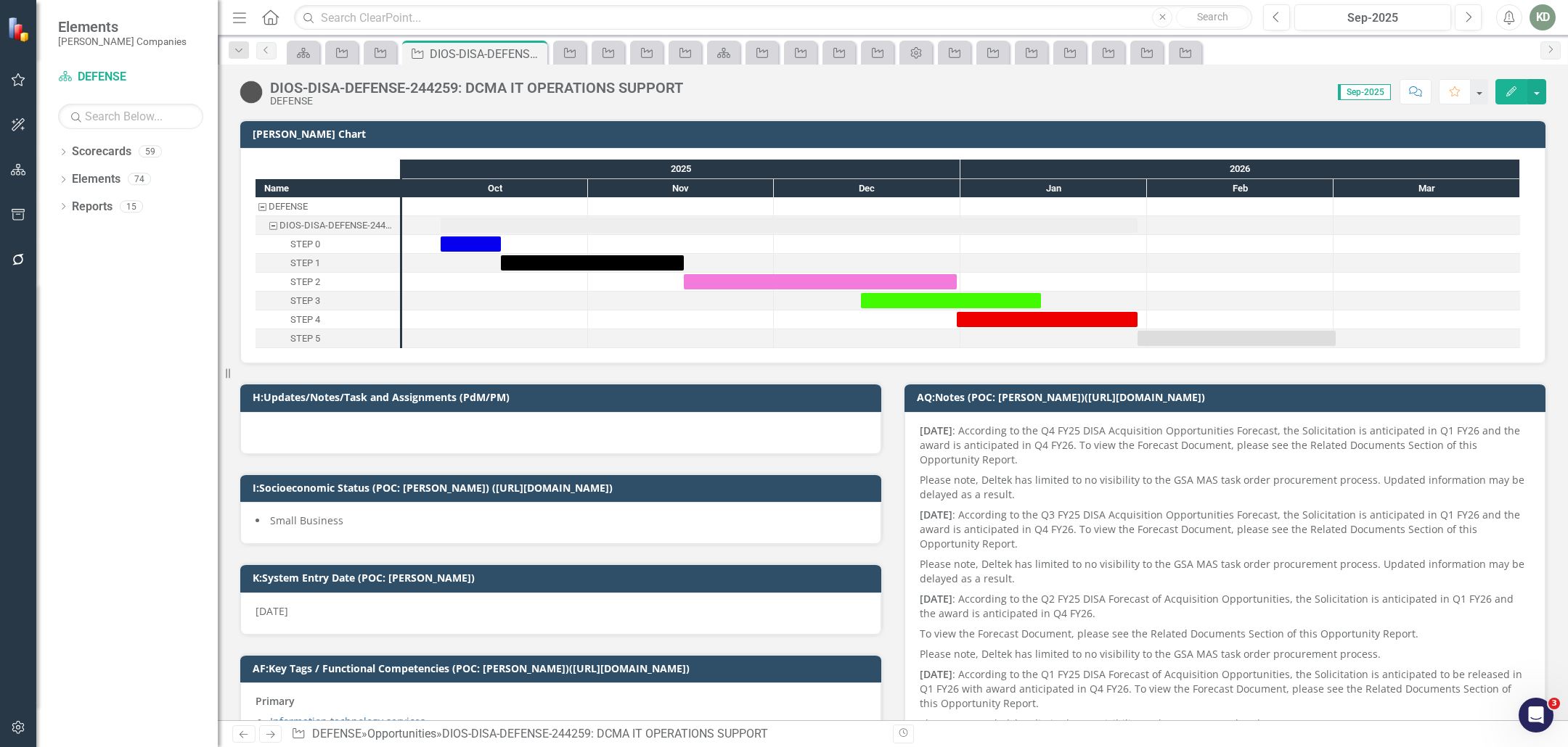
click at [552, 93] on div "DIOS-DISA-DEFENSE-244259: DCMA IT OPERATIONS SUPPORT" at bounding box center [476, 88] width 413 height 16
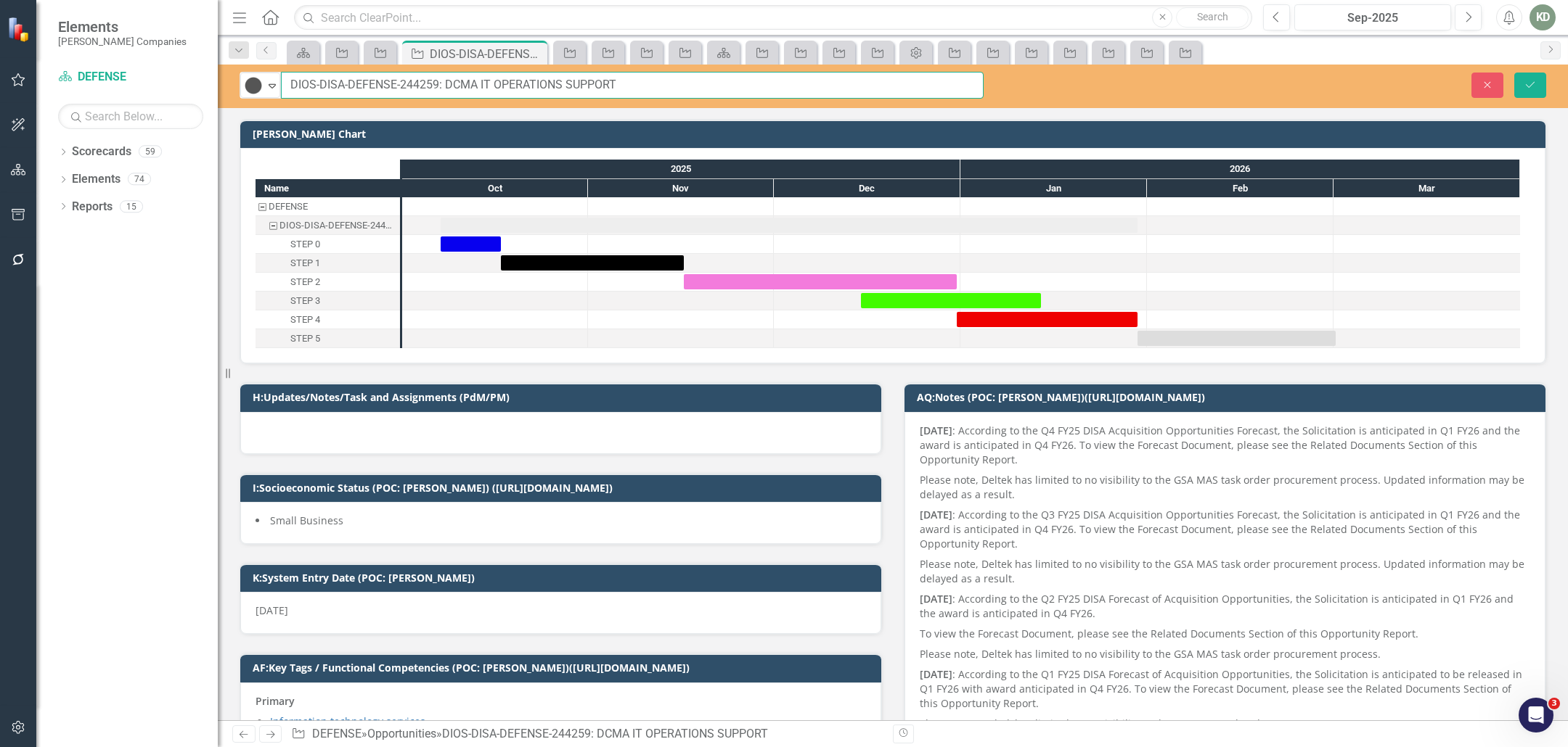
drag, startPoint x: 399, startPoint y: 88, endPoint x: 654, endPoint y: 31, distance: 261.3
click at [623, 88] on input "DIOS-DISA-DEFENSE-244259: DCMA IT OPERATIONS SUPPORT" at bounding box center [632, 86] width 703 height 27
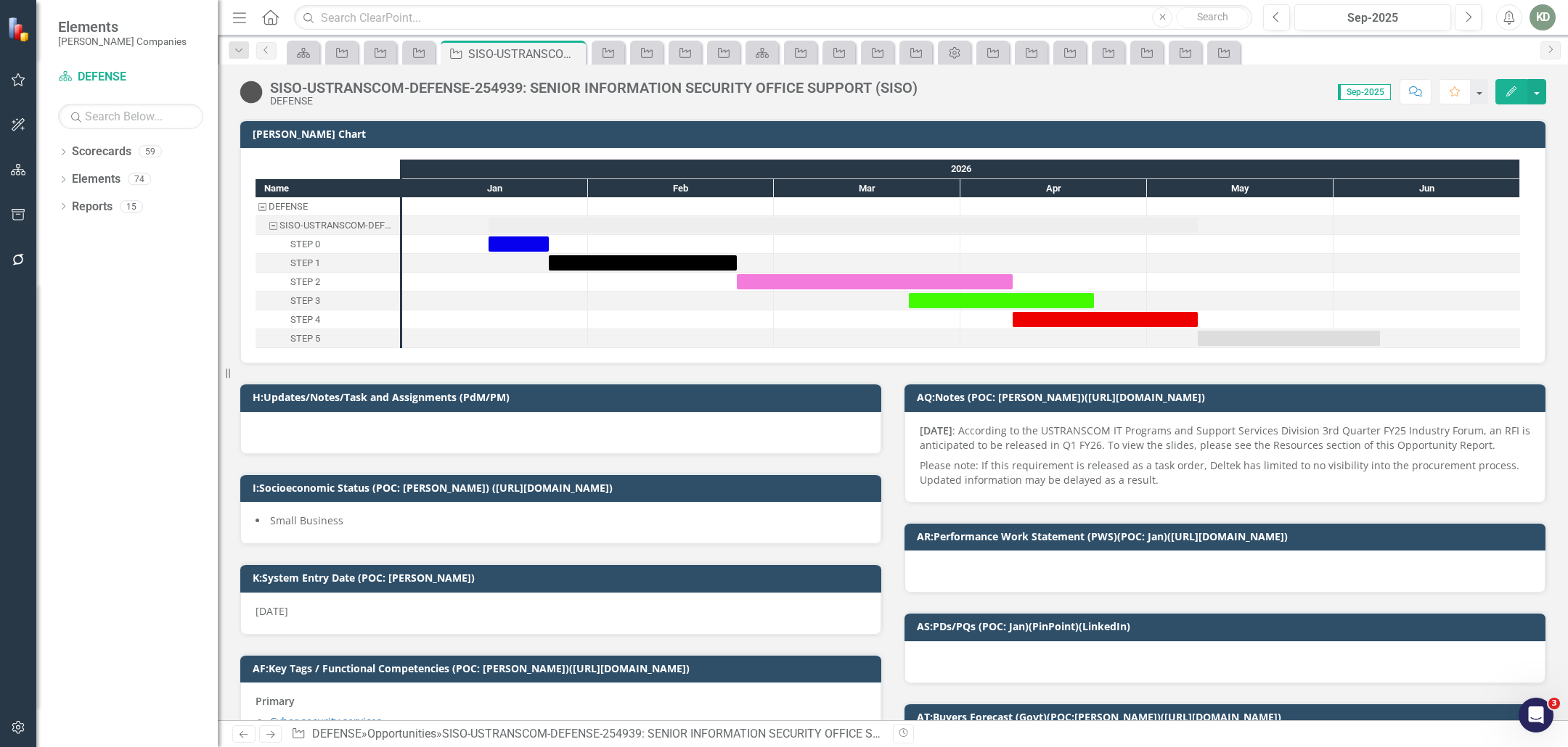
click at [461, 82] on div "SISO-USTRANSCOM-DEFENSE-254939: SENIOR INFORMATION SECURITY OFFICE SUPPORT (SIS…" at bounding box center [594, 88] width 648 height 16
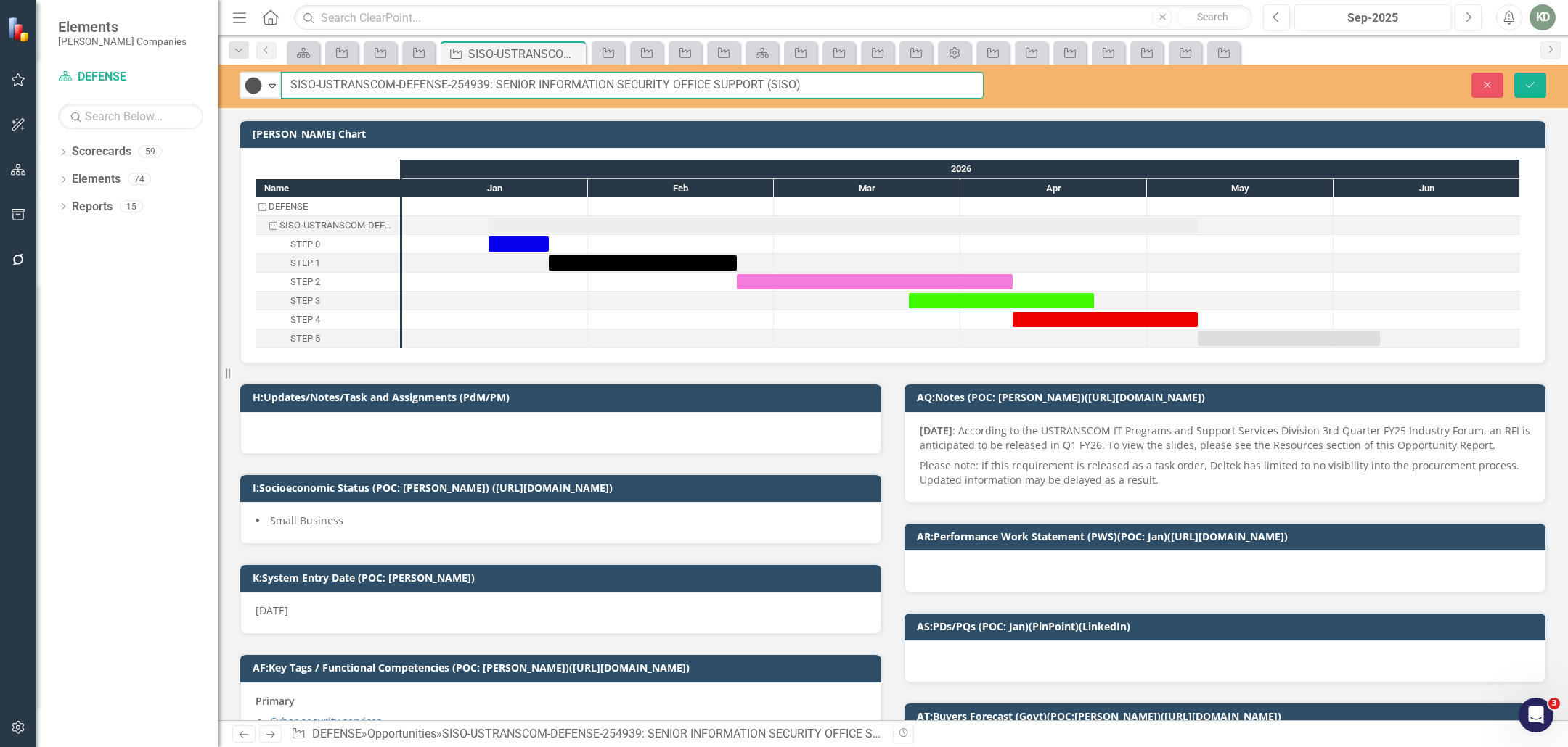
drag, startPoint x: 450, startPoint y: 86, endPoint x: 819, endPoint y: 96, distance: 369.1
click at [837, 91] on input "SISO-USTRANSCOM-DEFENSE-254939: SENIOR INFORMATION SECURITY OFFICE SUPPORT (SIS…" at bounding box center [632, 86] width 703 height 27
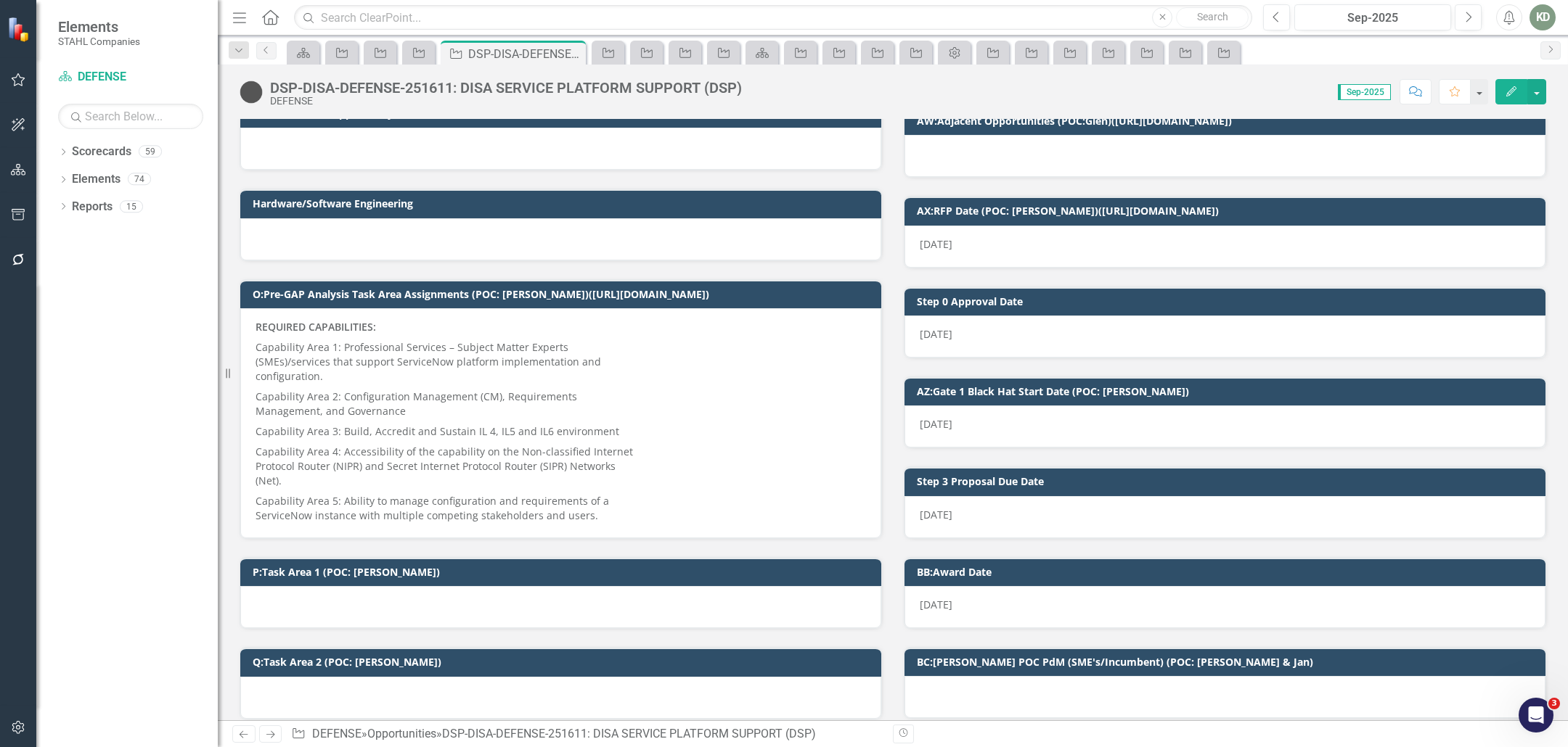
scroll to position [769, 0]
